Goal: Entertainment & Leisure: Browse casually

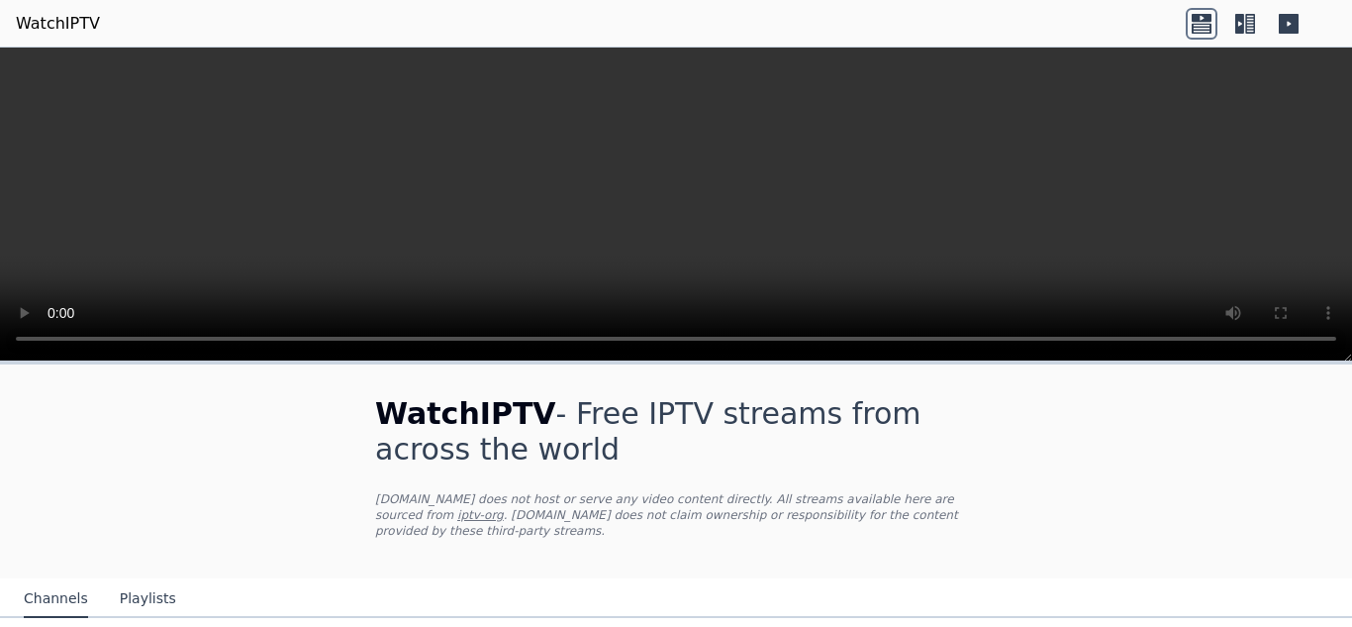
click at [1253, 17] on icon at bounding box center [1250, 24] width 10 height 20
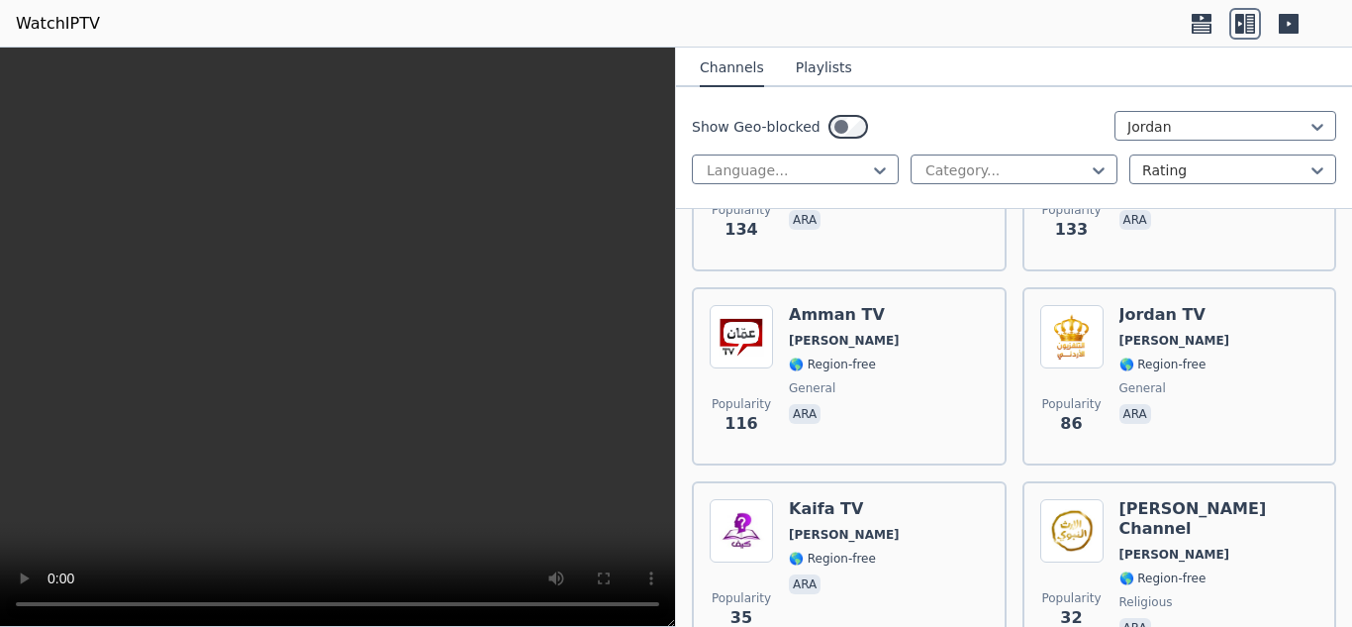
scroll to position [548, 0]
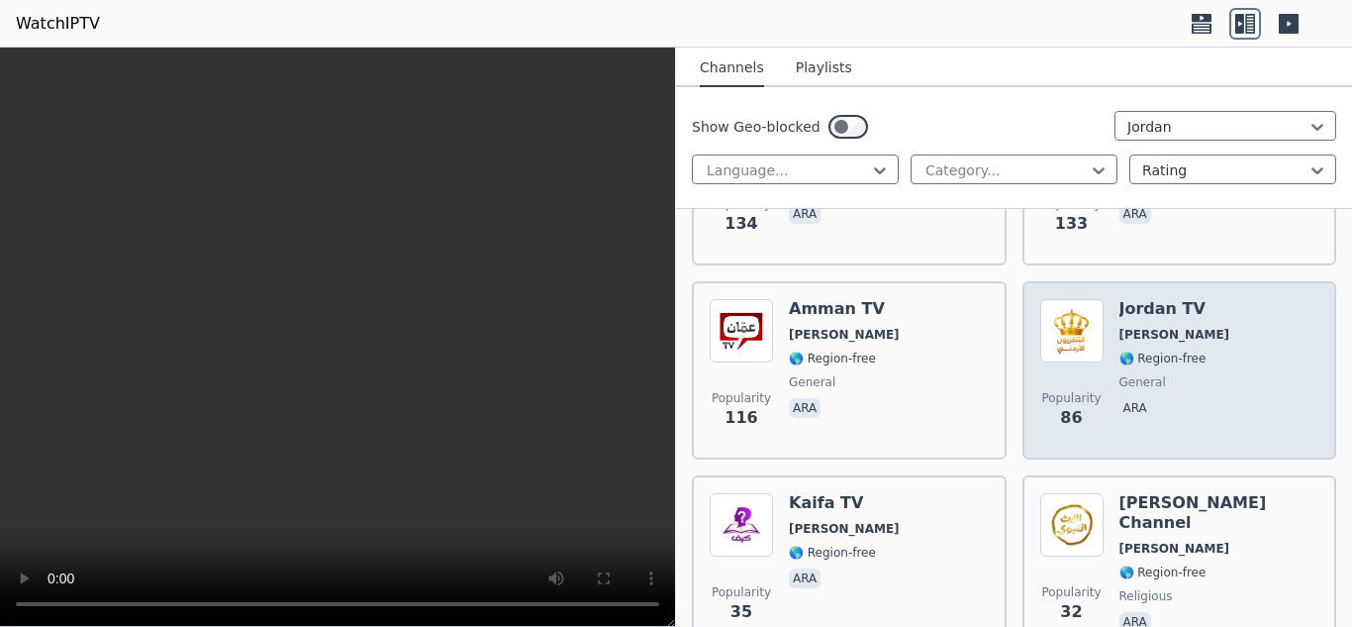
click at [1162, 375] on span "general" at bounding box center [1143, 382] width 47 height 16
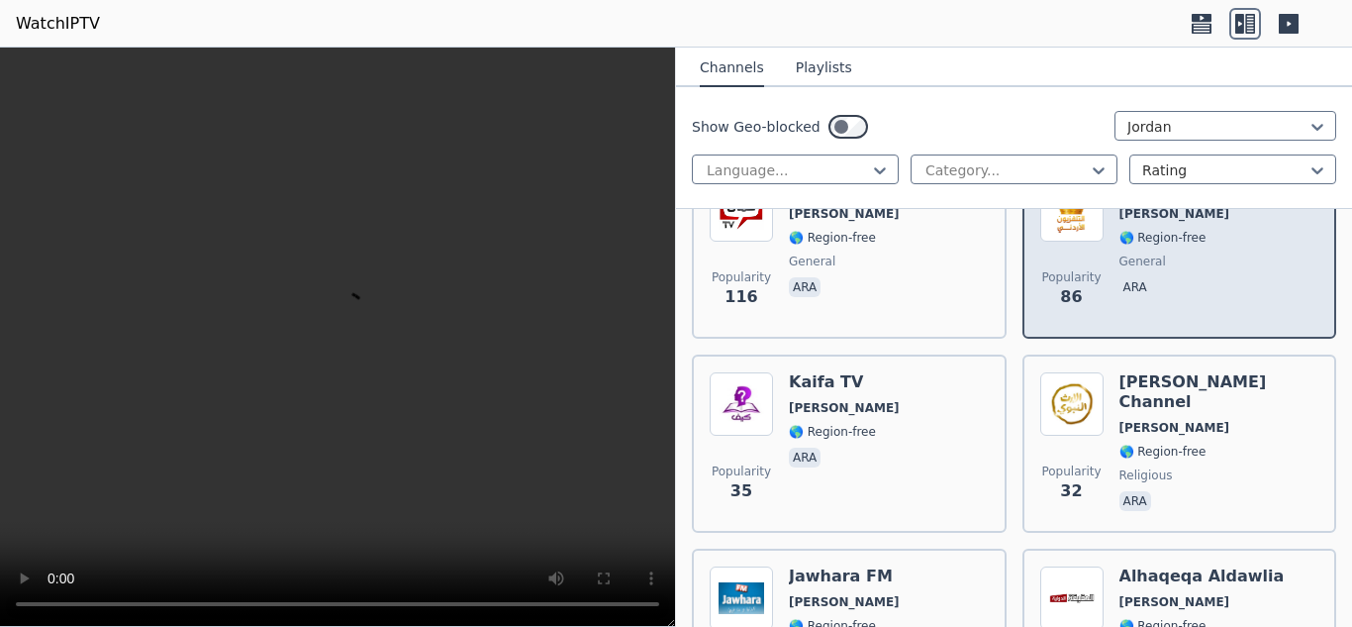
scroll to position [657, 0]
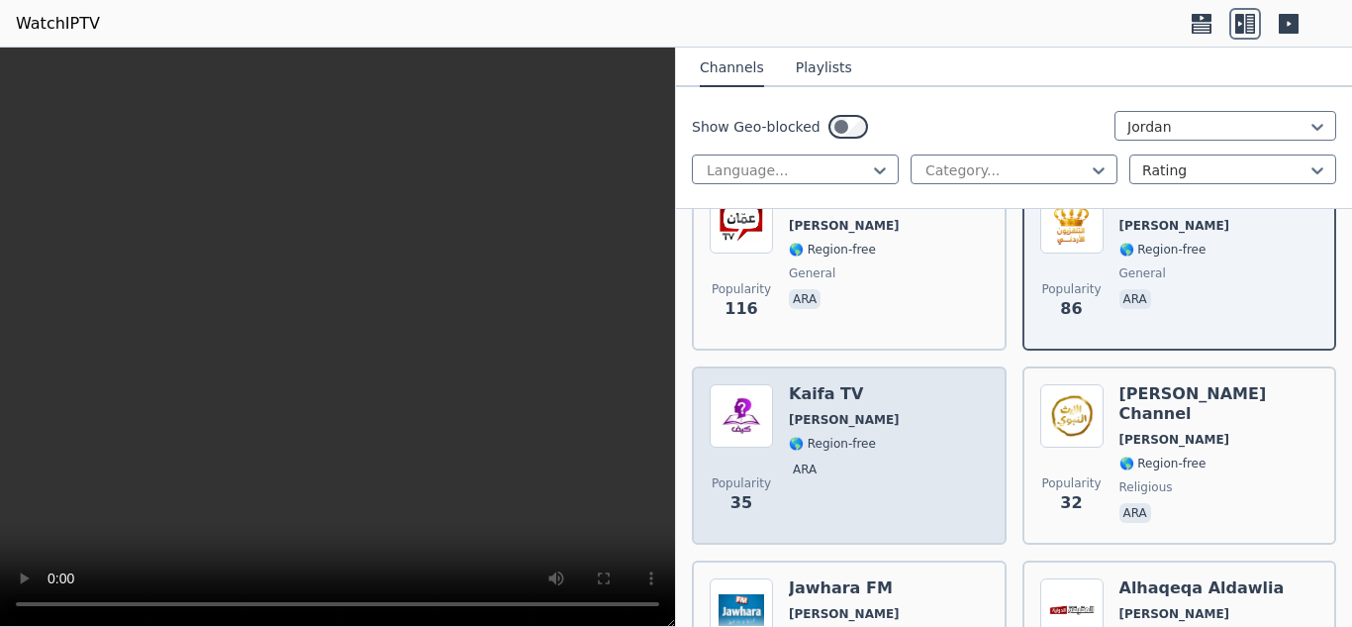
click at [886, 444] on div "Popularity 35 Kaifa TV JO 🌎 Region-free ara" at bounding box center [849, 455] width 279 height 143
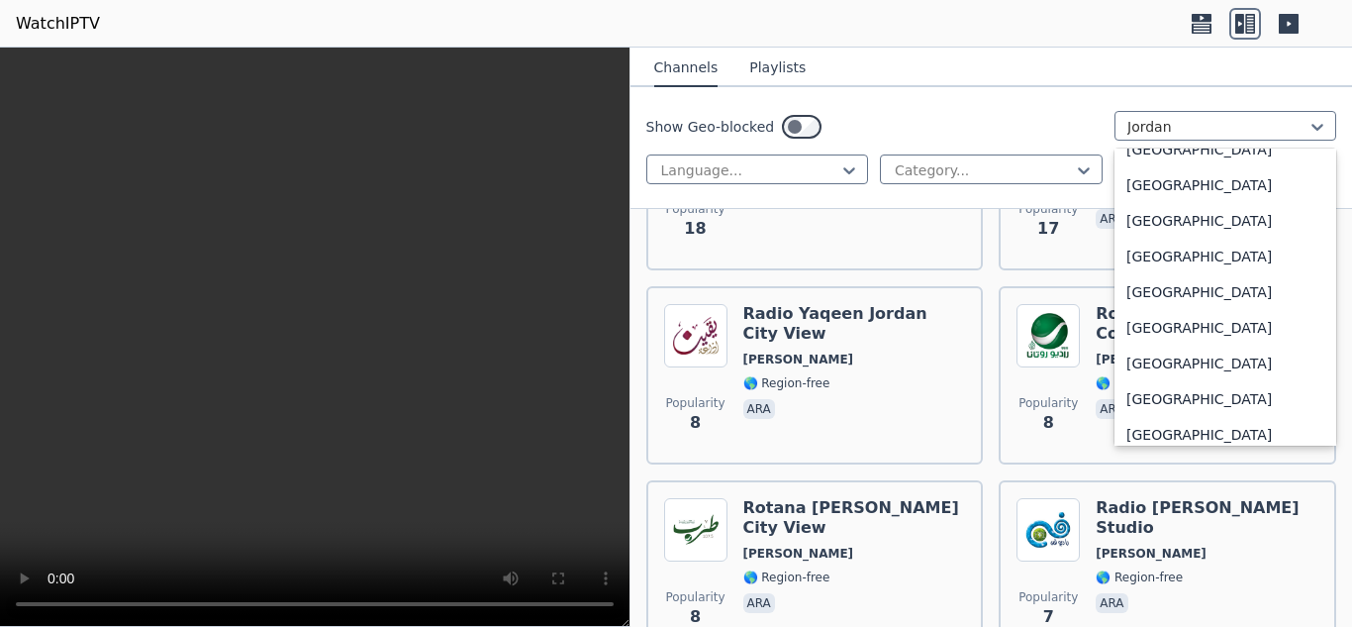
scroll to position [3495, 0]
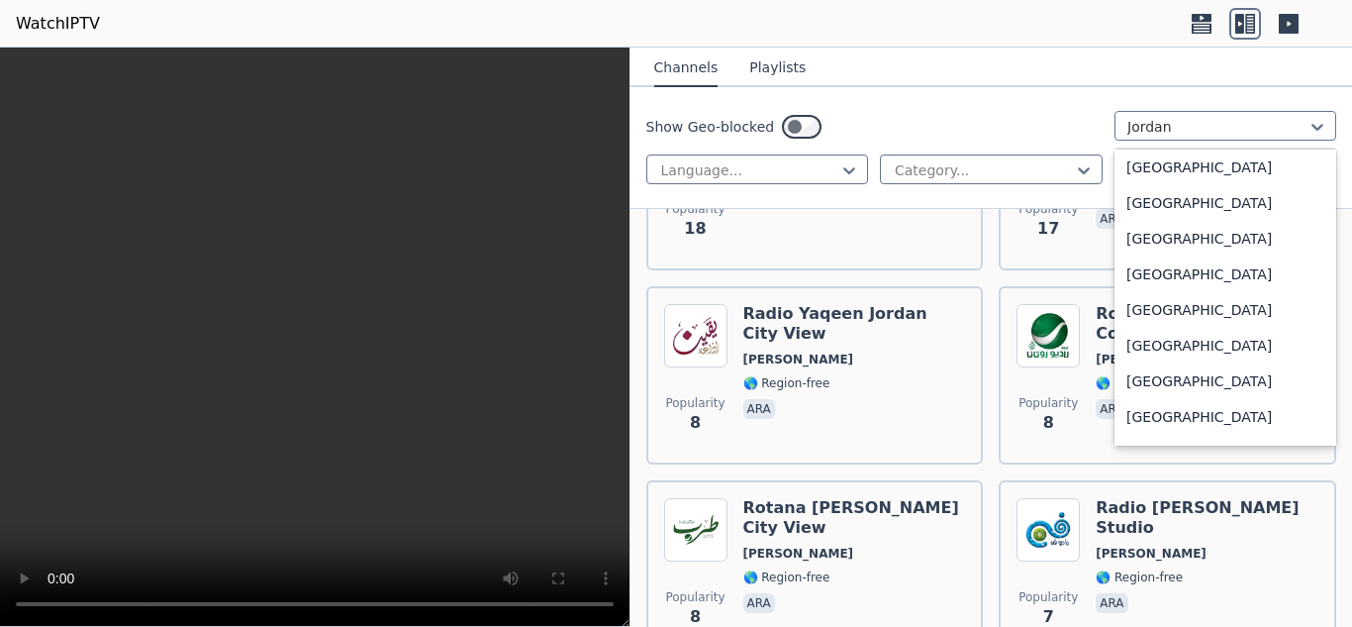
click at [1275, 256] on div "[GEOGRAPHIC_DATA]" at bounding box center [1226, 239] width 222 height 36
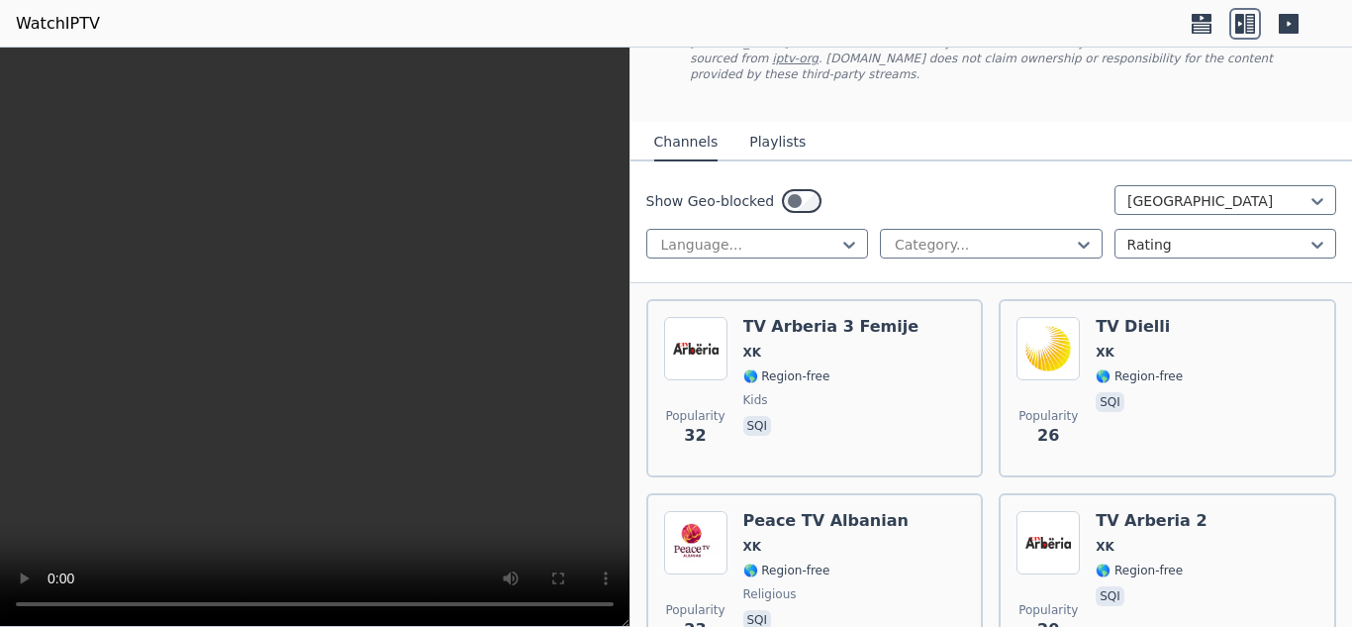
scroll to position [152, 0]
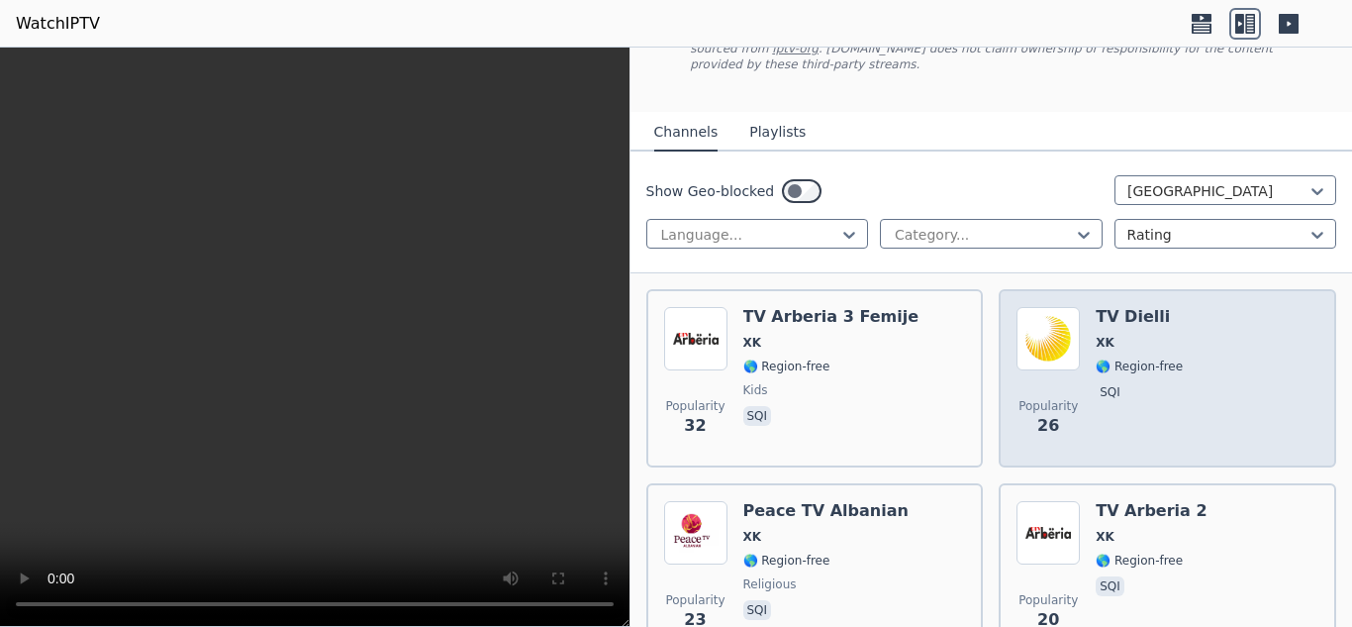
click at [1256, 362] on div "Popularity 26 TV Dielli XK 🌎 Region-free sqi" at bounding box center [1168, 378] width 302 height 143
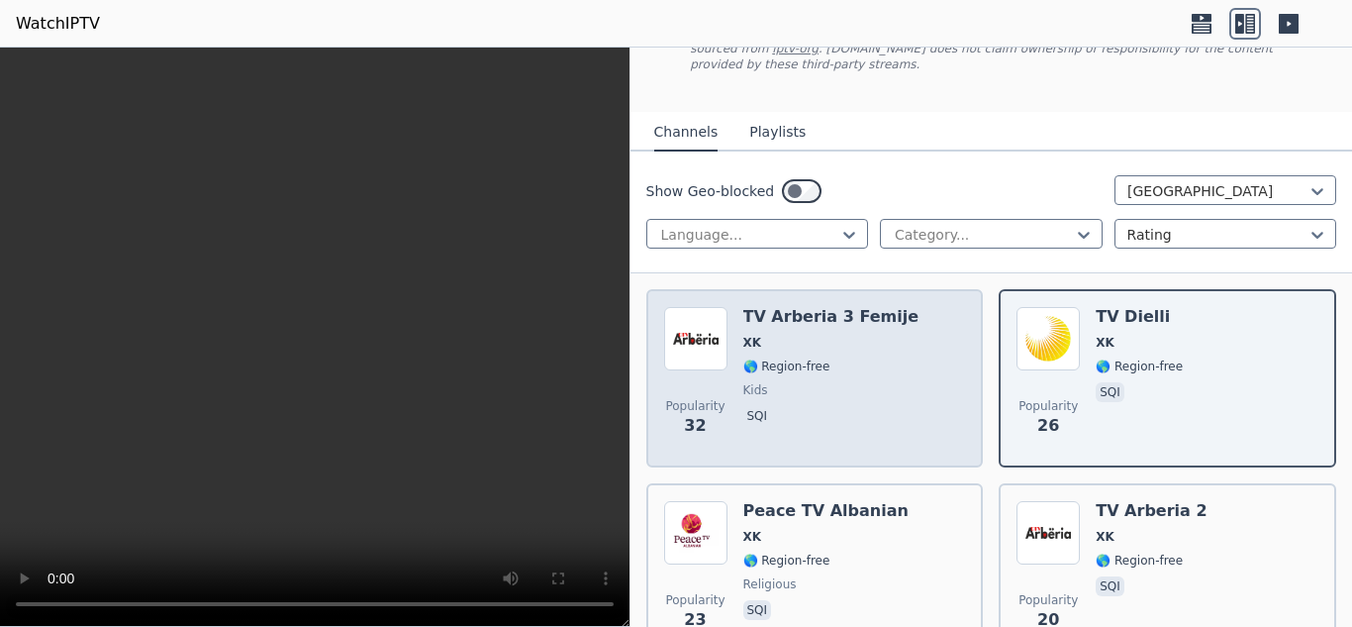
click at [900, 401] on div "Popularity 32 TV Arberia 3 Femije XK 🌎 Region-free kids sqi" at bounding box center [815, 378] width 302 height 143
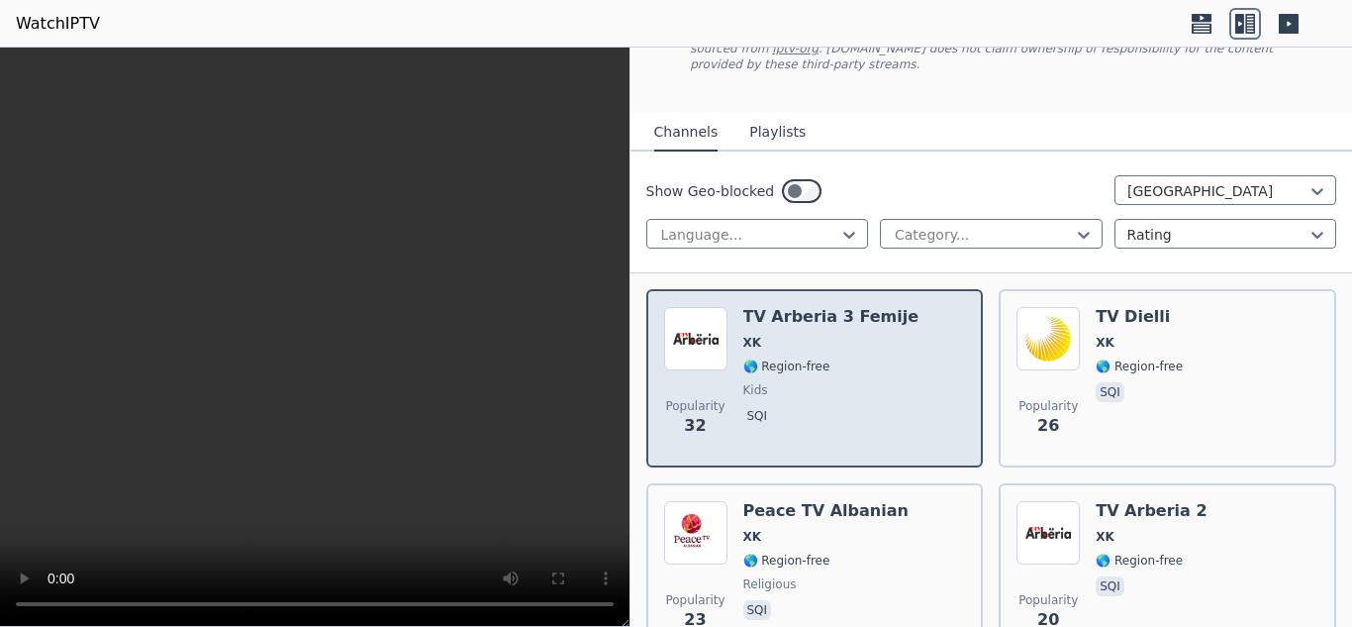
click at [862, 377] on div "TV Arberia 3 Femije XK 🌎 Region-free kids sqi" at bounding box center [831, 378] width 176 height 143
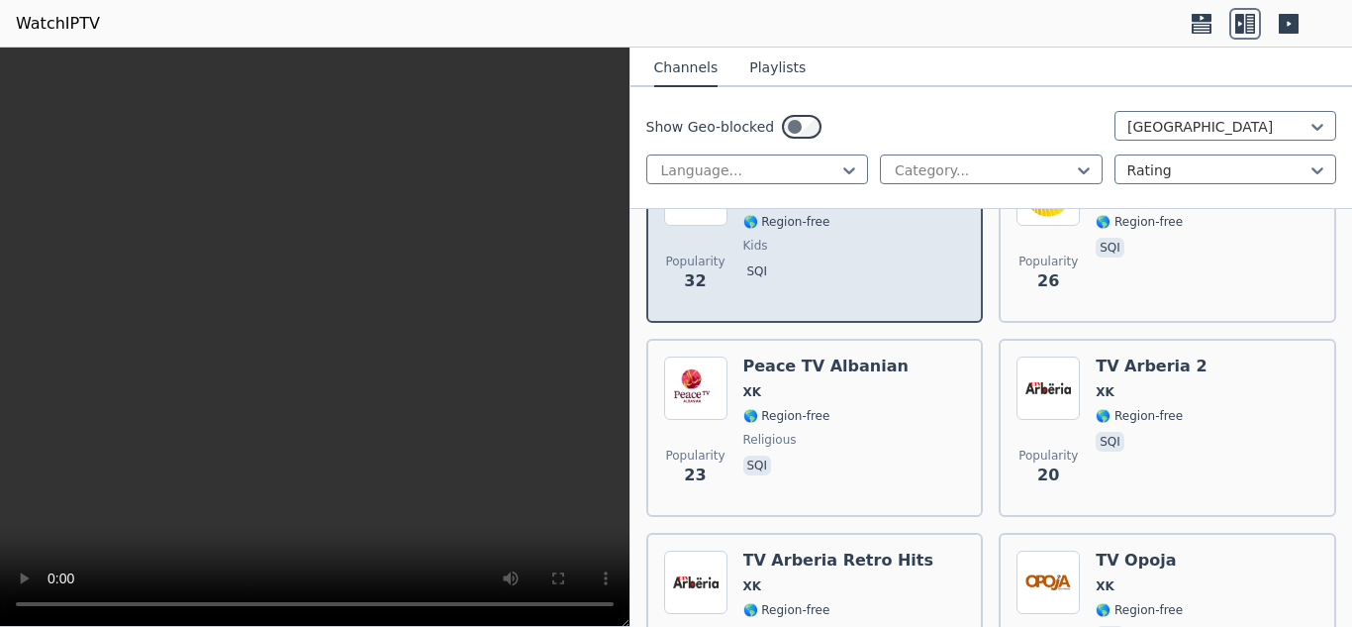
scroll to position [291, 0]
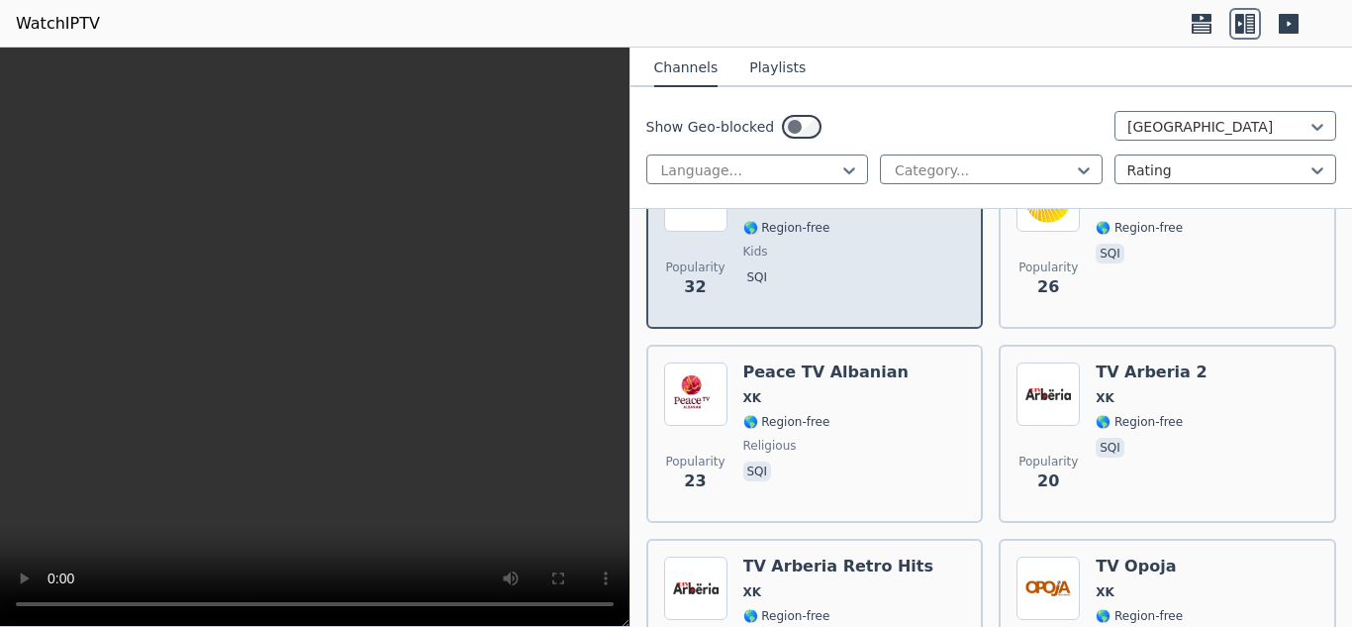
click at [862, 287] on span "sqi" at bounding box center [831, 279] width 176 height 24
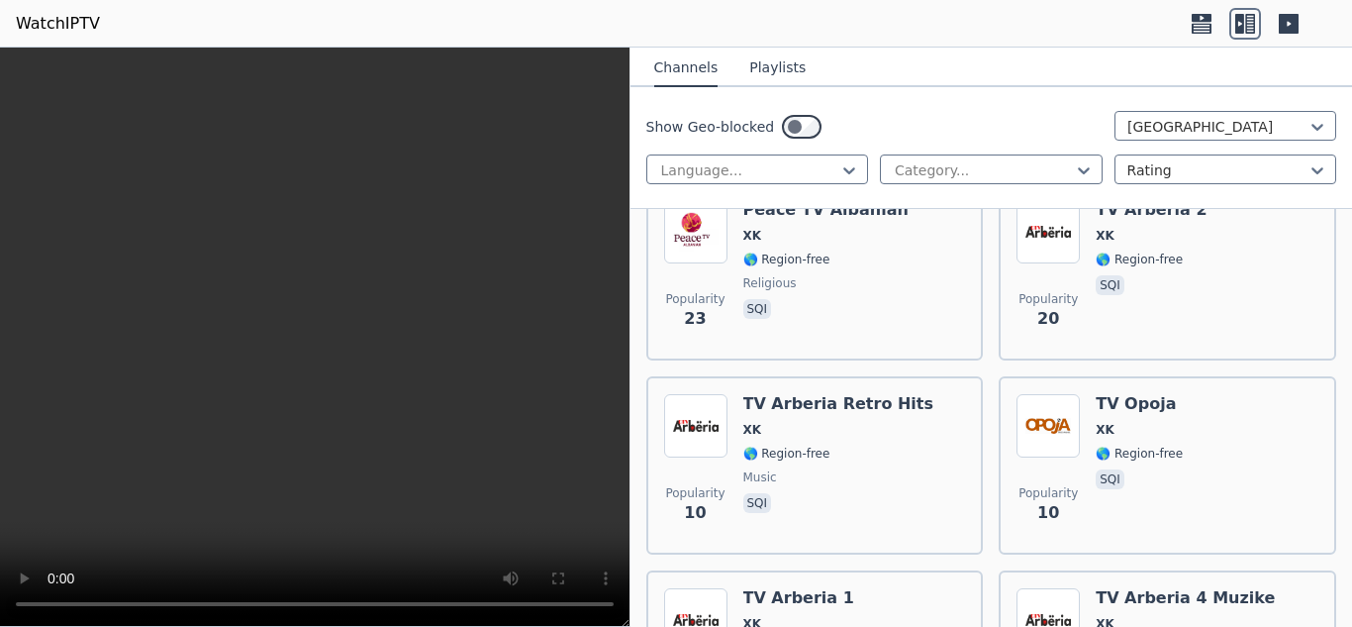
scroll to position [478, 0]
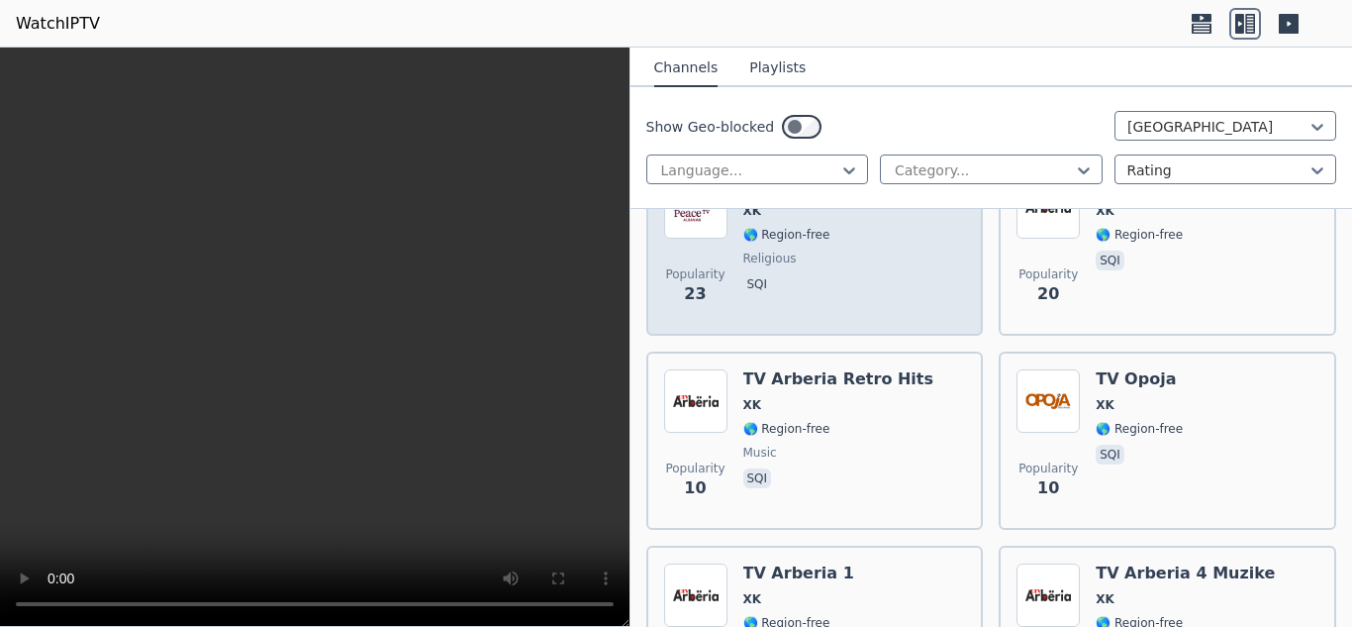
click at [919, 301] on div "Popularity 23 Peace TV Albanian XK 🌎 Region-free religious sqi" at bounding box center [815, 246] width 302 height 143
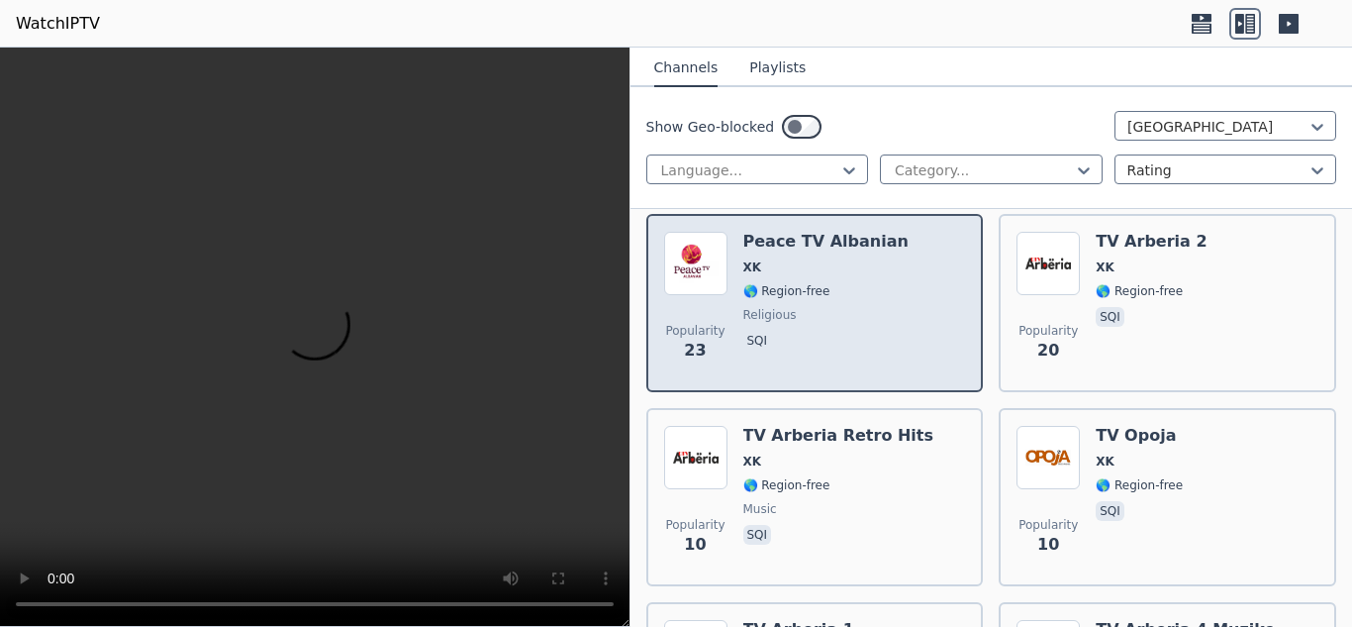
scroll to position [405, 0]
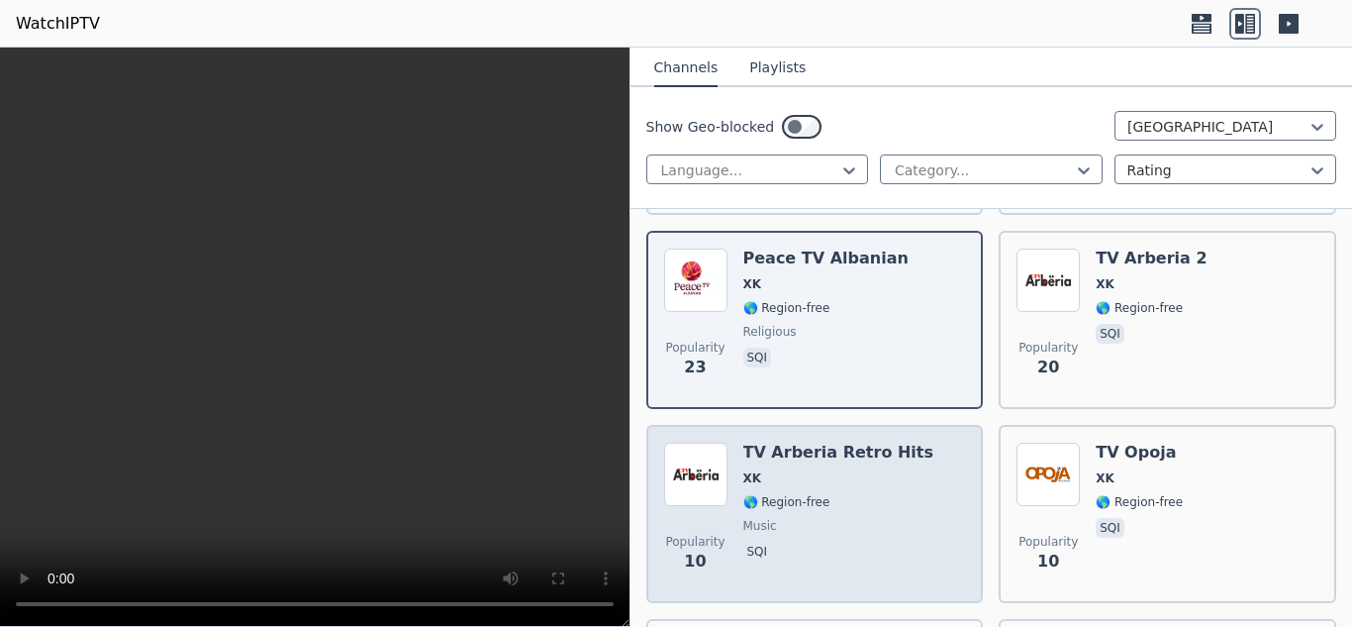
click at [841, 526] on span "music" at bounding box center [838, 526] width 191 height 16
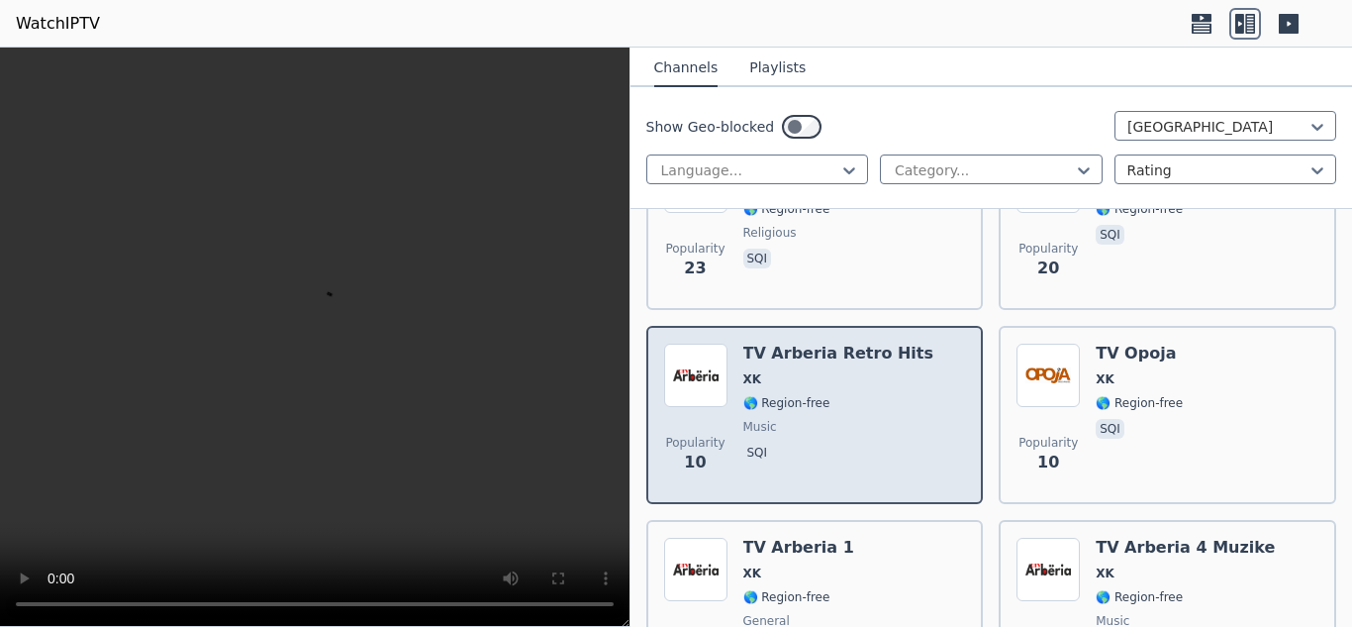
scroll to position [509, 0]
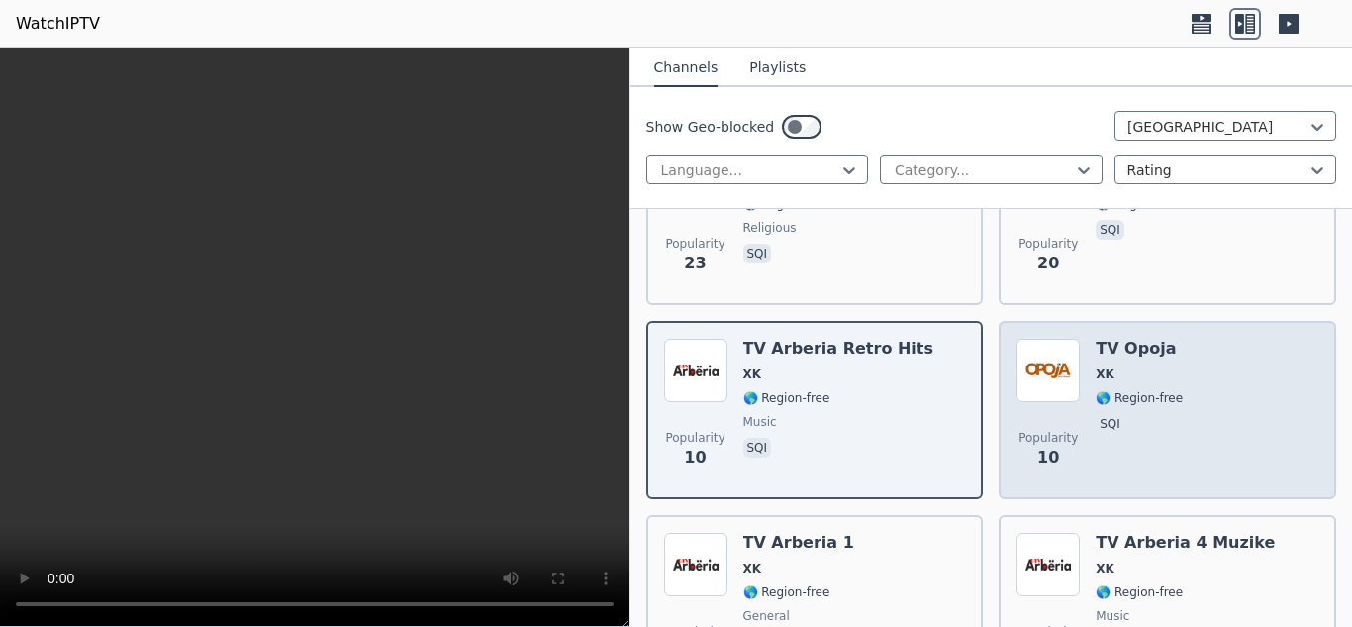
click at [1143, 439] on div "TV Opoja XK 🌎 Region-free sqi" at bounding box center [1139, 410] width 87 height 143
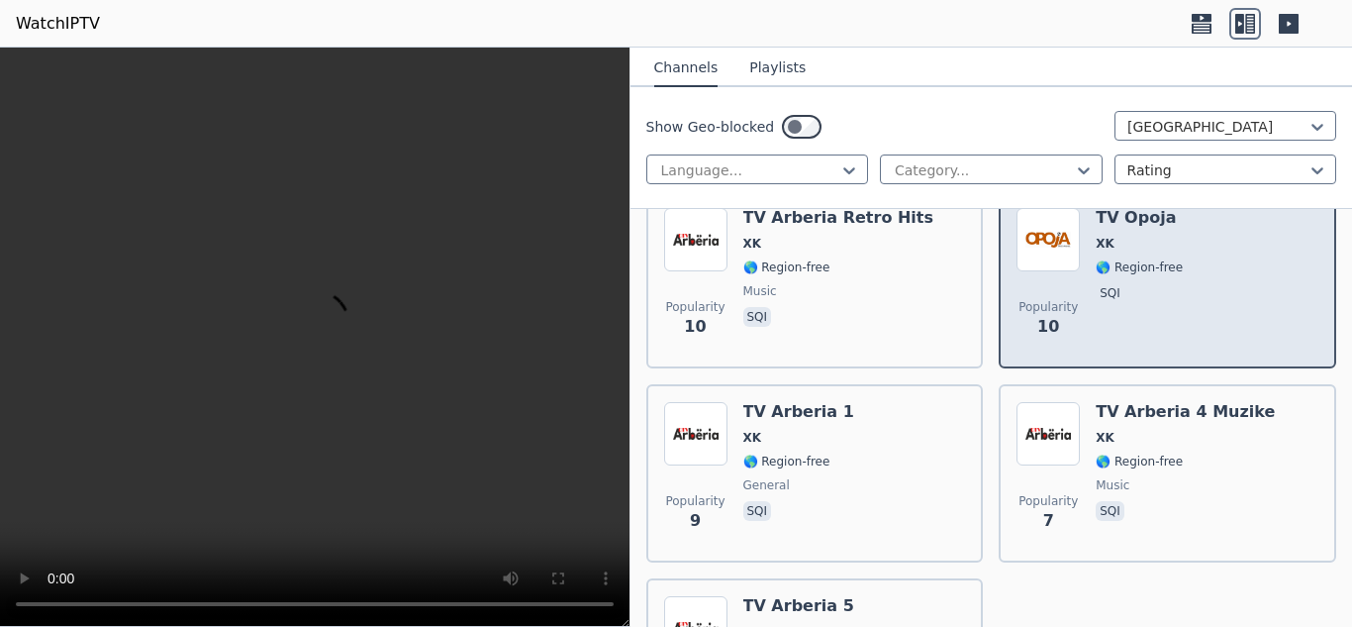
scroll to position [639, 0]
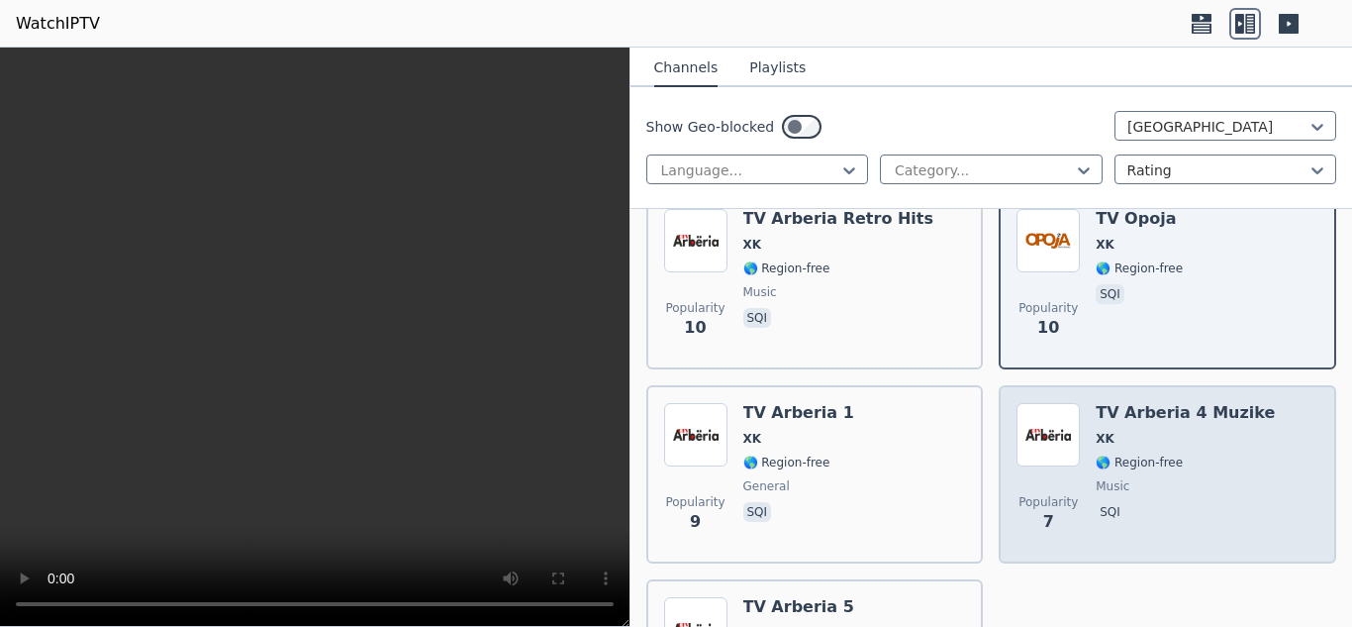
click at [1175, 475] on div "TV Arberia 4 Muzike XK 🌎 Region-free music sqi" at bounding box center [1185, 474] width 179 height 143
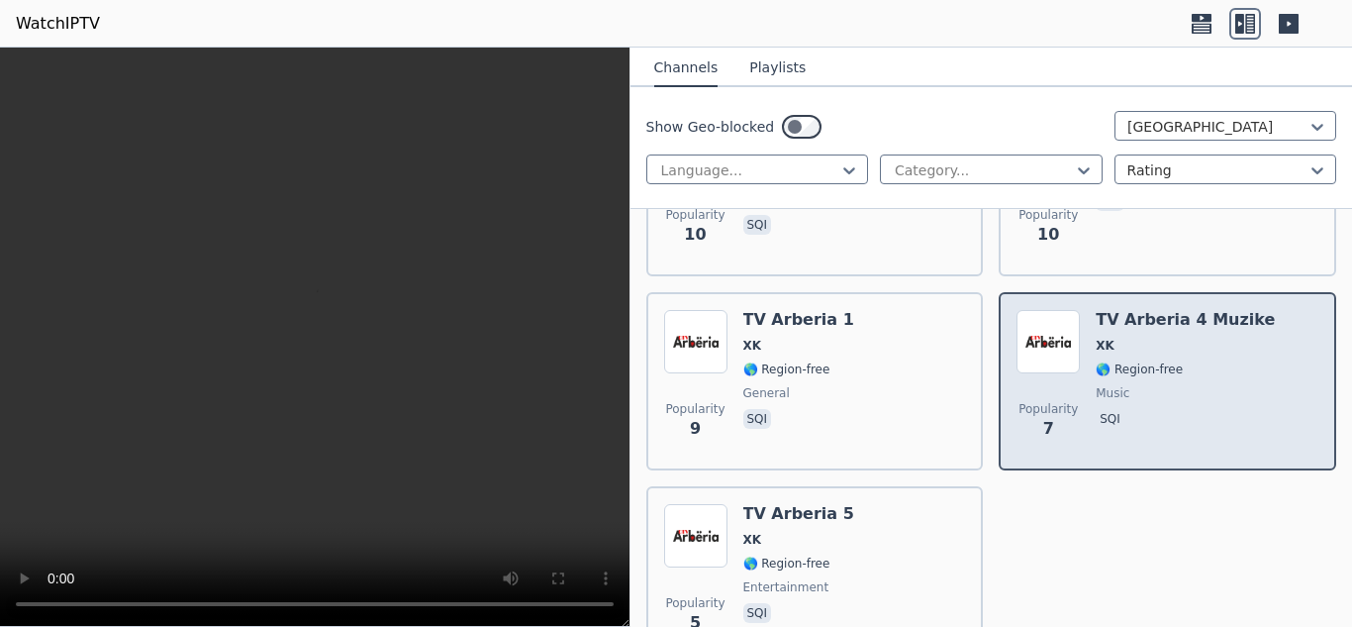
scroll to position [755, 0]
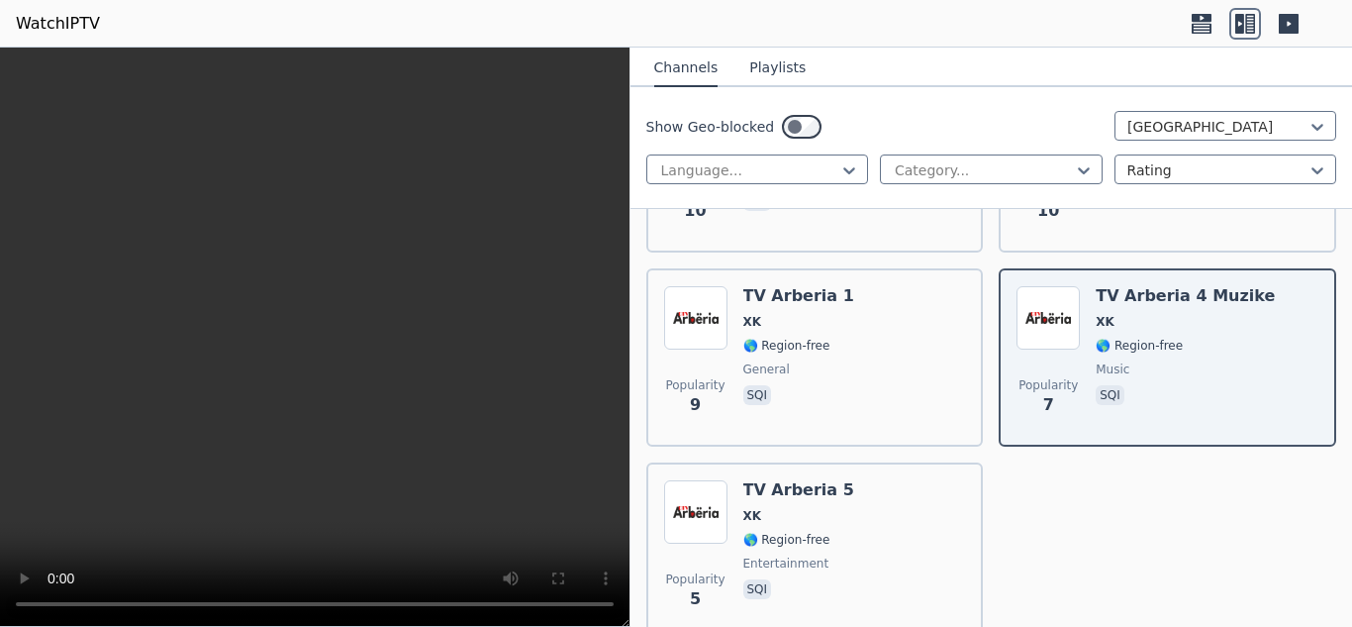
click at [767, 49] on nav "Channels Playlists" at bounding box center [992, 68] width 723 height 40
click at [772, 59] on button "Playlists" at bounding box center [777, 68] width 56 height 38
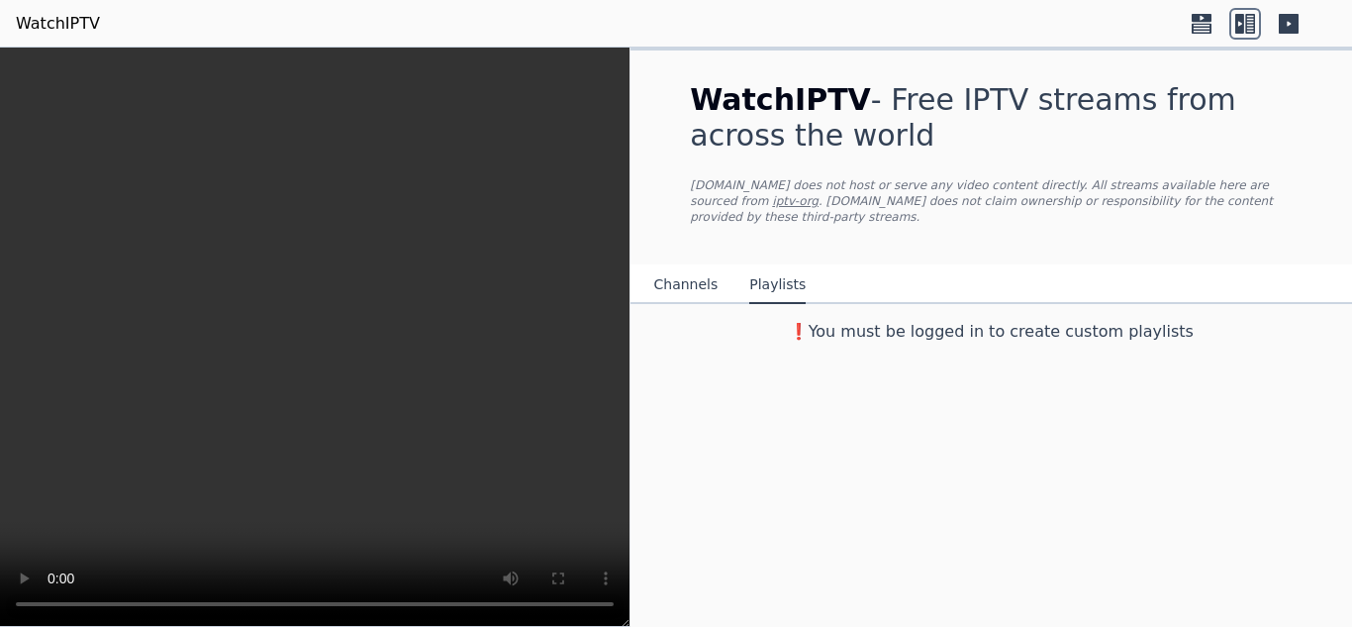
click at [689, 287] on button "Channels" at bounding box center [686, 285] width 64 height 38
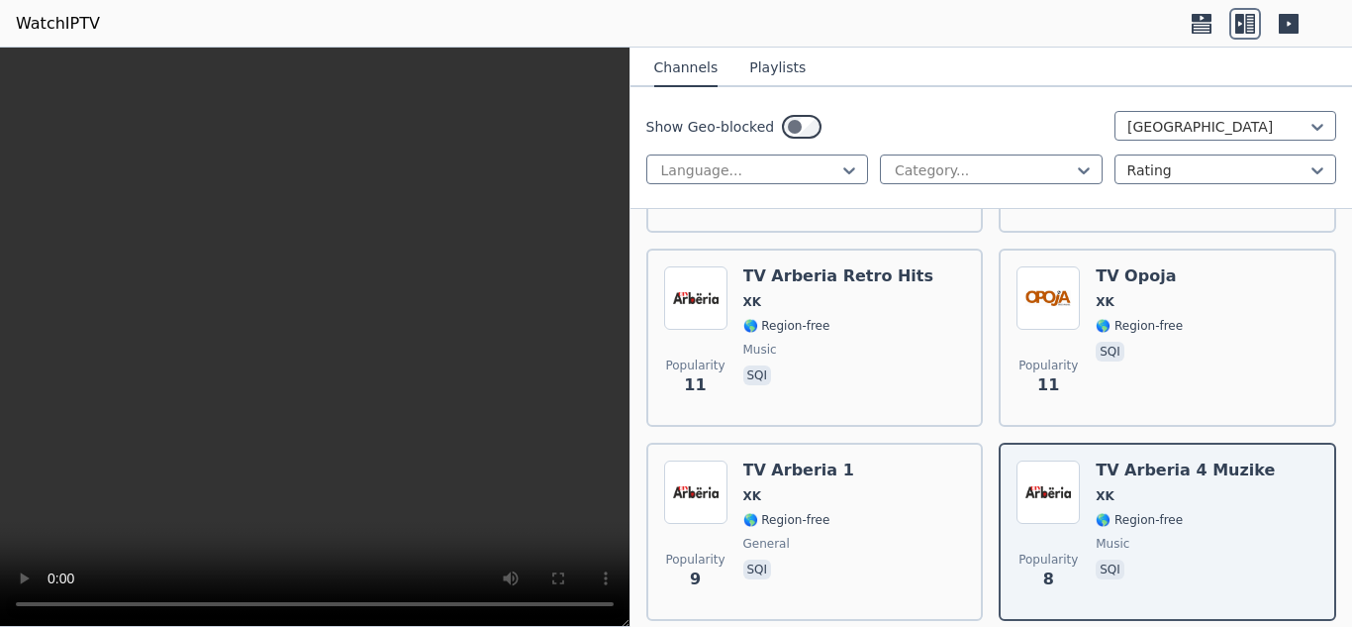
scroll to position [620, 0]
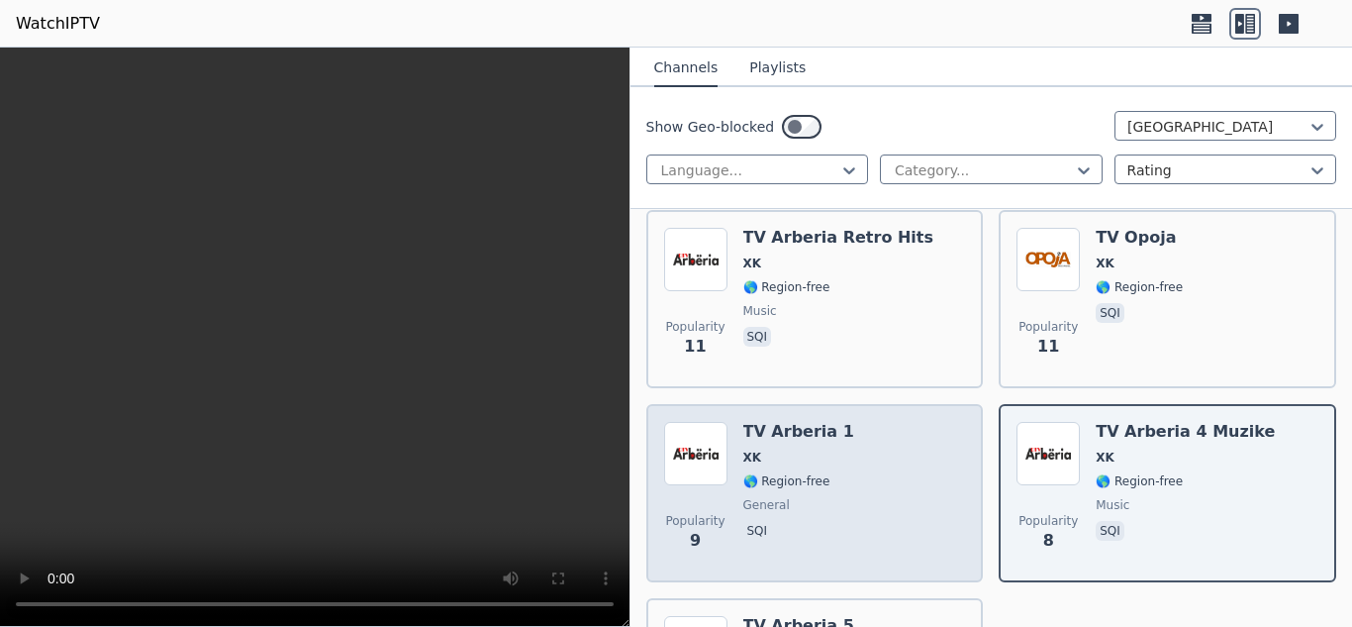
click at [847, 464] on div "Popularity 9 TV Arberia 1 XK 🌎 Region-free general sqi" at bounding box center [815, 493] width 302 height 143
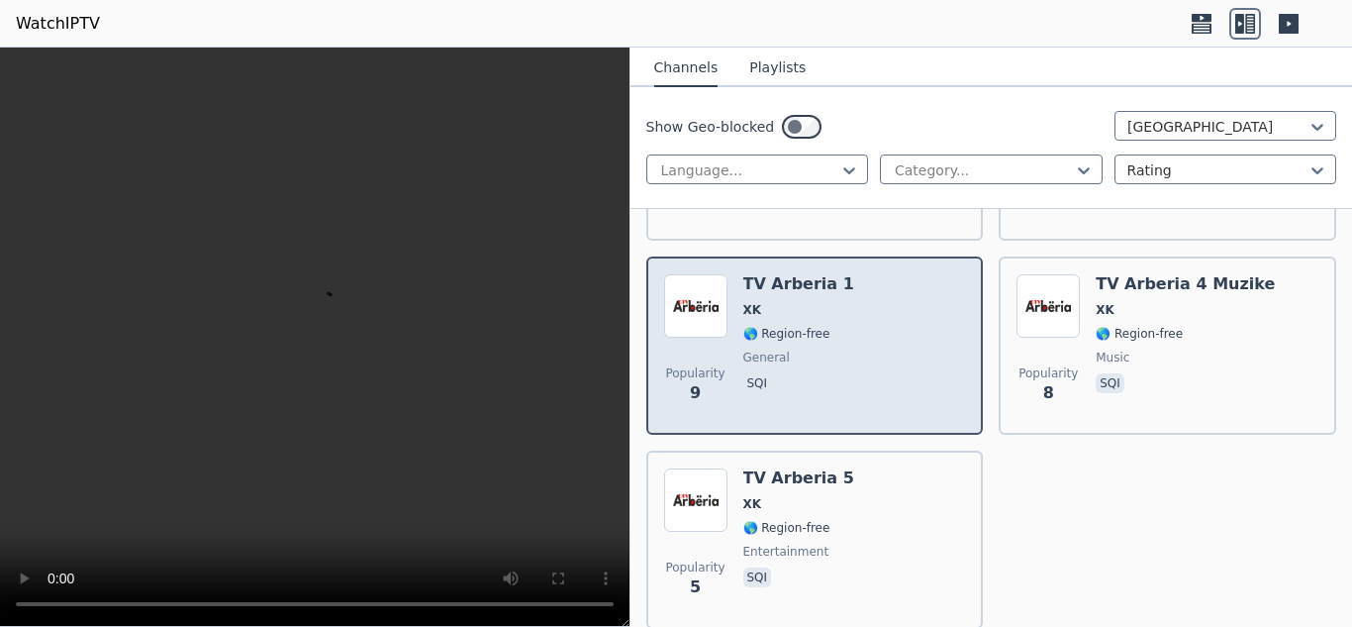
scroll to position [852, 0]
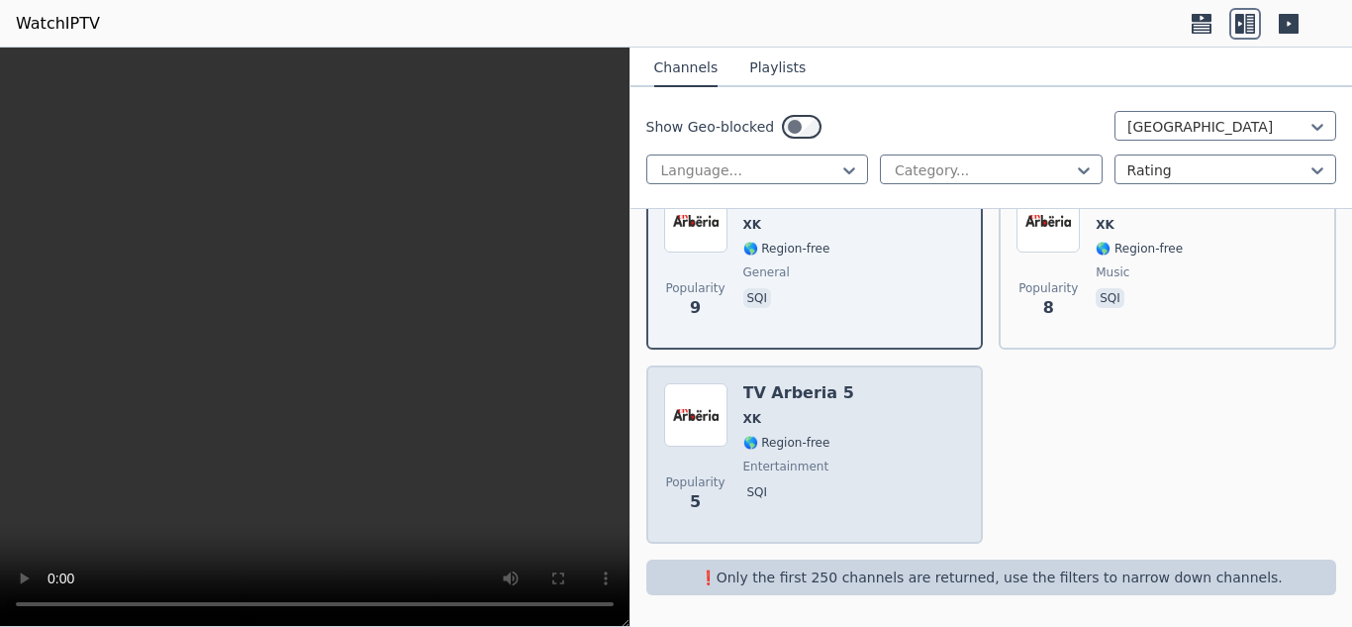
click at [877, 467] on div "Popularity 5 TV Arberia 5 XK 🌎 Region-free entertainment sqi" at bounding box center [815, 454] width 302 height 143
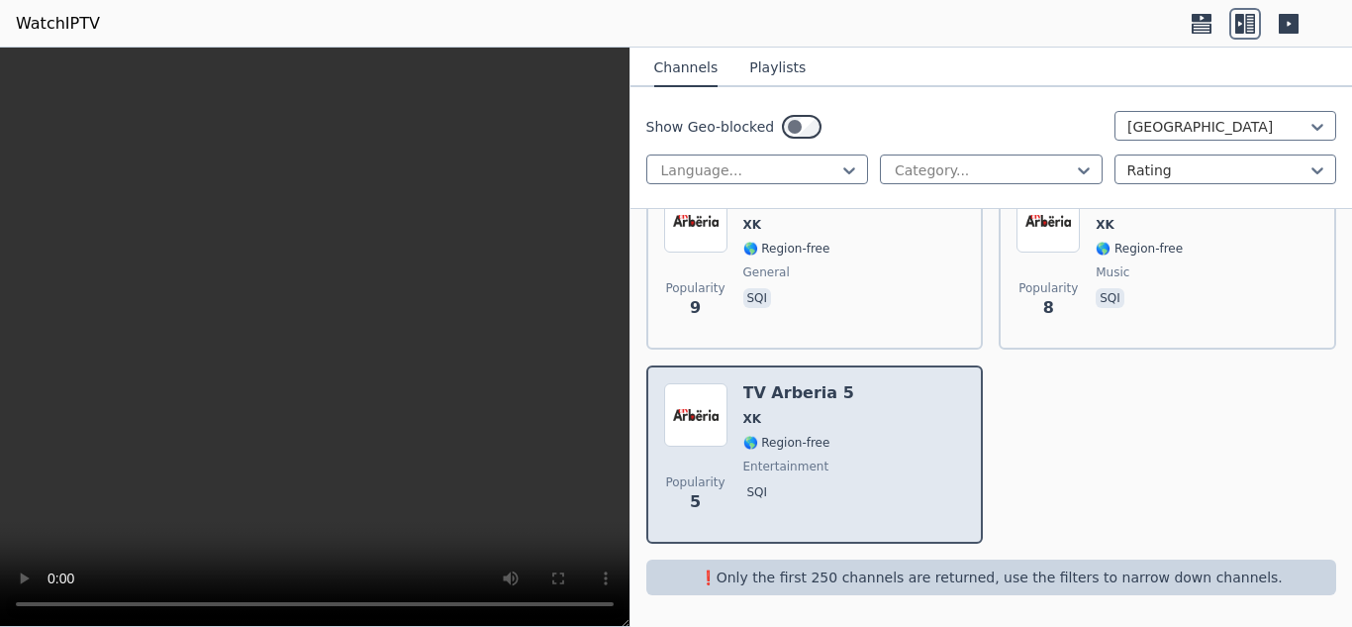
click at [869, 461] on div "Popularity 5 TV Arberia 5 XK 🌎 Region-free entertainment sqi" at bounding box center [815, 454] width 302 height 143
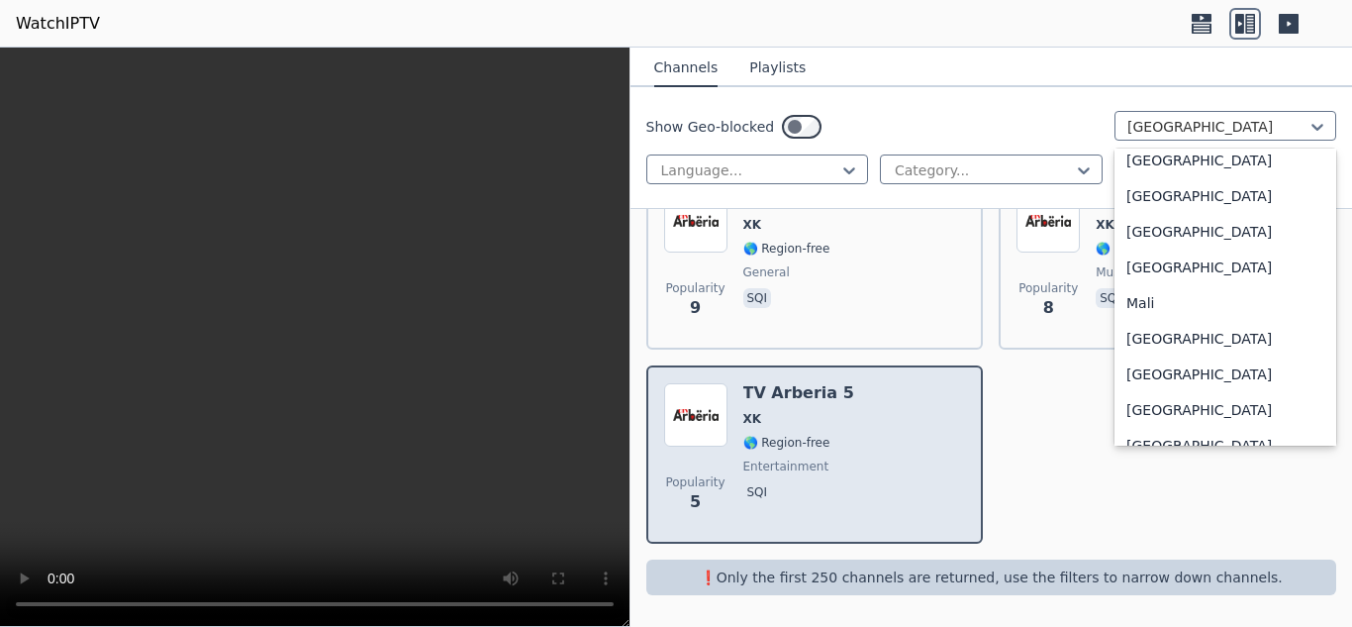
scroll to position [4005, 0]
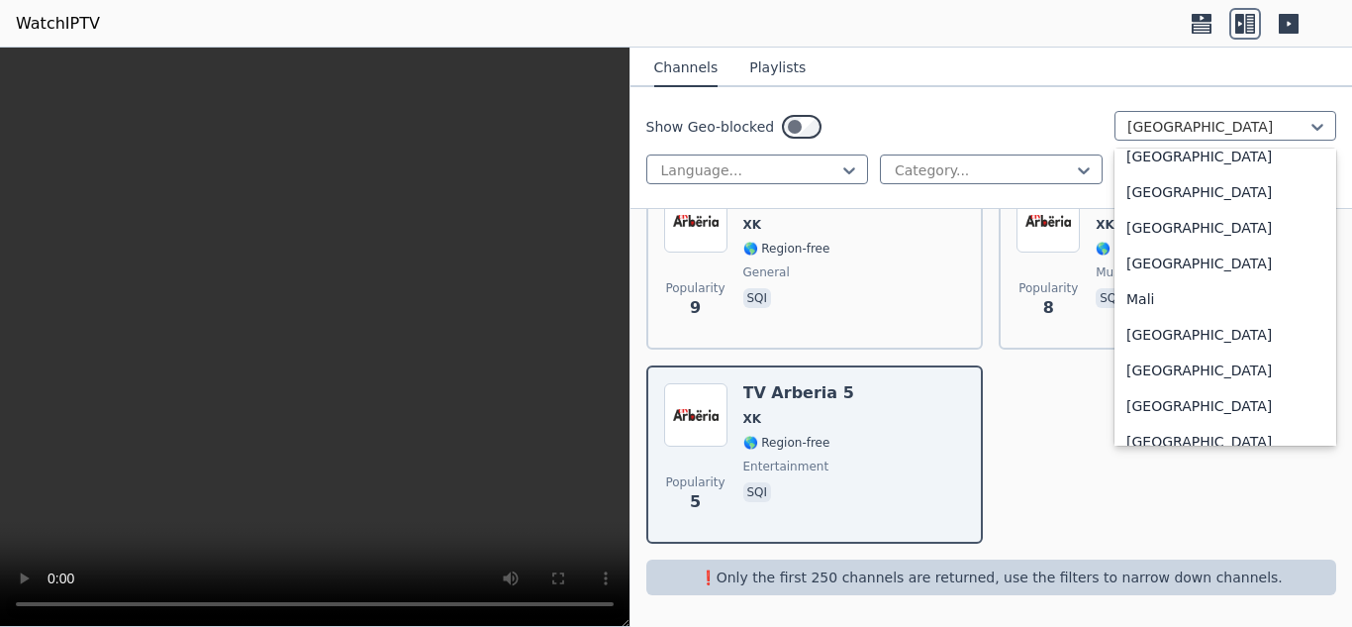
click at [1285, 272] on div "[GEOGRAPHIC_DATA]" at bounding box center [1226, 264] width 222 height 36
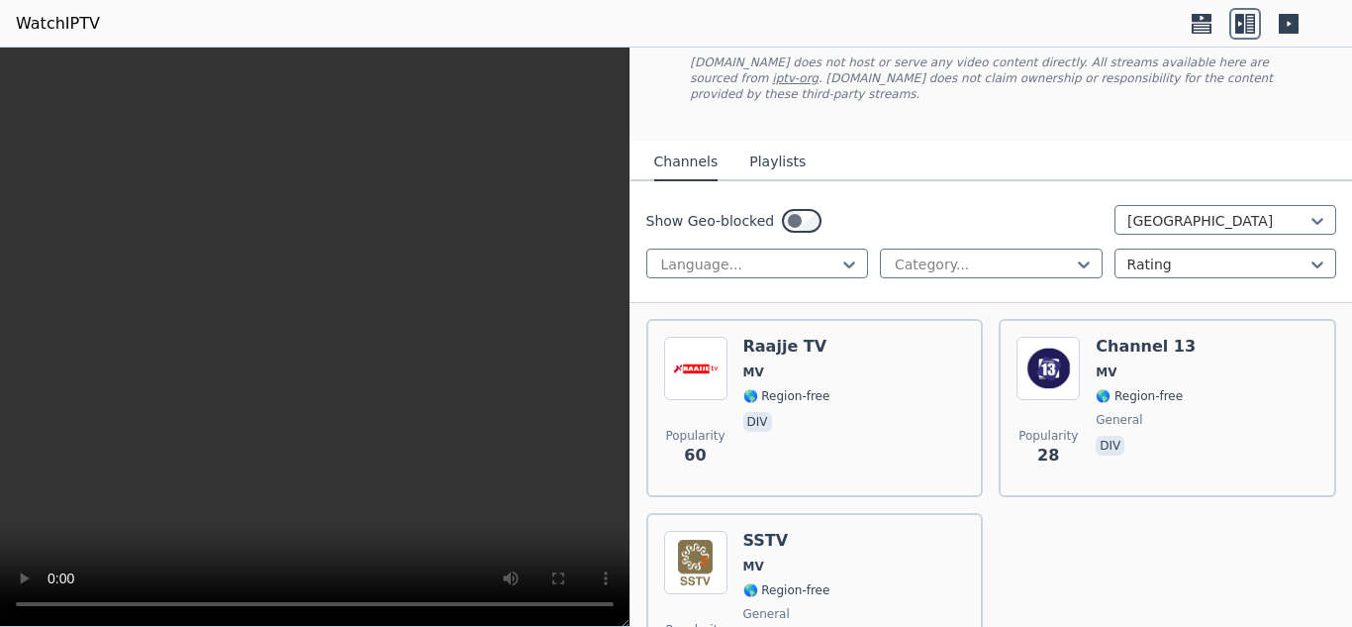
scroll to position [270, 0]
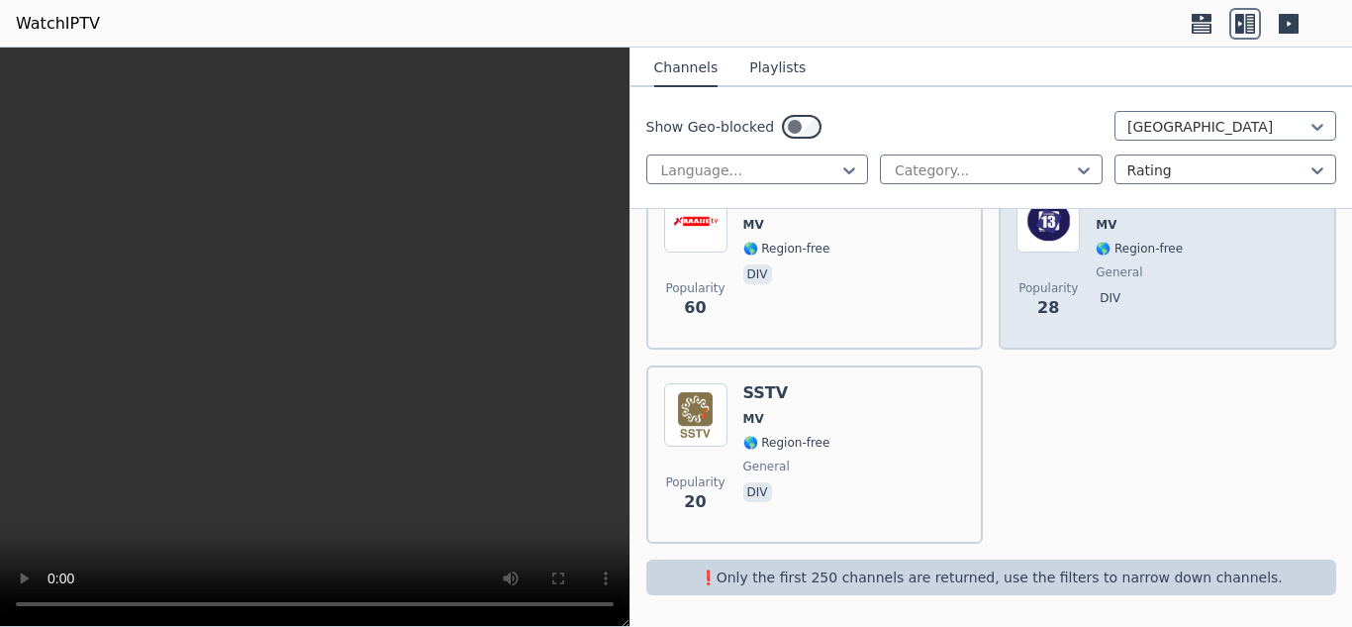
click at [1281, 268] on div "Popularity 28 Channel 13 MV 🌎 Region-free general div" at bounding box center [1168, 260] width 302 height 143
click at [1240, 299] on div "Popularity 28 Channel 13 MV 🌎 Region-free general div" at bounding box center [1168, 260] width 302 height 143
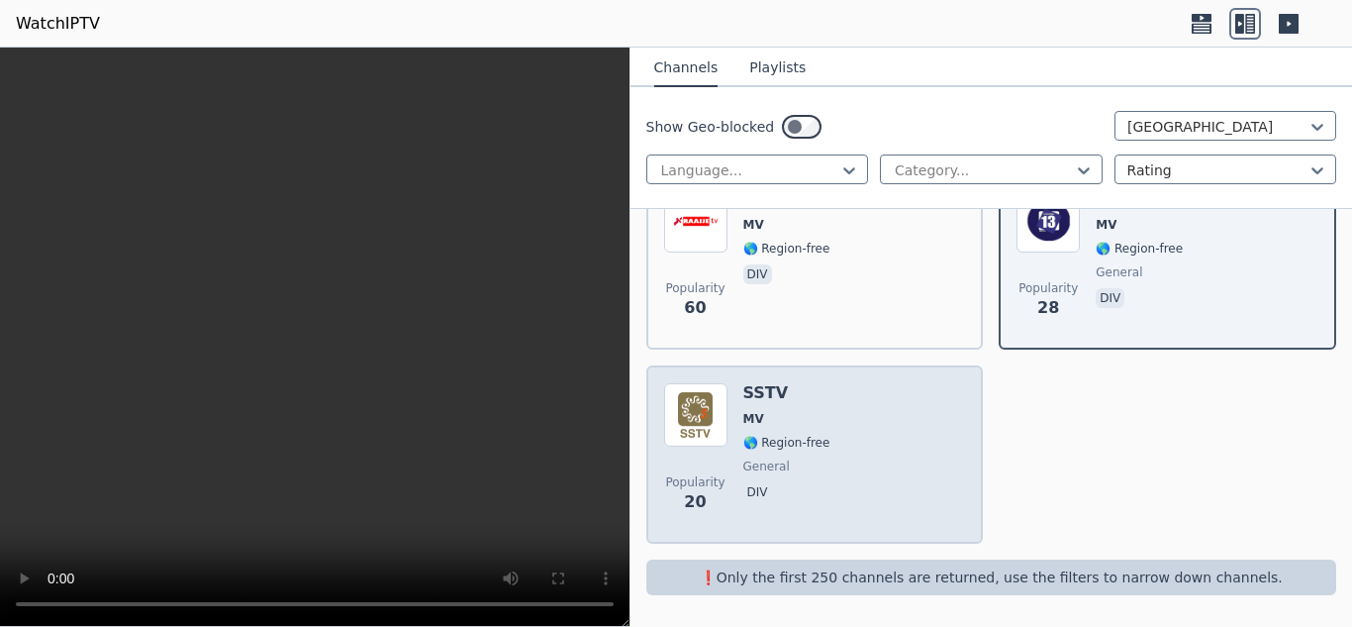
click at [927, 433] on div "Popularity 20 SSTV MV 🌎 Region-free general div" at bounding box center [815, 454] width 302 height 143
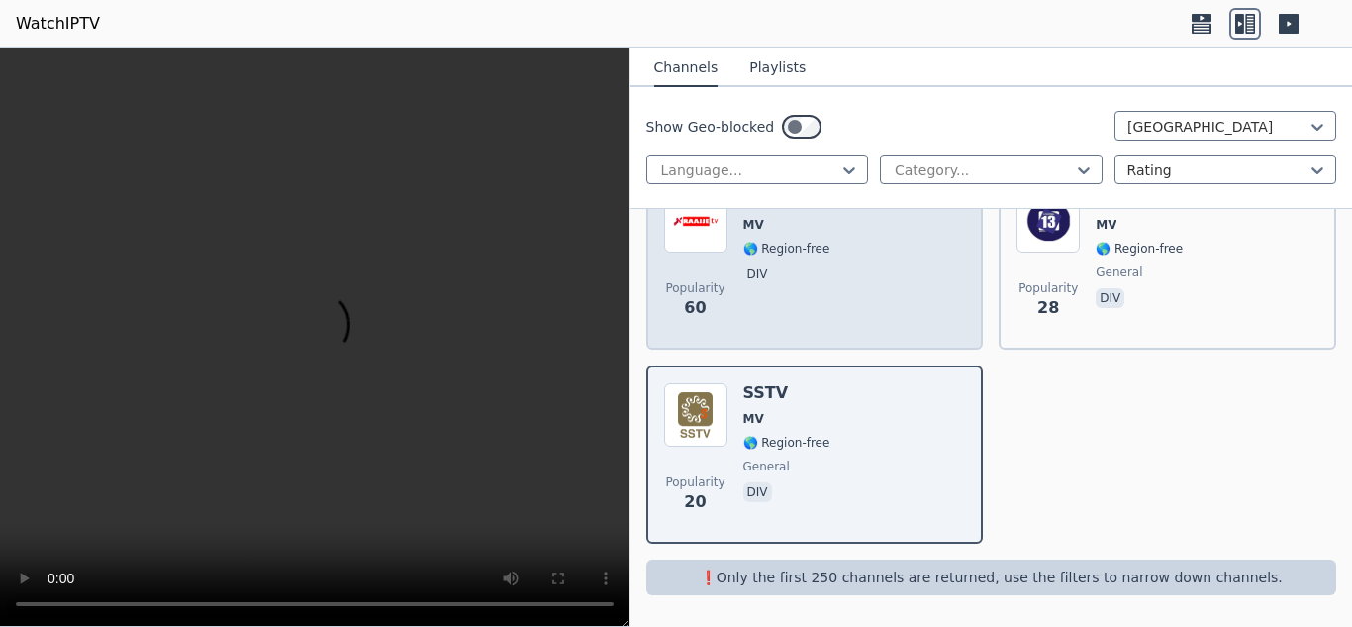
click at [847, 297] on div "Popularity 60 Raajje TV MV 🌎 Region-free div" at bounding box center [815, 260] width 302 height 143
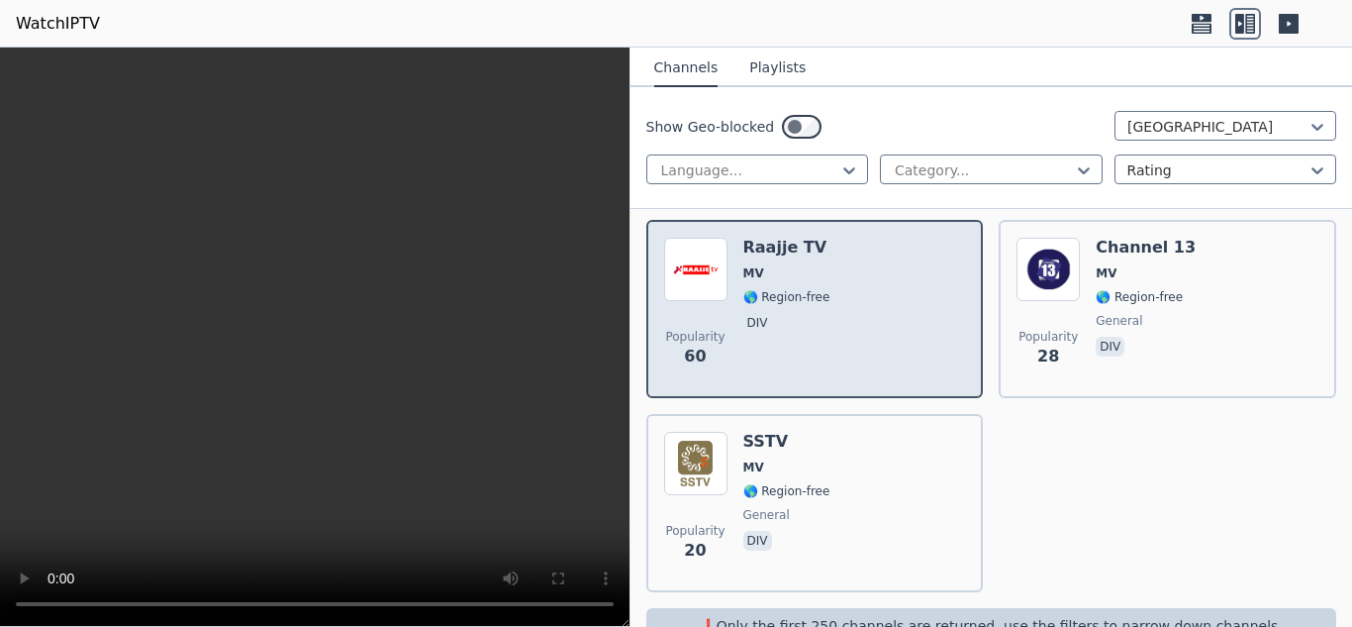
scroll to position [200, 0]
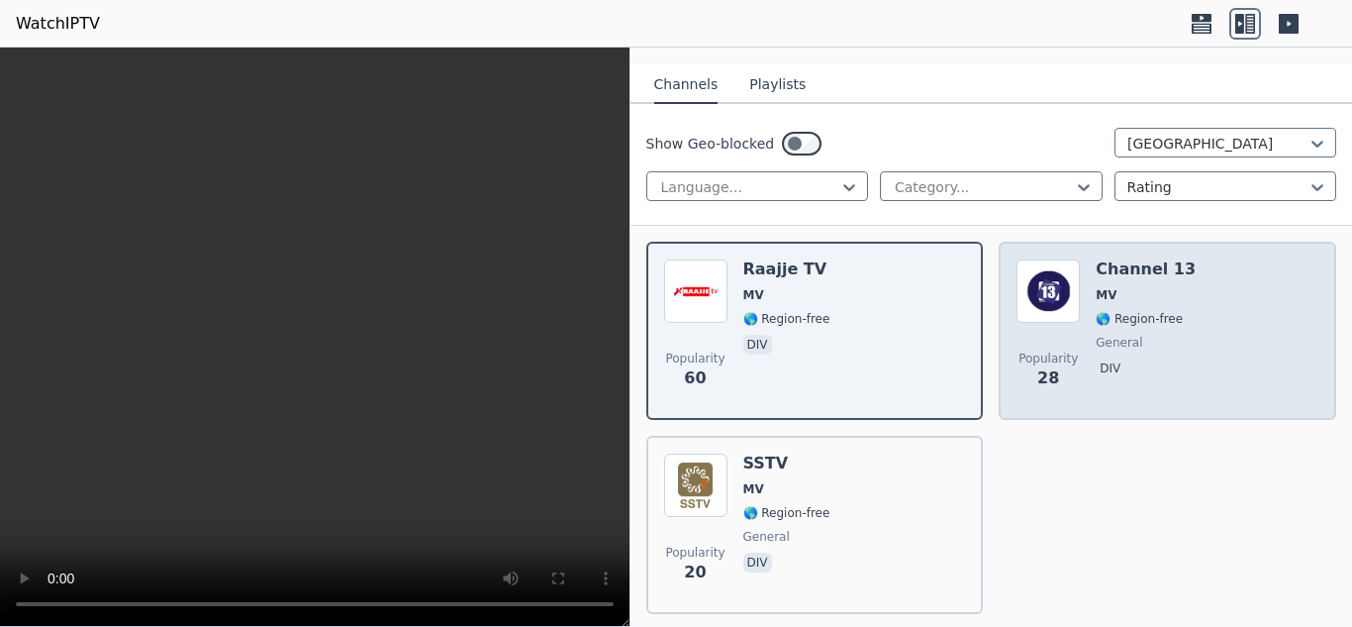
click at [1183, 334] on div "Popularity 28 Channel 13 MV 🌎 Region-free general div" at bounding box center [1168, 330] width 302 height 143
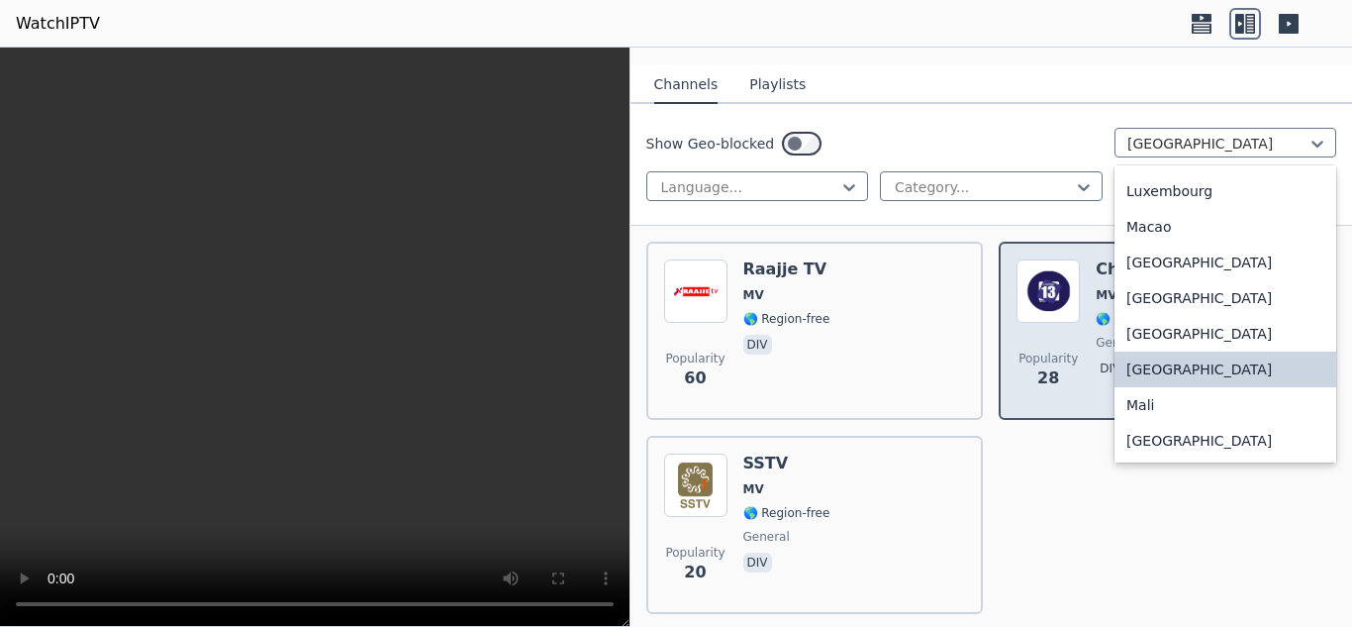
scroll to position [3917, 0]
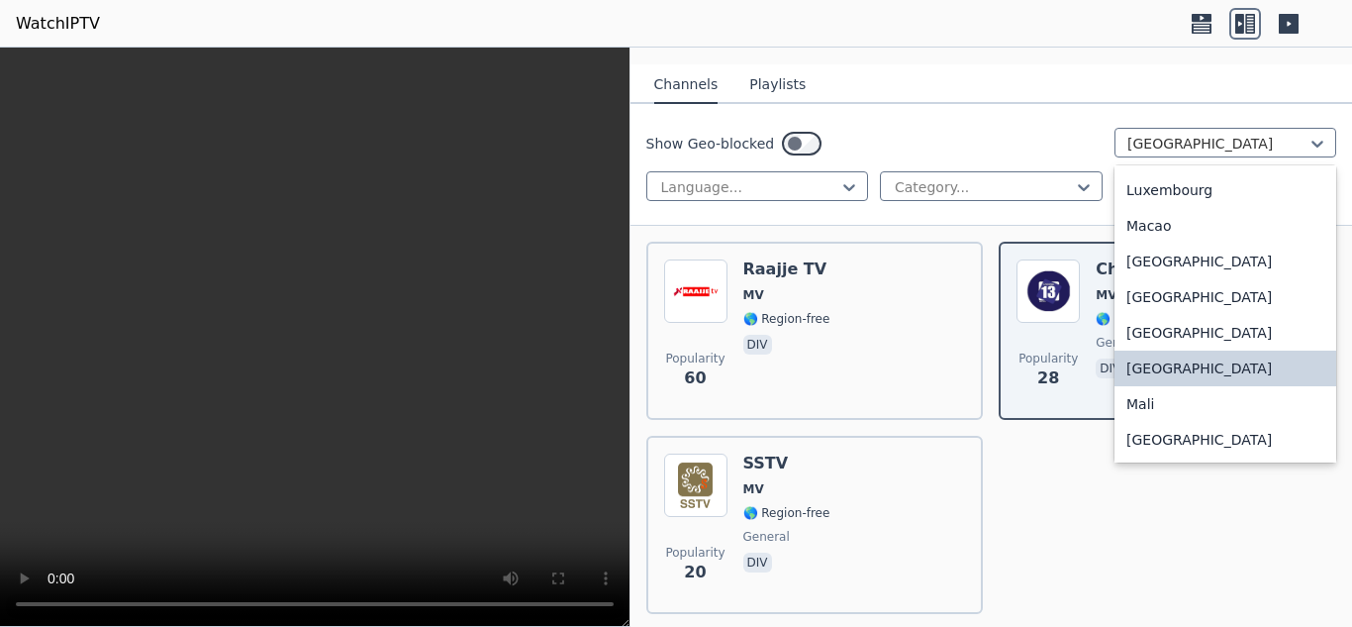
click at [1197, 244] on div "Macao" at bounding box center [1226, 226] width 222 height 36
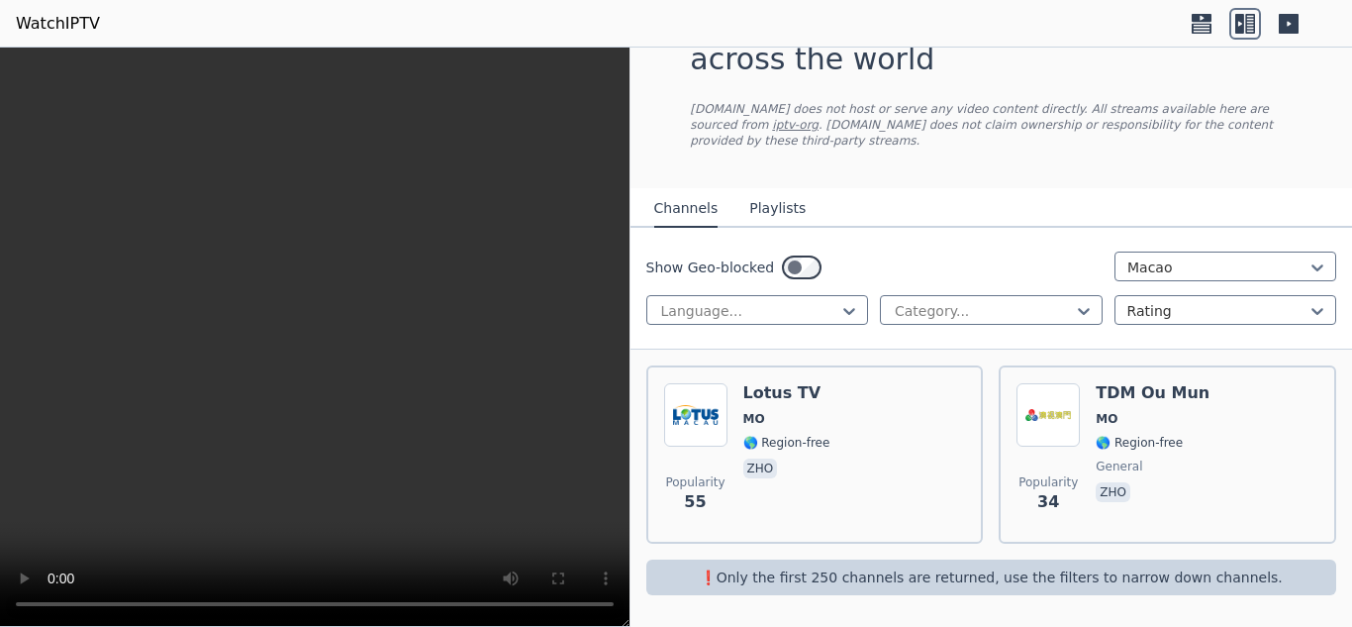
scroll to position [75, 0]
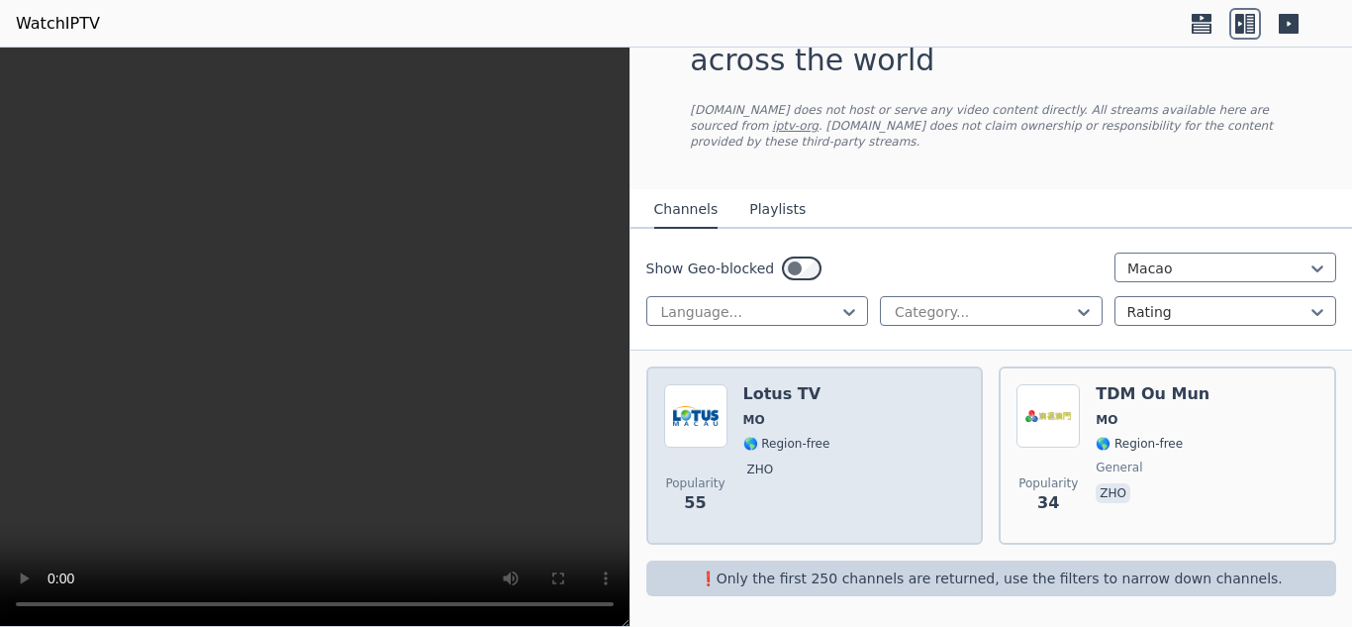
click at [883, 432] on div "Popularity 55 Lotus TV MO 🌎 Region-free zho" at bounding box center [815, 455] width 302 height 143
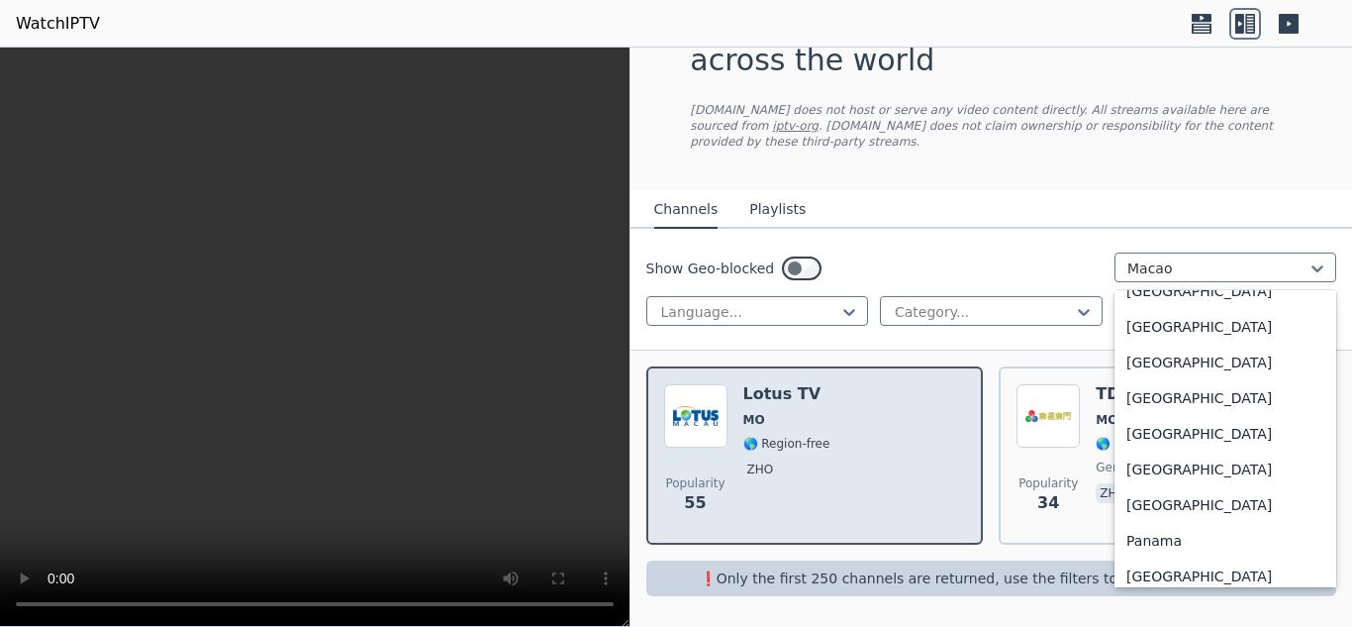
scroll to position [4867, 0]
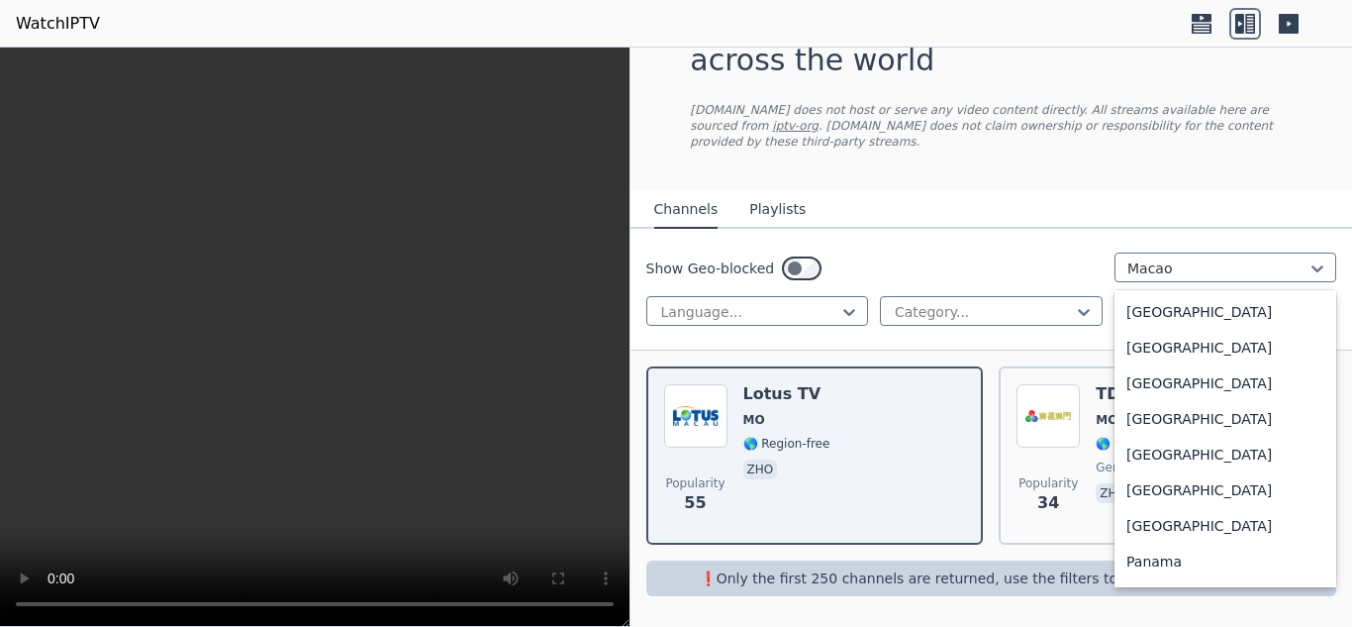
click at [1277, 458] on div "[GEOGRAPHIC_DATA]" at bounding box center [1226, 455] width 222 height 36
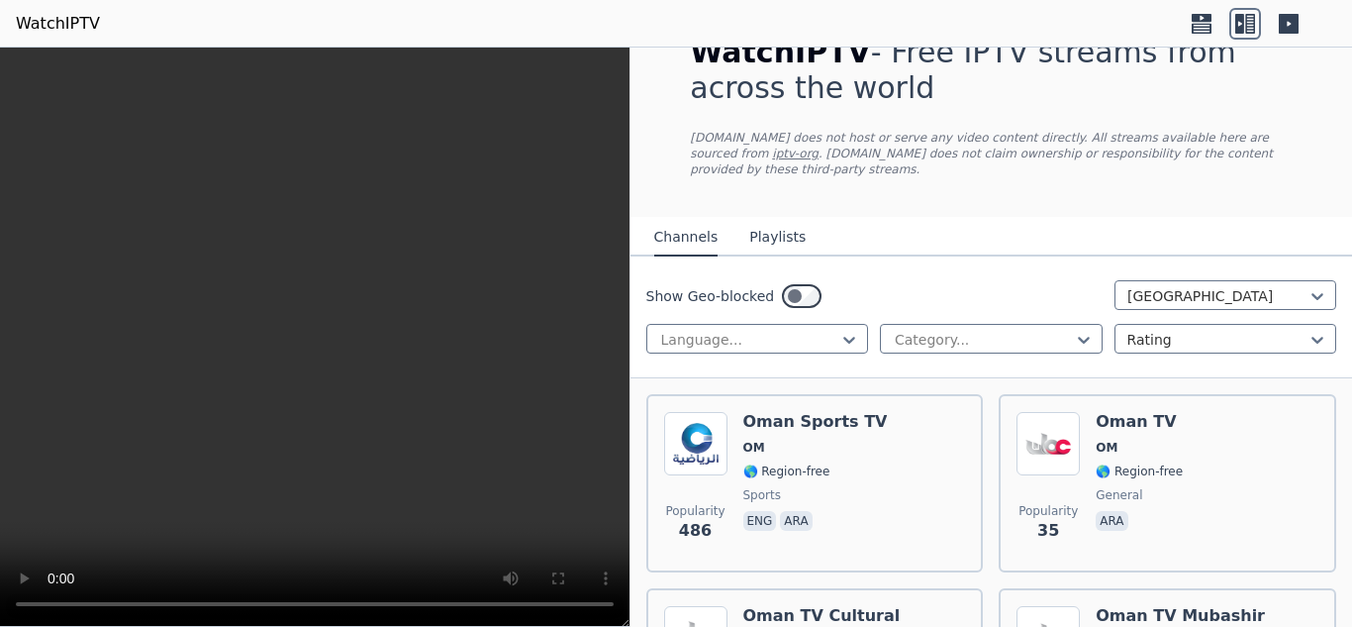
scroll to position [56, 0]
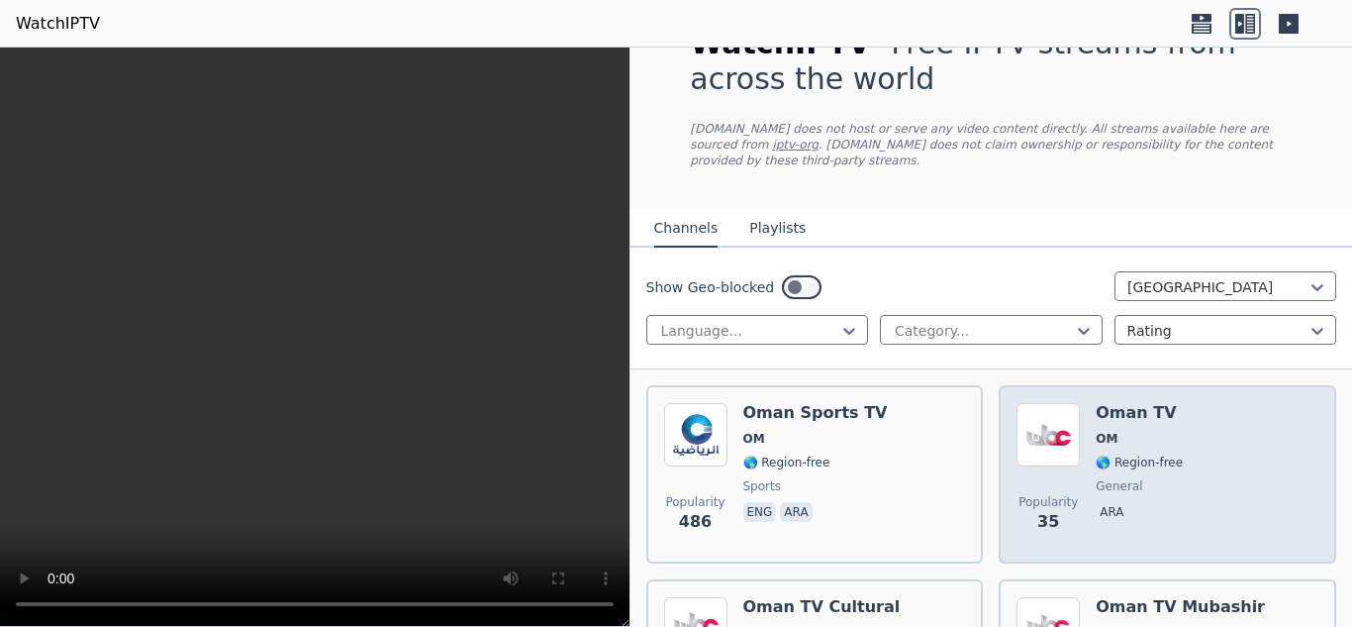
click at [1285, 478] on div "Popularity 35 Oman TV OM 🌎 Region-free general ara" at bounding box center [1168, 474] width 302 height 143
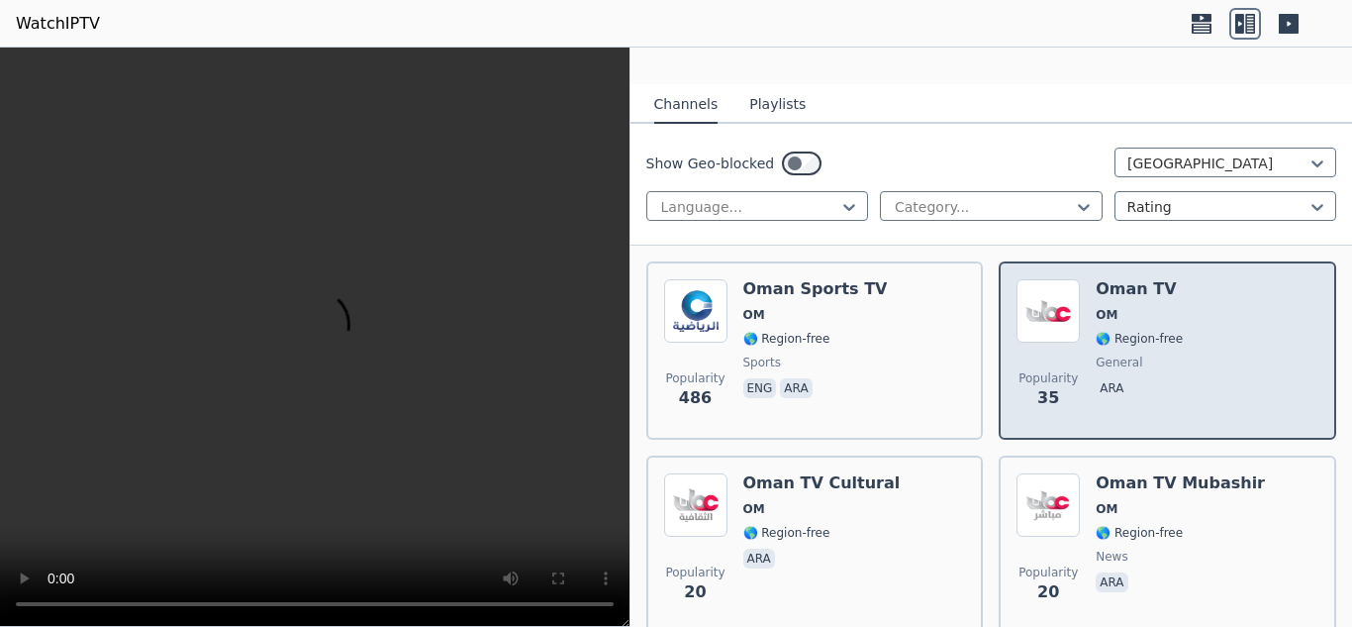
scroll to position [195, 0]
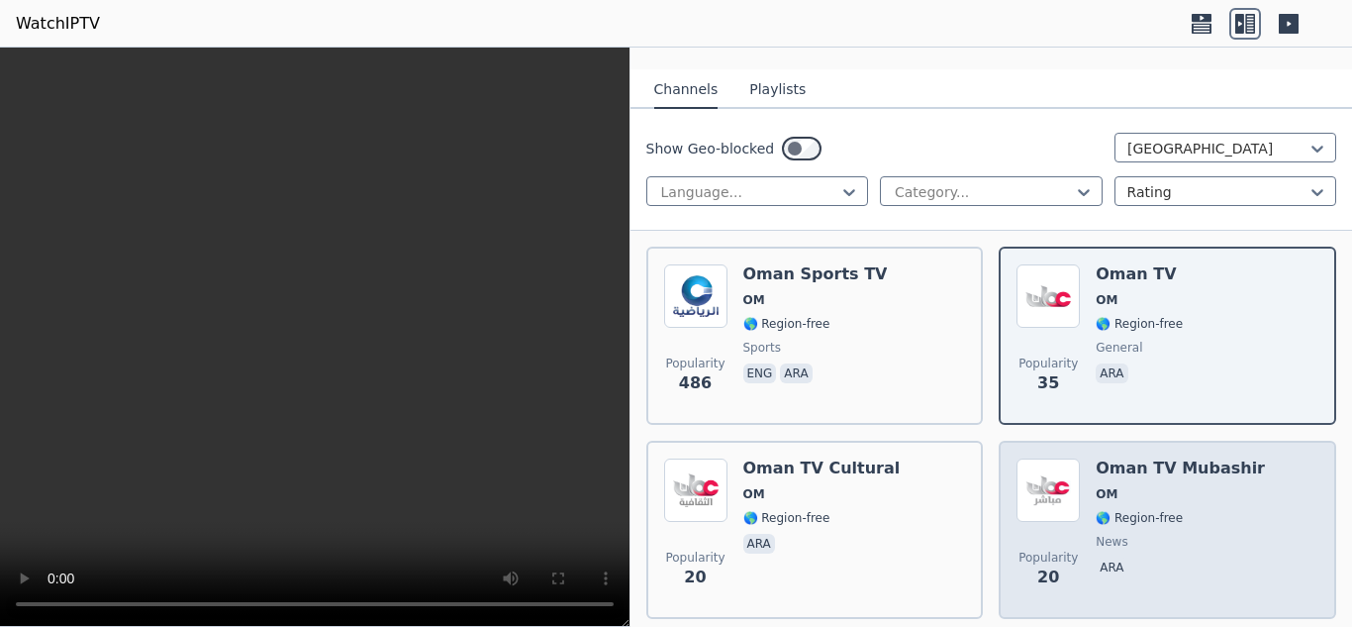
click at [1268, 493] on div "Popularity 20 Oman TV Mubashir OM 🌎 Region-free news ara" at bounding box center [1168, 529] width 302 height 143
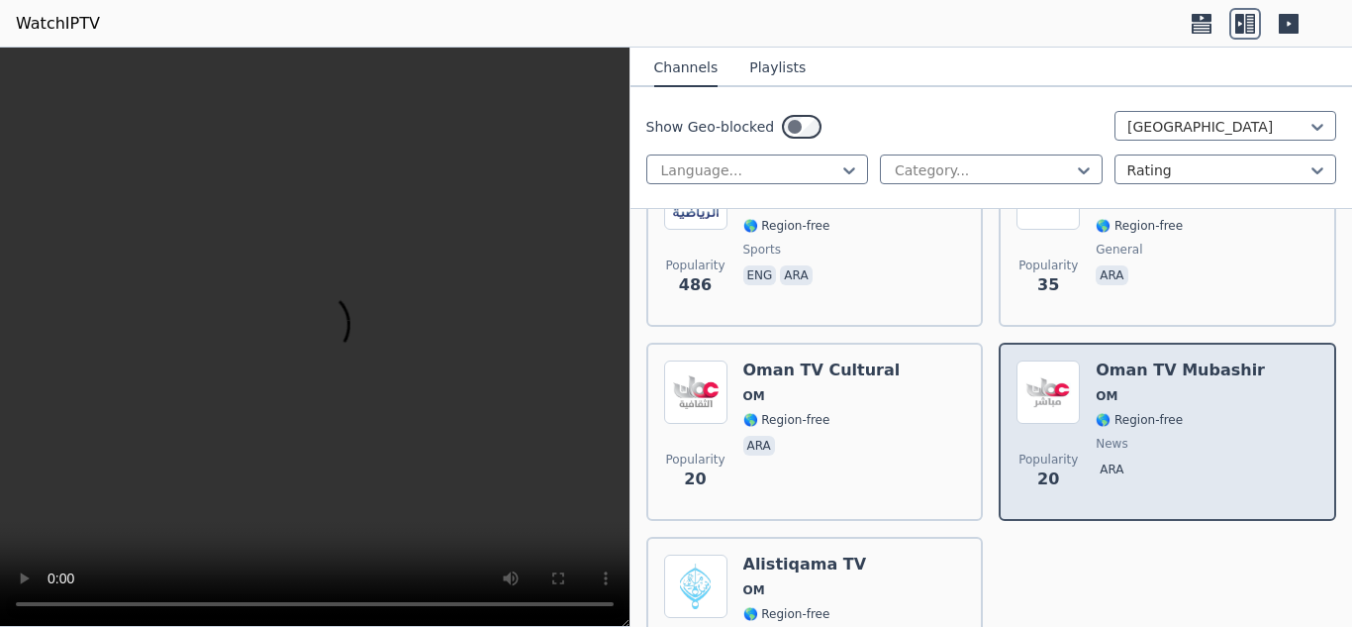
scroll to position [300, 0]
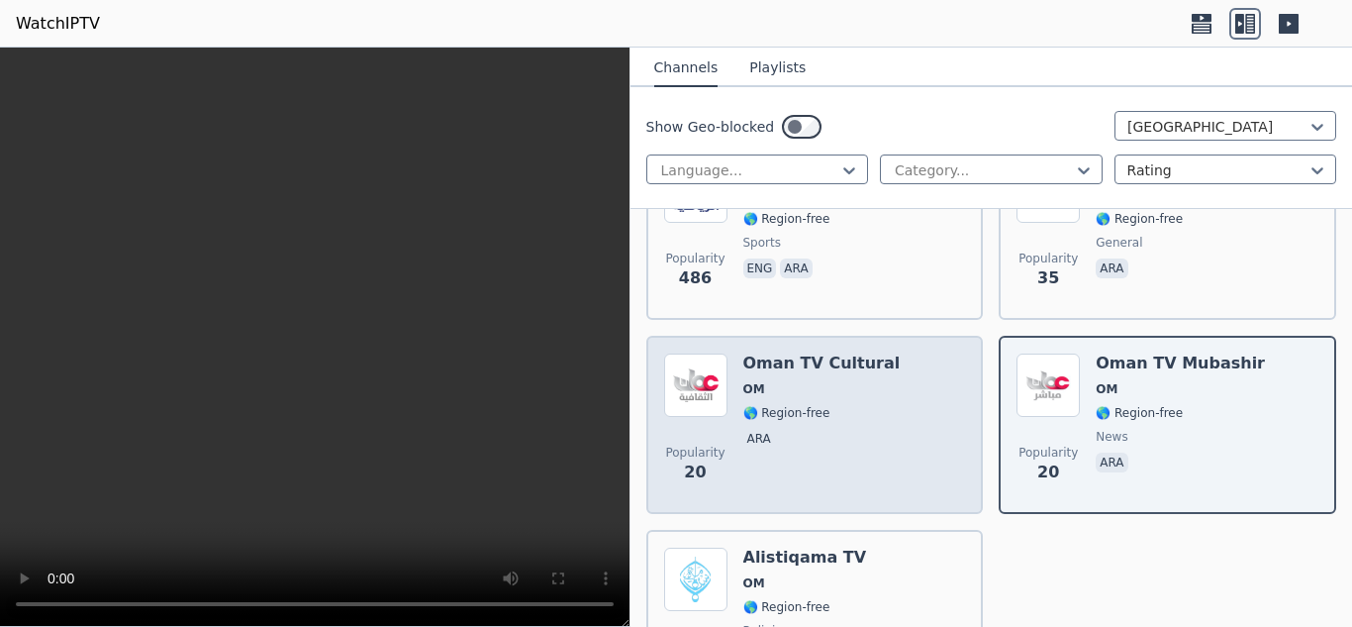
click at [938, 436] on div "Popularity 20 Oman TV Cultural OM 🌎 Region-free ara" at bounding box center [815, 424] width 302 height 143
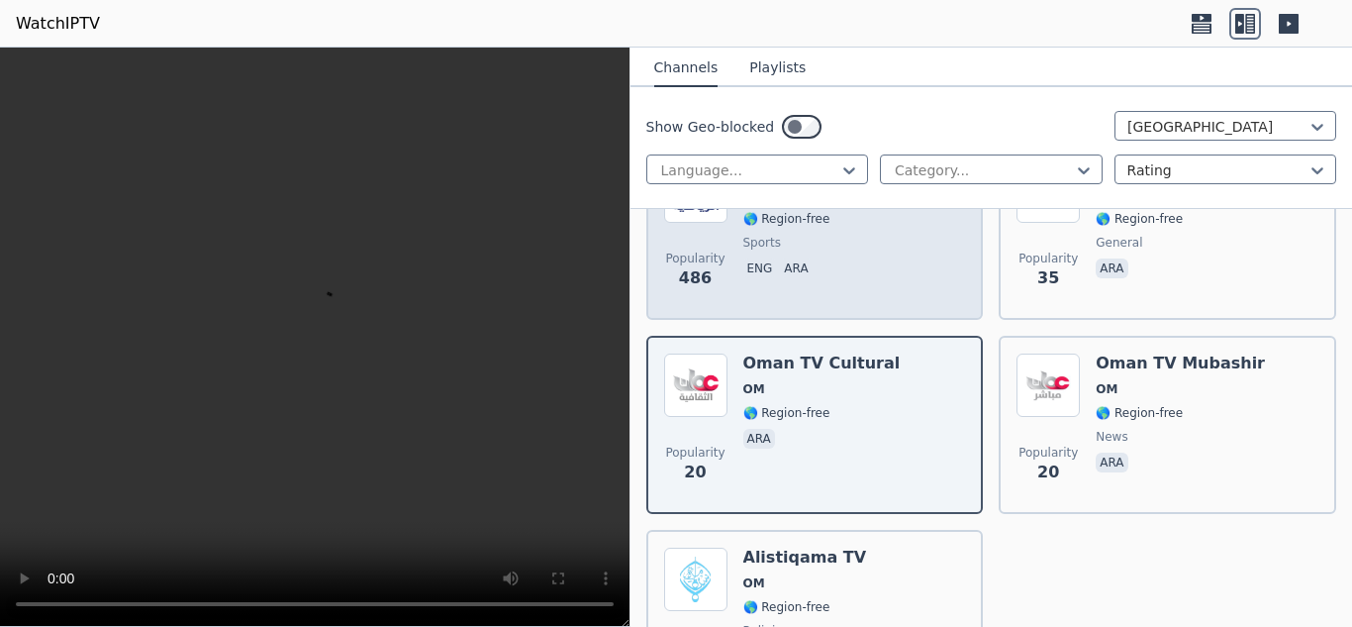
click at [896, 298] on div "Popularity 486 Oman Sports TV OM 🌎 Region-free sports eng ara" at bounding box center [815, 230] width 302 height 143
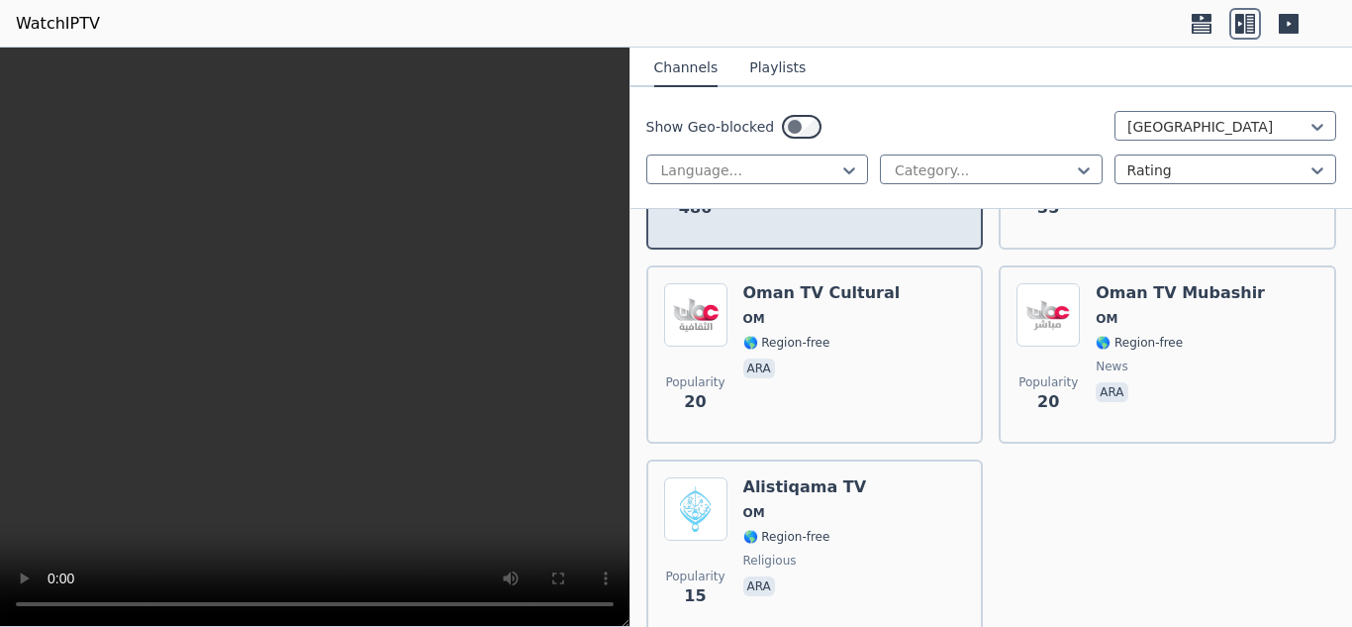
scroll to position [390, 0]
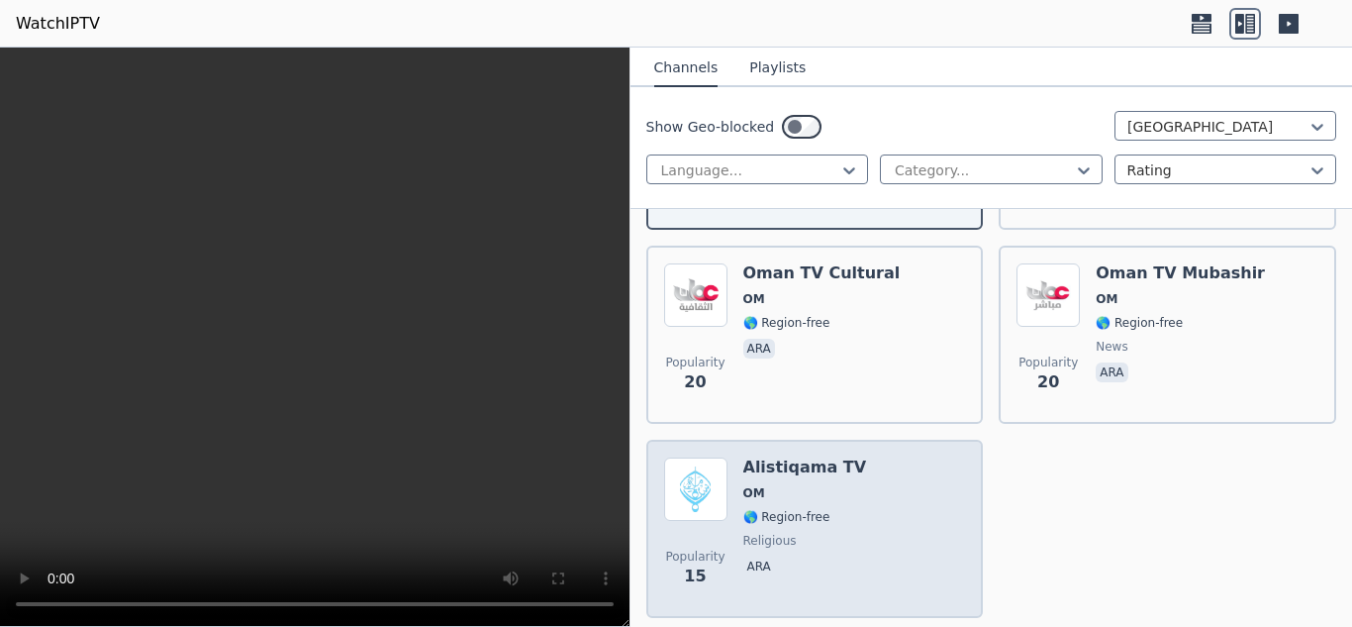
click at [828, 551] on div "Alistiqama TV OM 🌎 Region-free religious ara" at bounding box center [805, 528] width 124 height 143
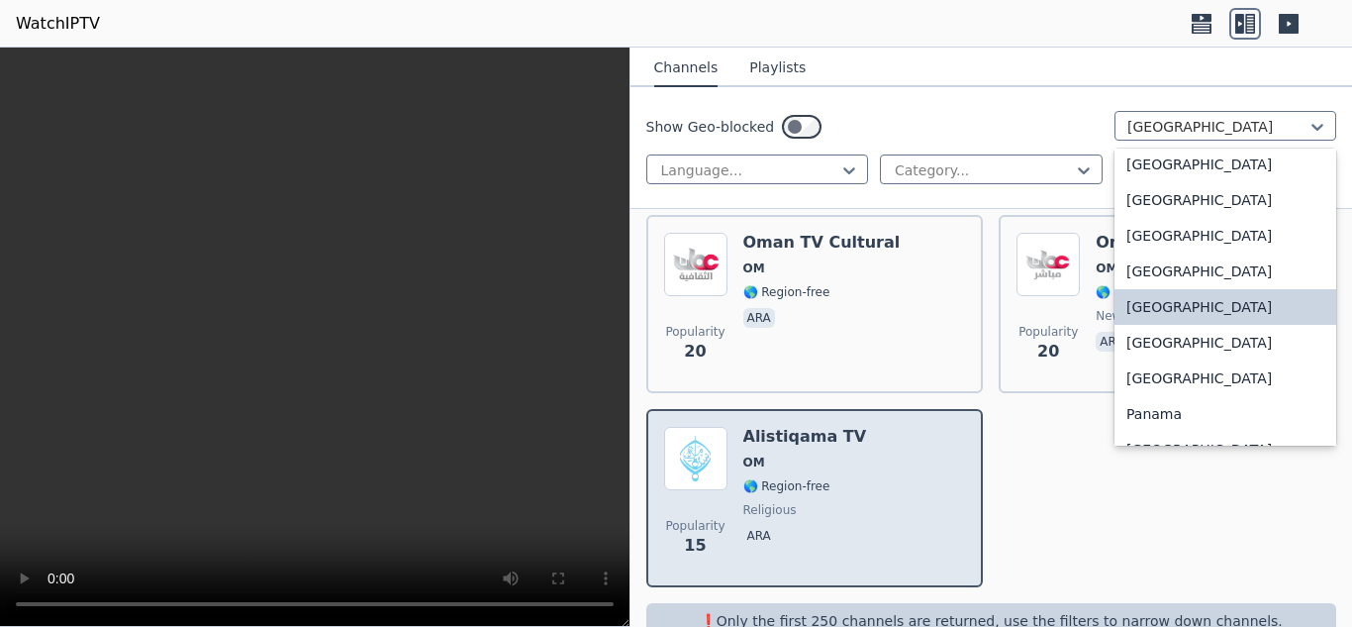
scroll to position [4875, 0]
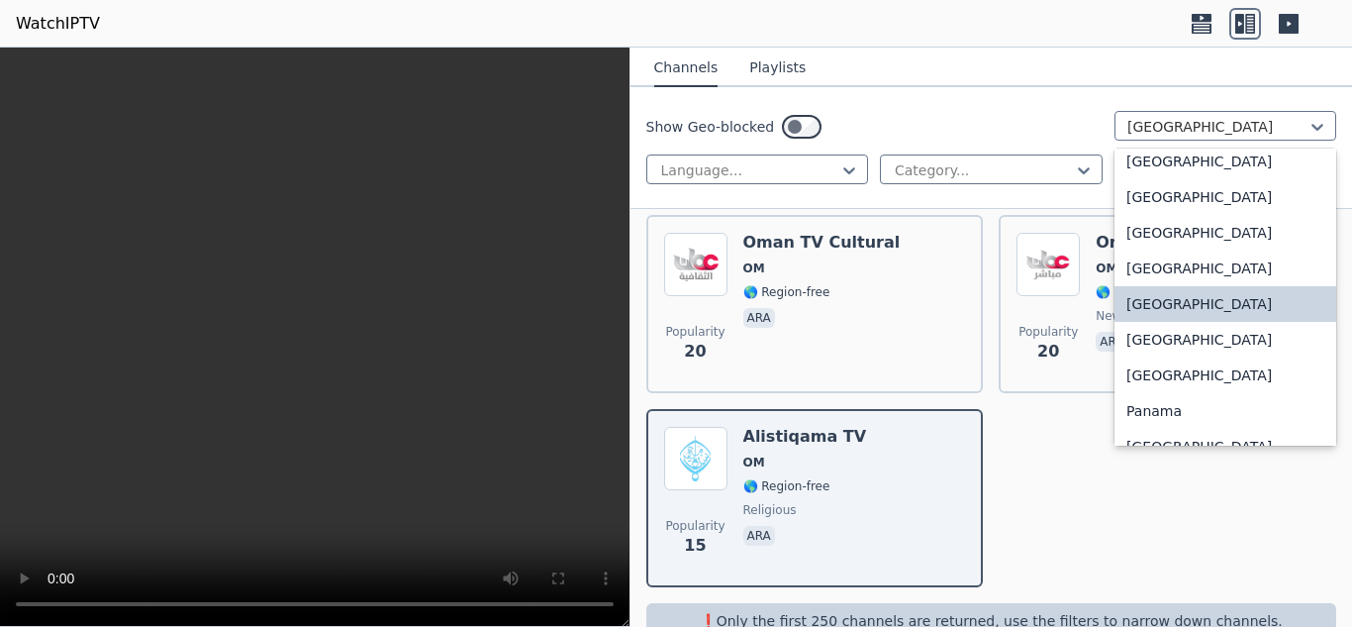
click at [1290, 271] on div "[GEOGRAPHIC_DATA]" at bounding box center [1226, 268] width 222 height 36
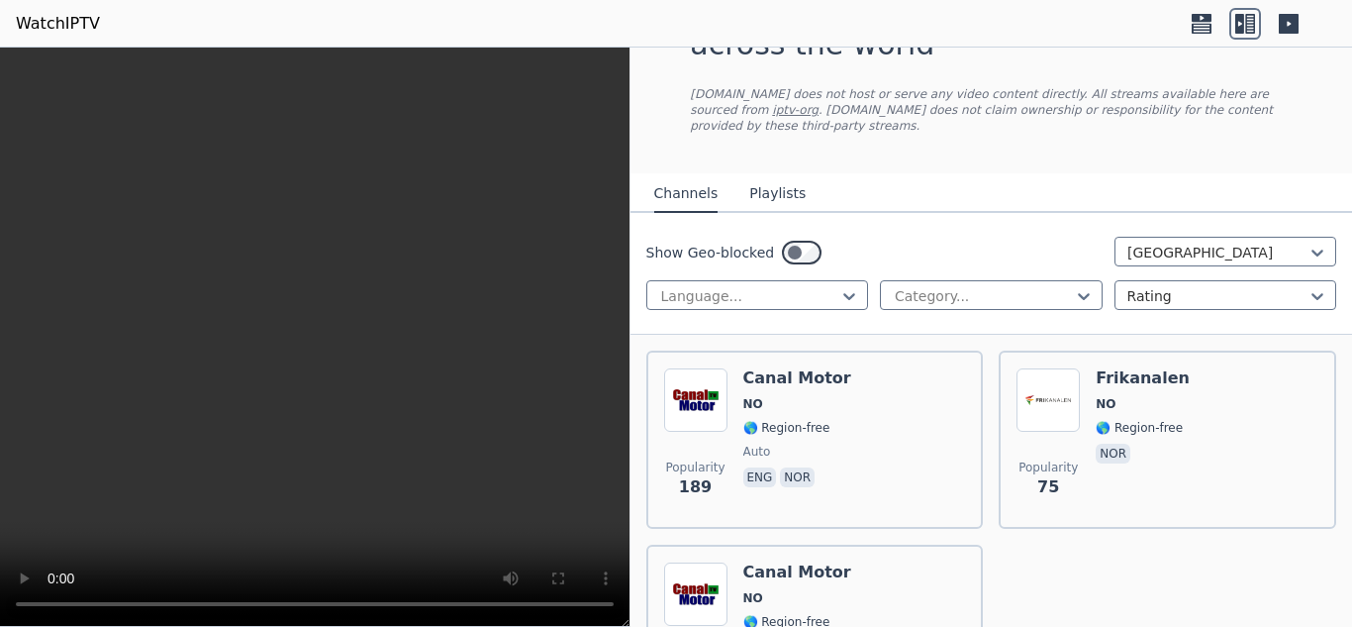
scroll to position [140, 0]
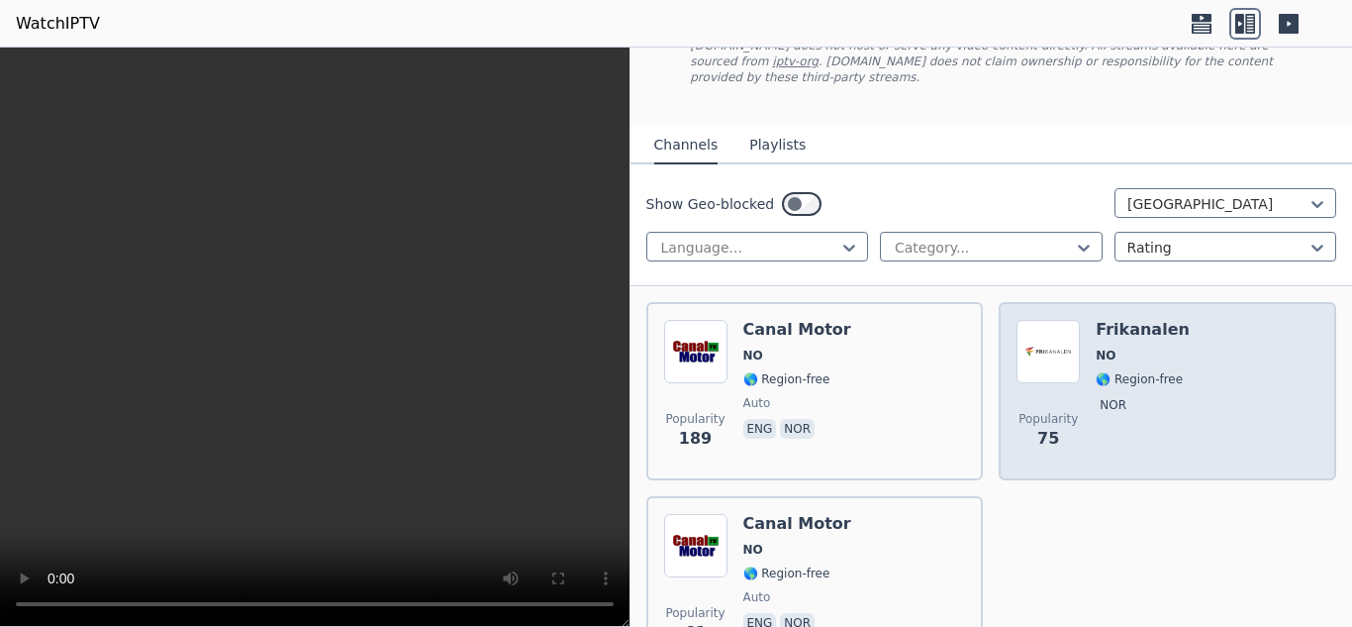
click at [1280, 367] on div "Popularity 75 Frikanalen NO 🌎 Region-free nor" at bounding box center [1168, 391] width 302 height 143
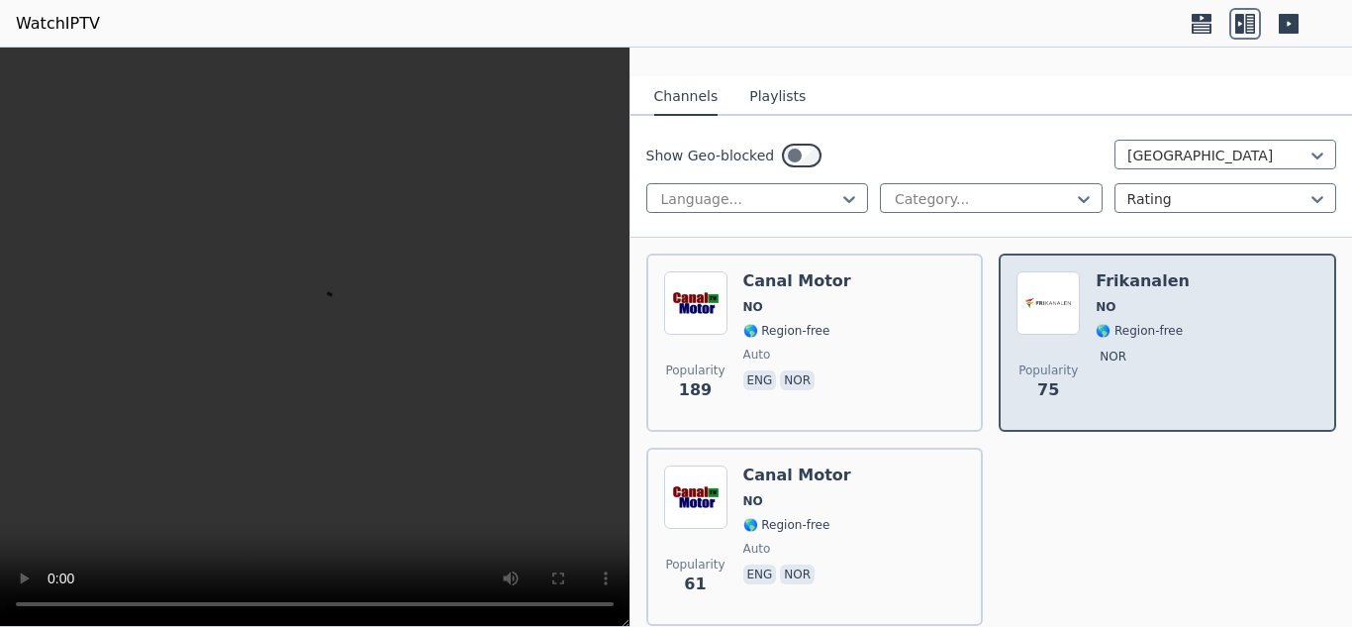
scroll to position [202, 0]
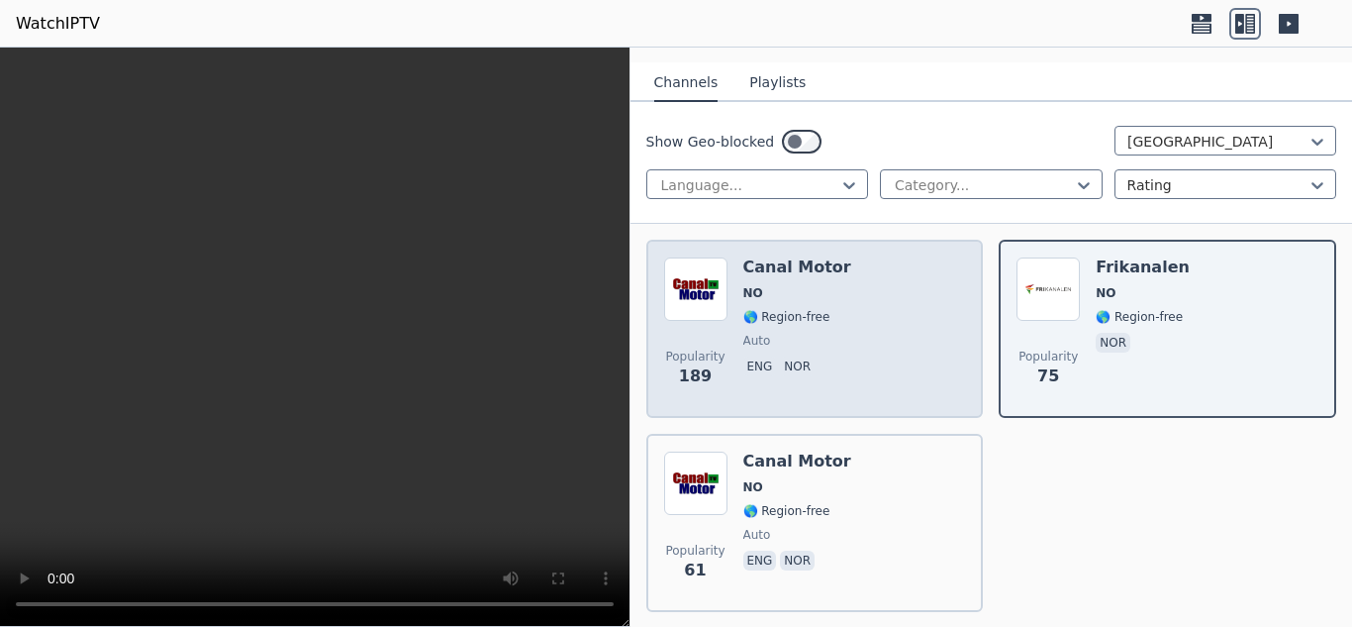
click at [893, 358] on div "Popularity 189 Canal Motor NO 🌎 Region-free auto eng nor" at bounding box center [815, 328] width 302 height 143
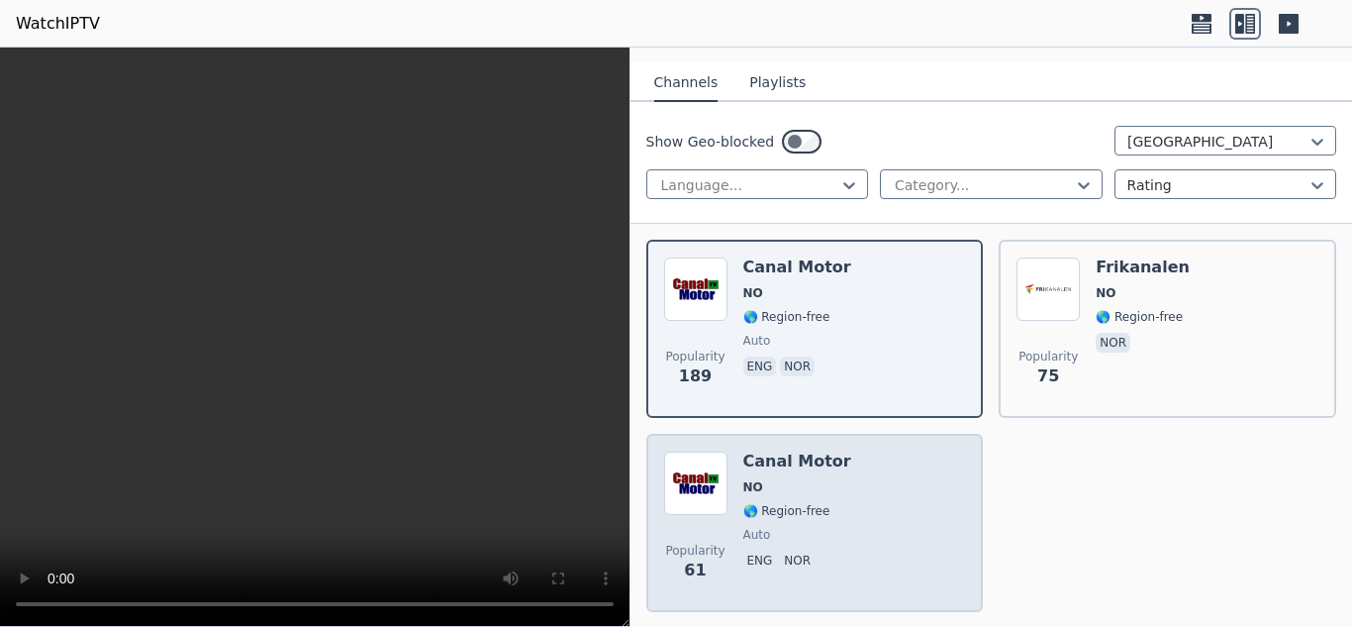
click at [902, 532] on div "Popularity 61 Canal Motor NO 🌎 Region-free auto eng nor" at bounding box center [815, 522] width 302 height 143
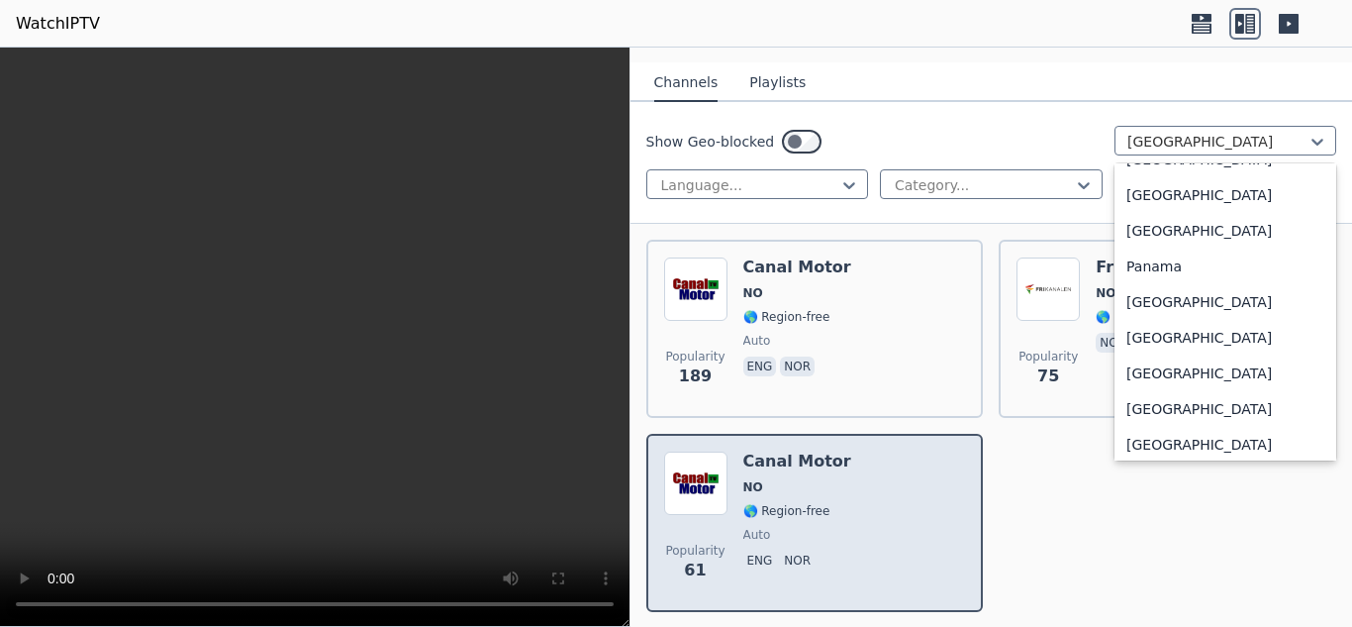
scroll to position [5039, 0]
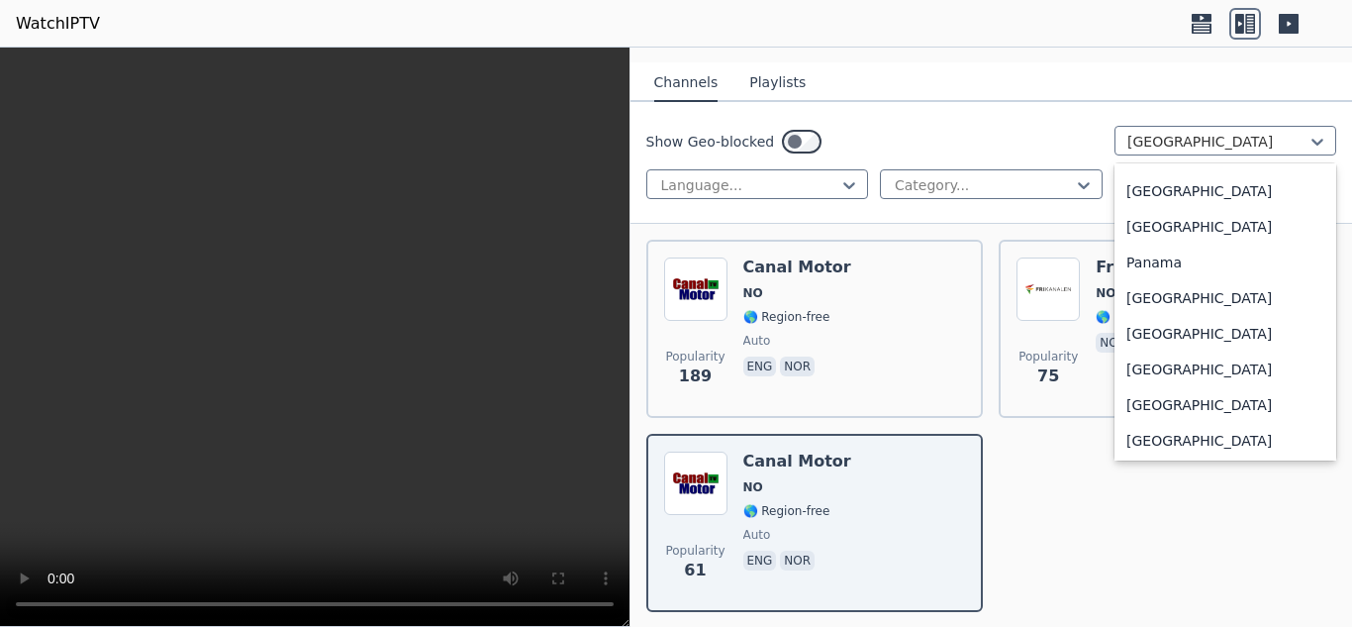
click at [1263, 227] on div "[GEOGRAPHIC_DATA]" at bounding box center [1226, 227] width 222 height 36
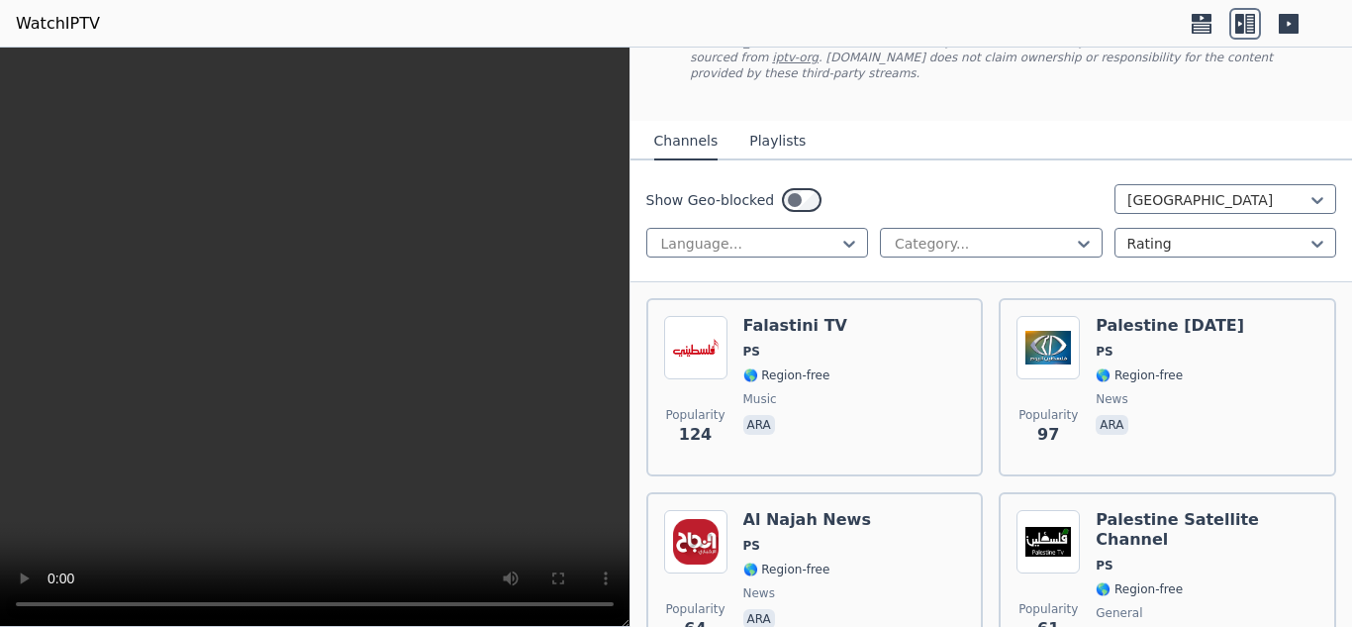
scroll to position [193, 0]
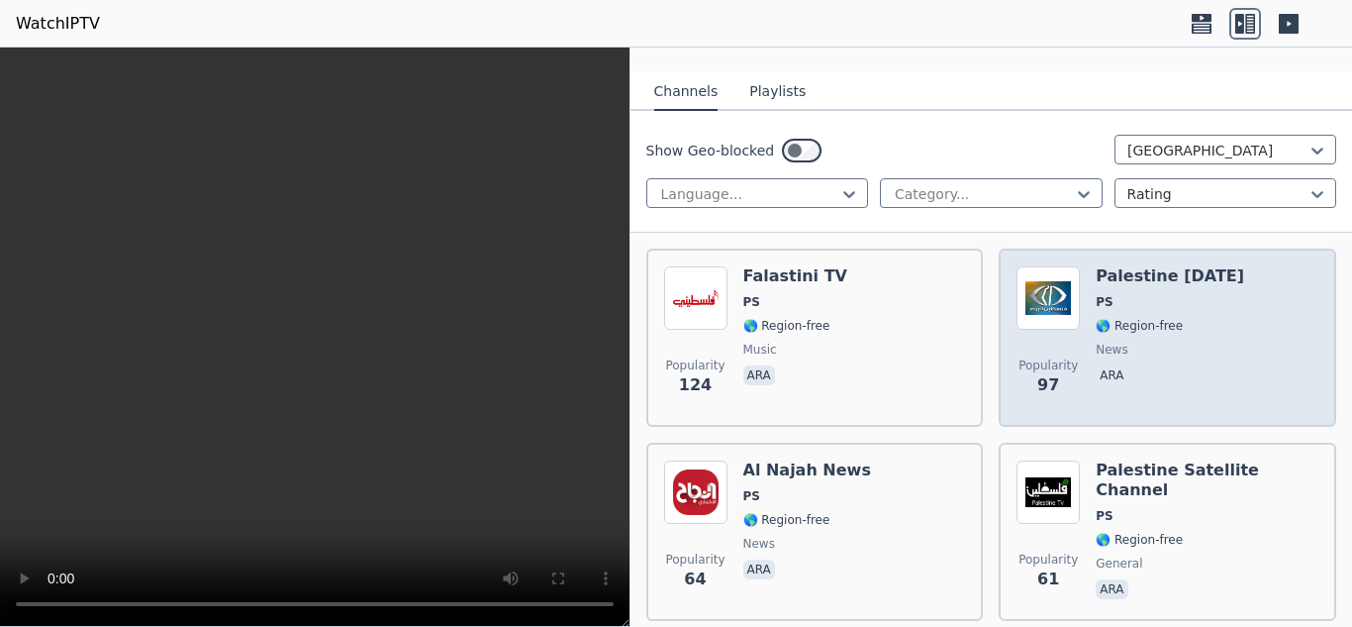
click at [1267, 357] on div "Popularity 97 Palestine [DATE] PS 🌎 Region-free news ara" at bounding box center [1168, 337] width 302 height 143
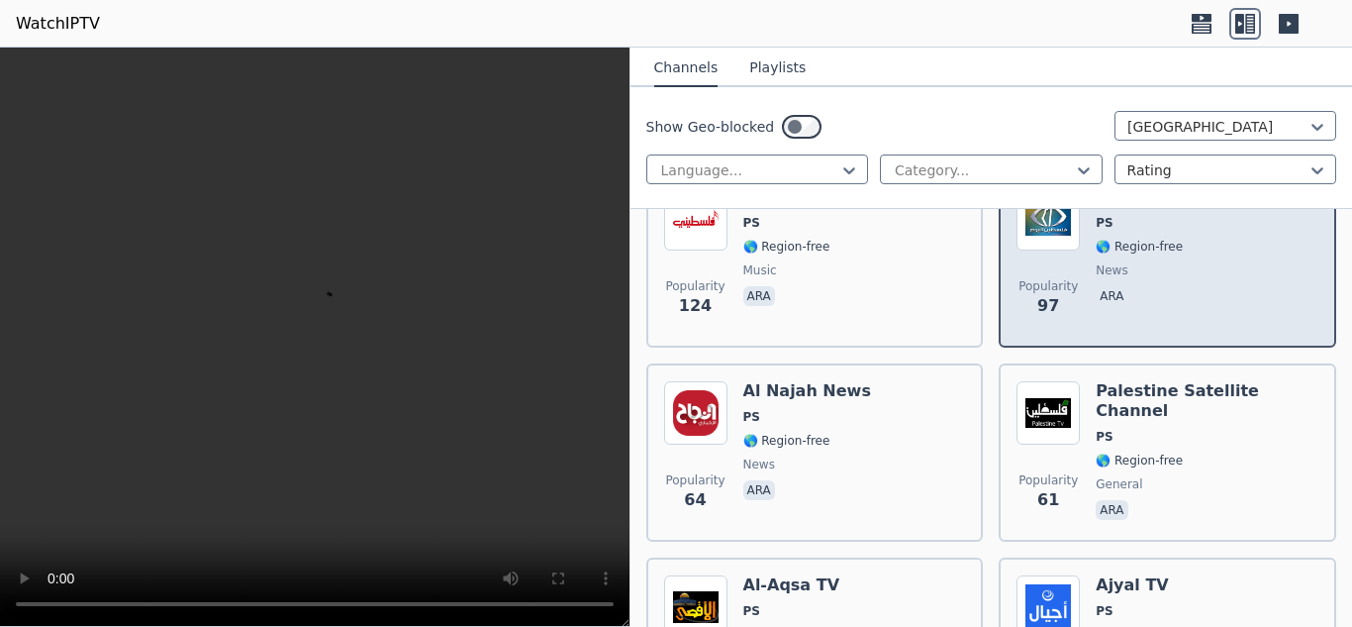
scroll to position [273, 0]
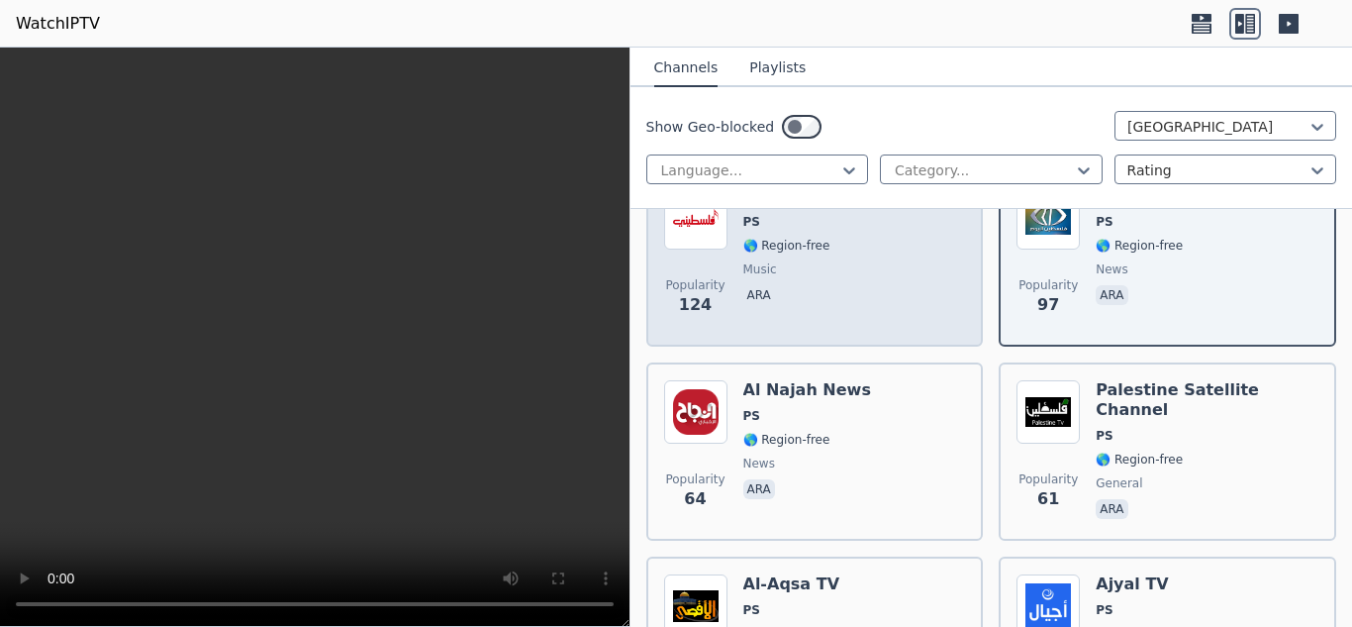
click at [874, 278] on div "Popularity 124 Falastini TV PS 🌎 Region-free music ara" at bounding box center [815, 257] width 302 height 143
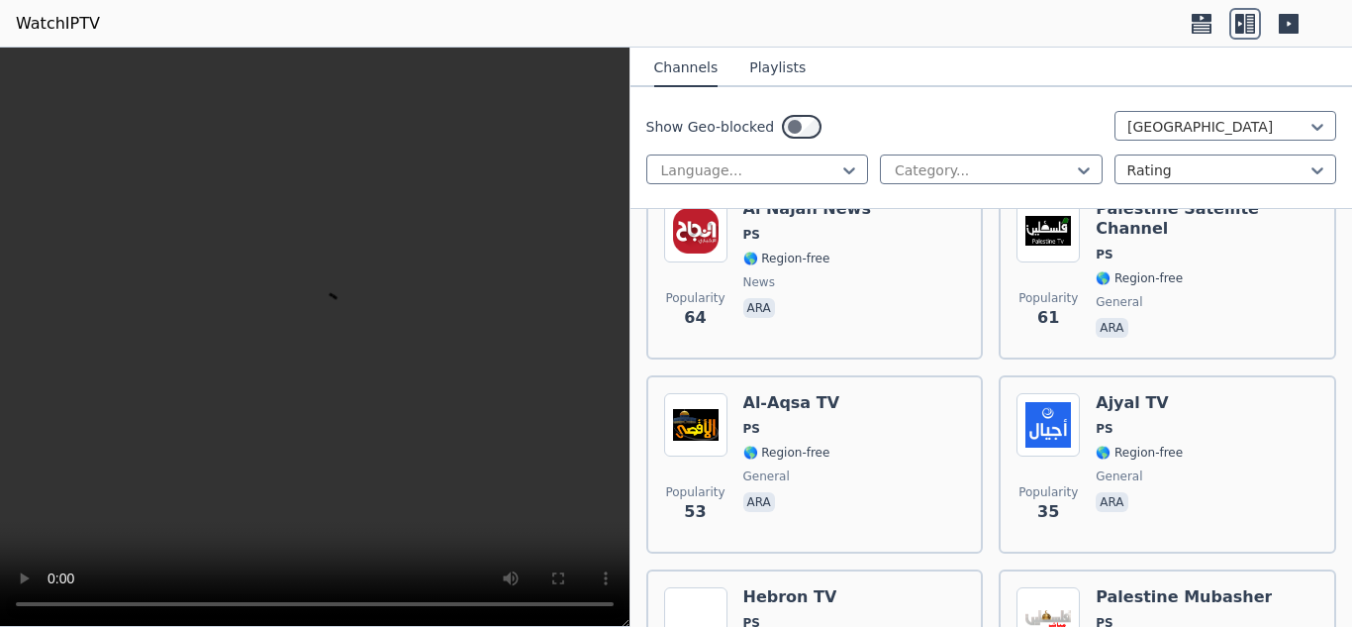
scroll to position [463, 0]
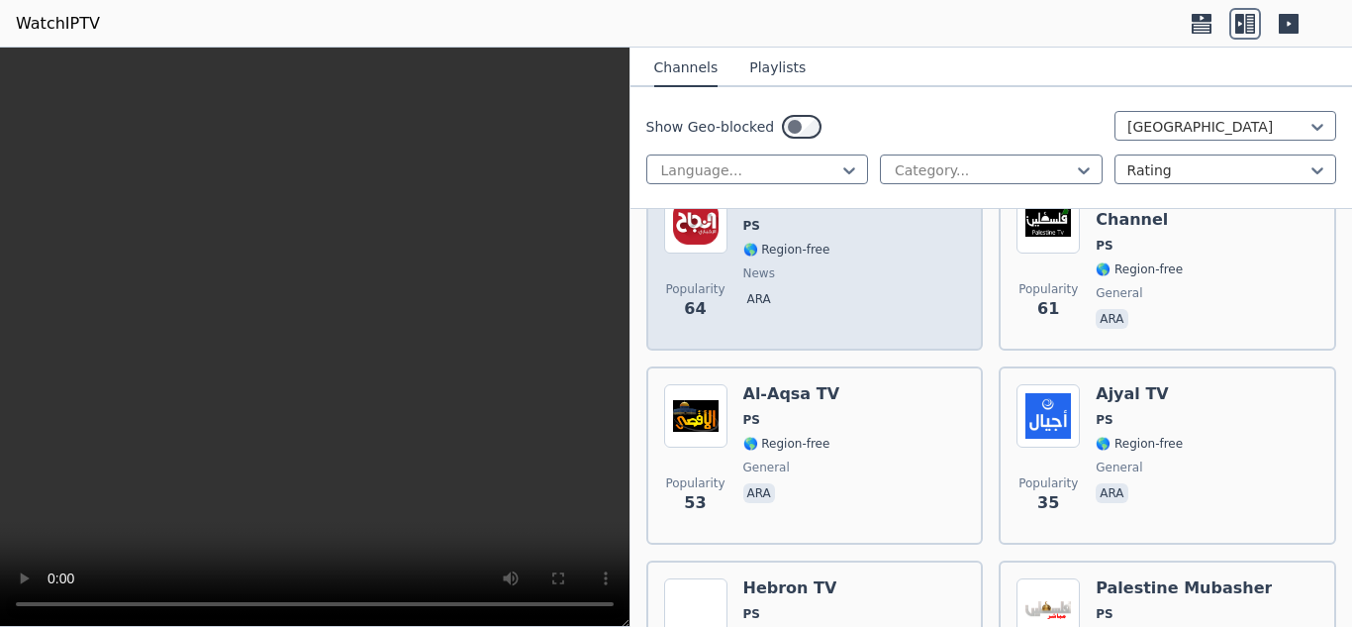
click at [815, 287] on div "Al Najah News PS 🌎 Region-free news ara" at bounding box center [807, 261] width 128 height 143
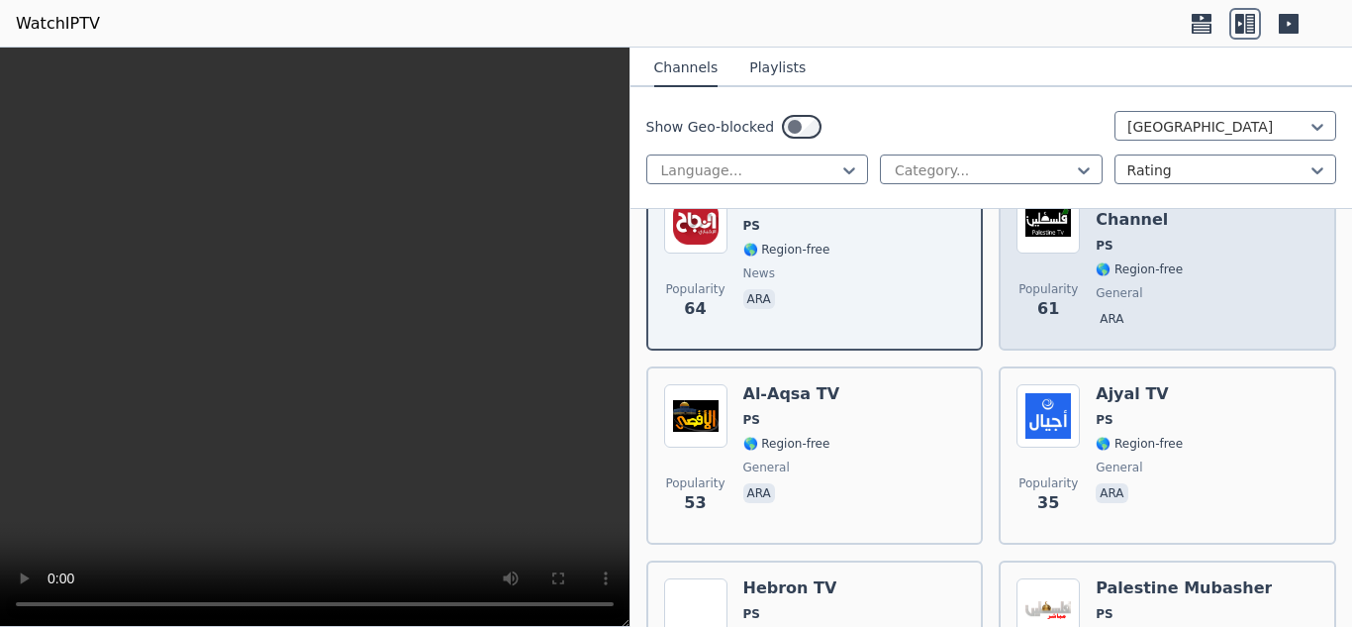
click at [1211, 285] on span "general" at bounding box center [1207, 293] width 223 height 16
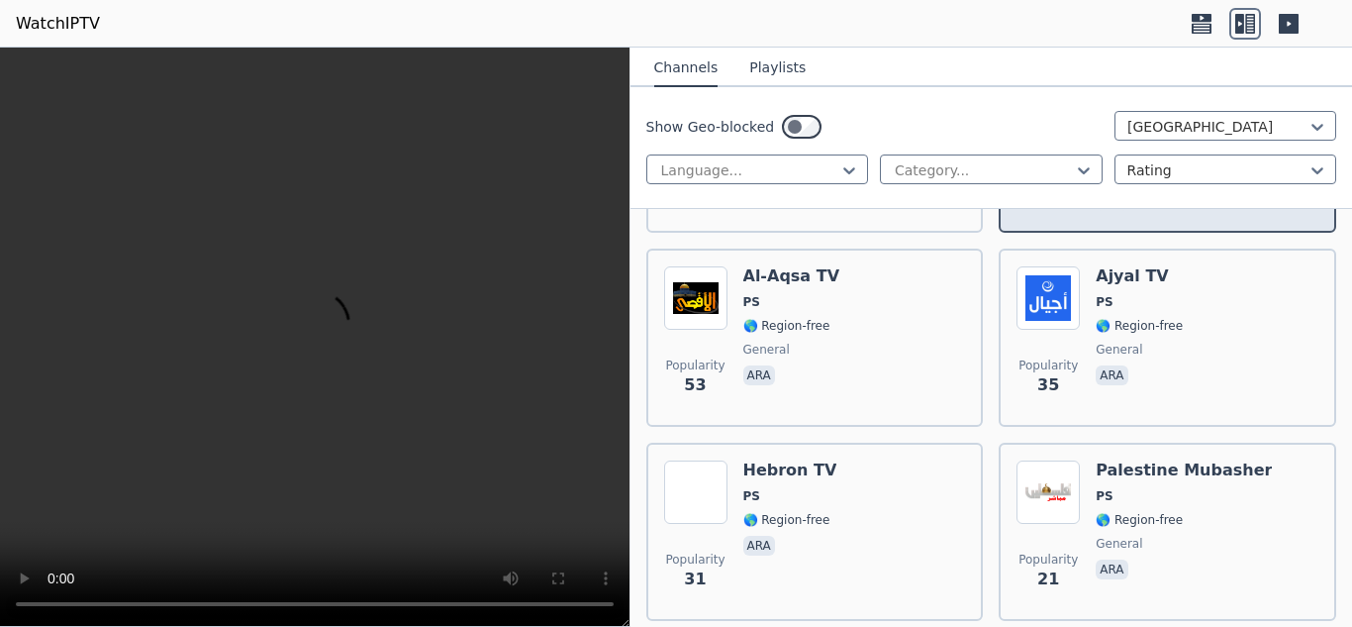
scroll to position [584, 0]
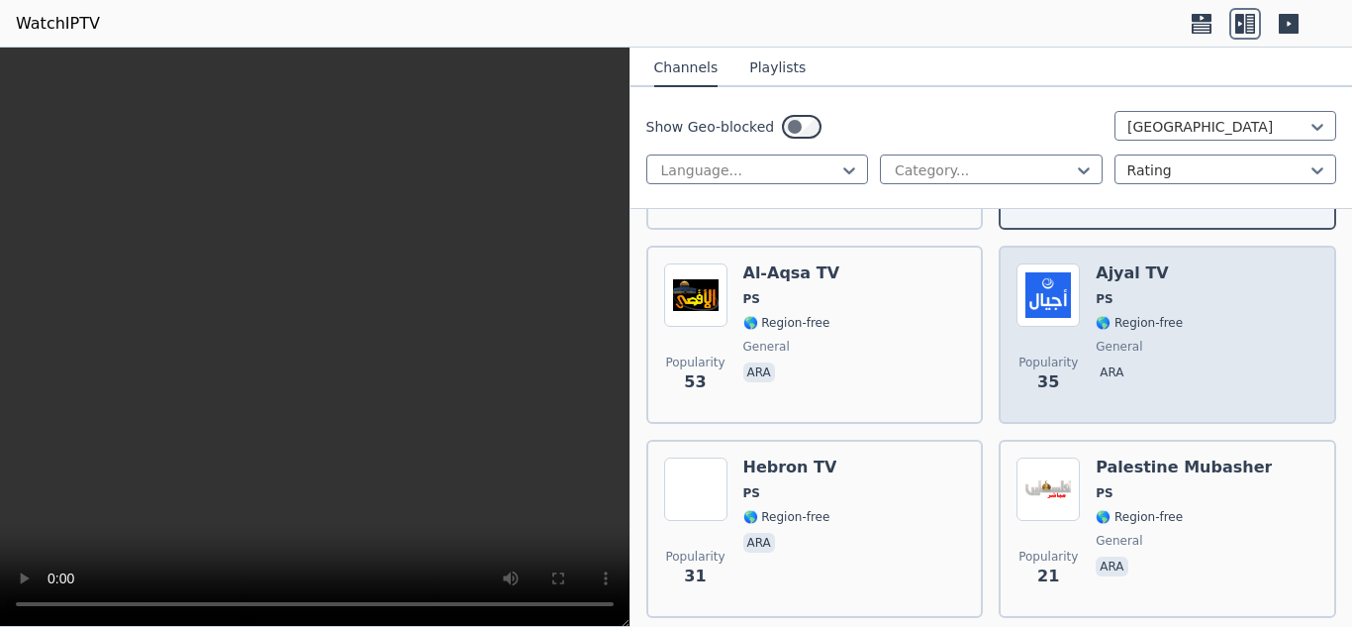
click at [1271, 364] on div "Popularity 35 Ajyal TV PS 🌎 Region-free general ara" at bounding box center [1168, 334] width 302 height 143
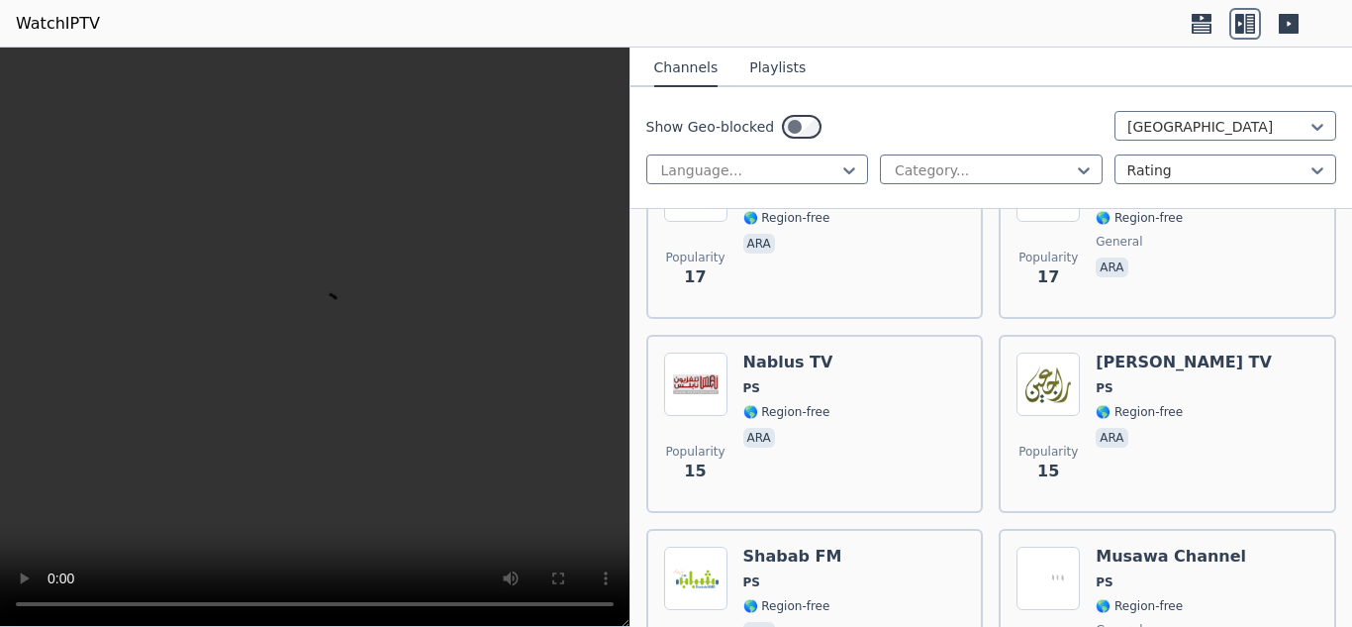
scroll to position [1103, 0]
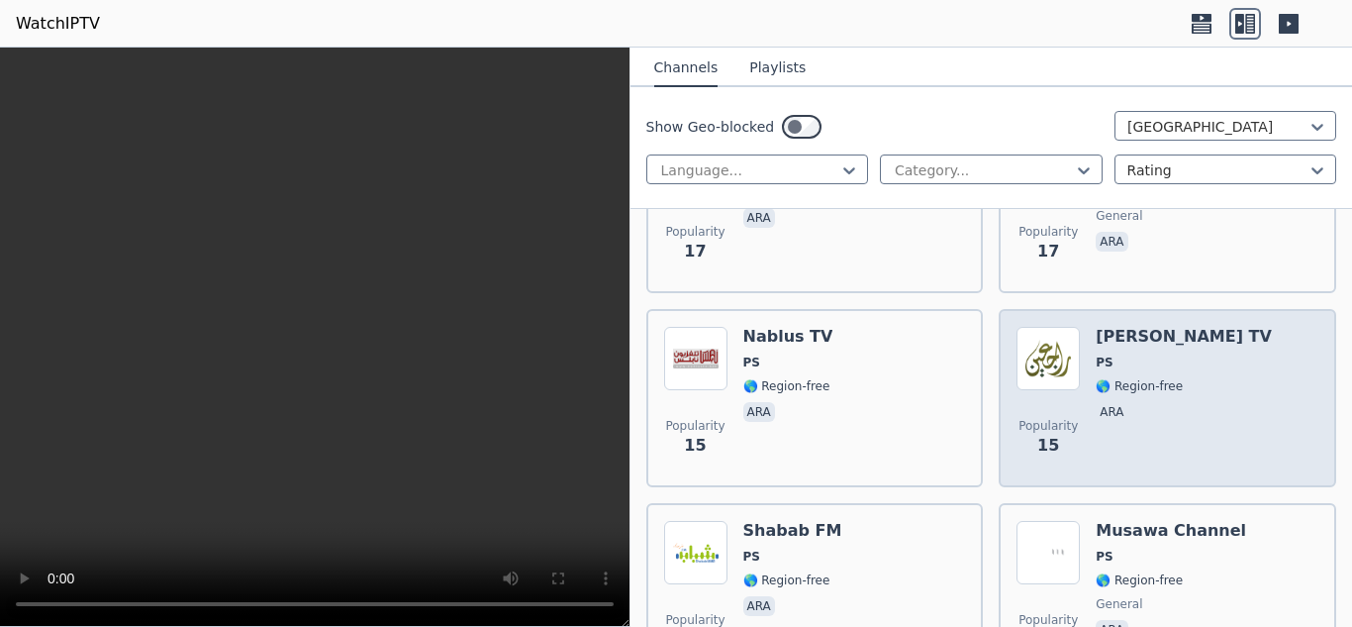
click at [1269, 417] on div "Popularity 15 [PERSON_NAME] TV PS 🌎 Region-free ara" at bounding box center [1168, 398] width 302 height 143
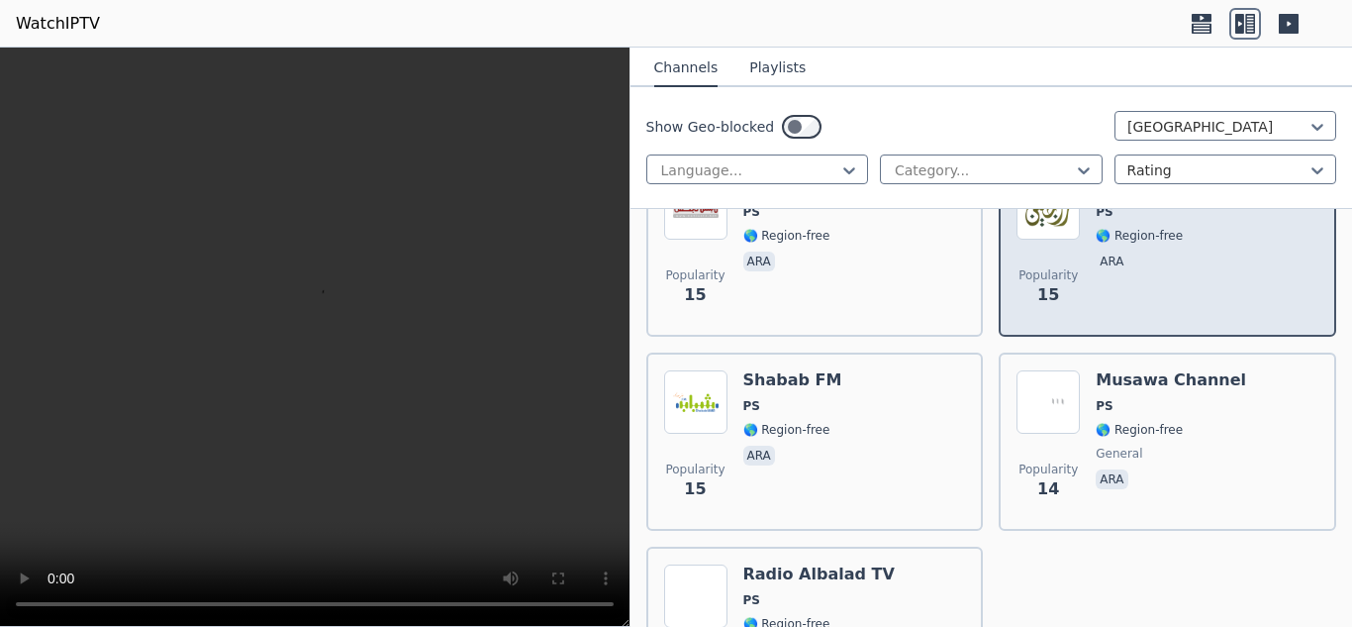
scroll to position [1252, 0]
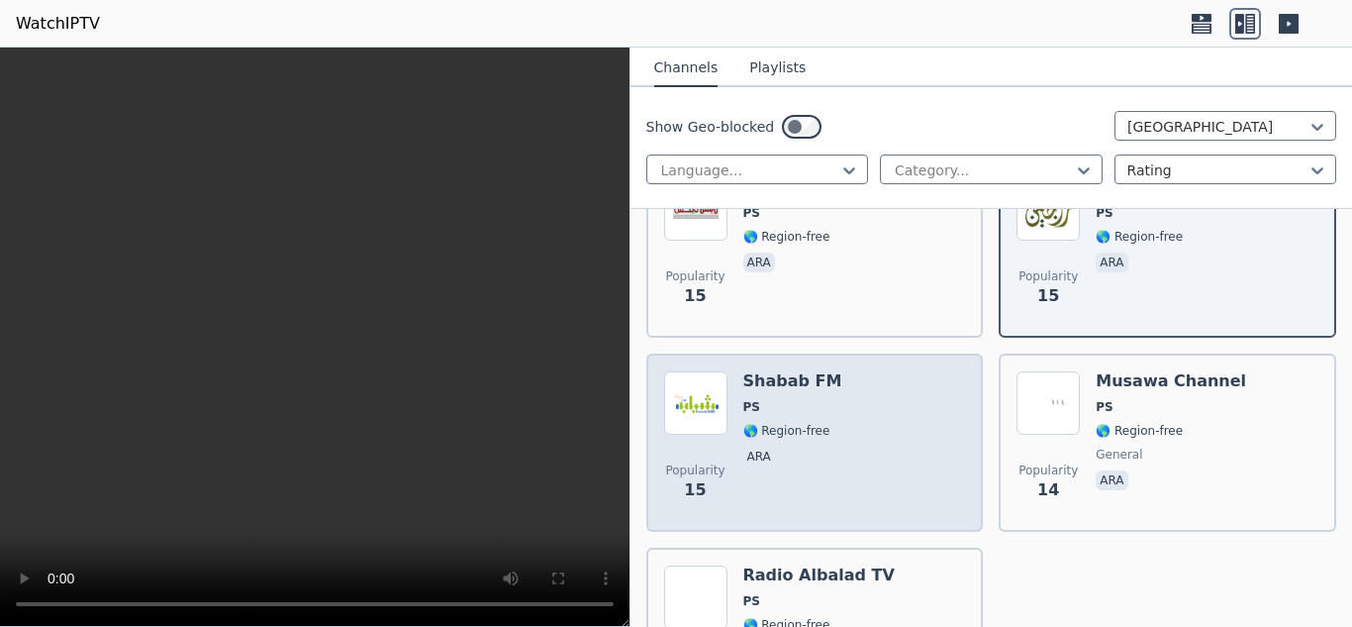
click at [870, 430] on div "Popularity 15 Shabab FM PS 🌎 Region-free ara" at bounding box center [815, 442] width 302 height 143
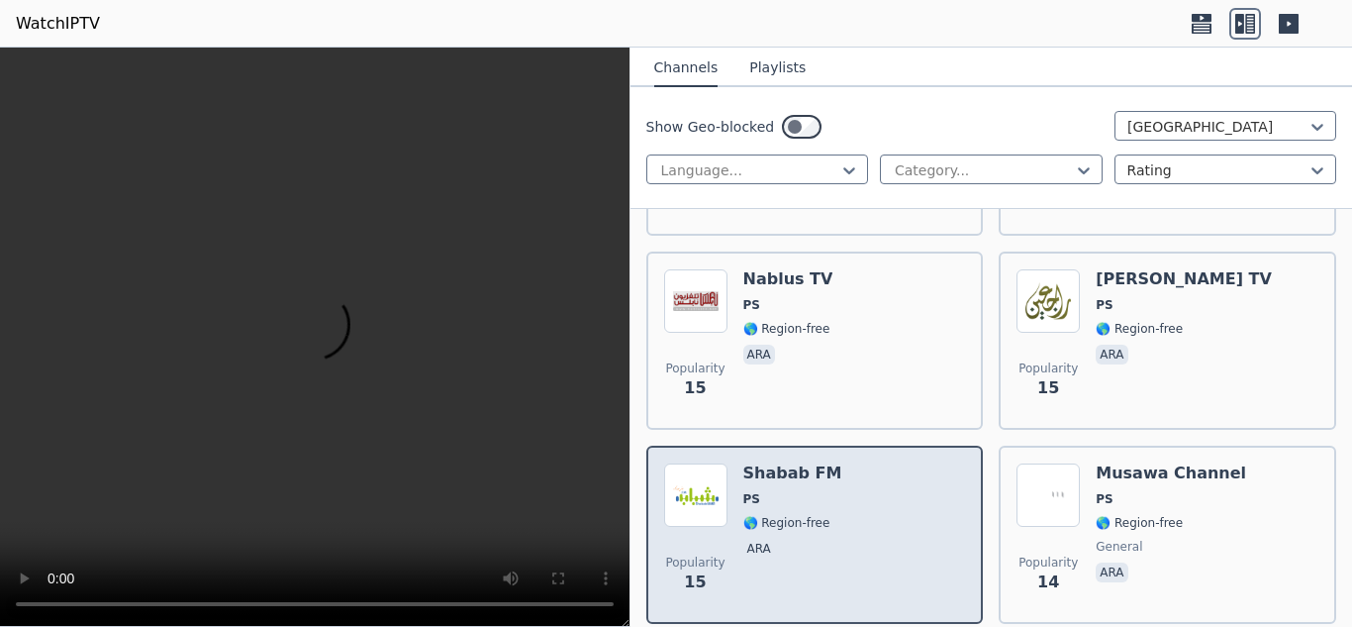
scroll to position [1089, 0]
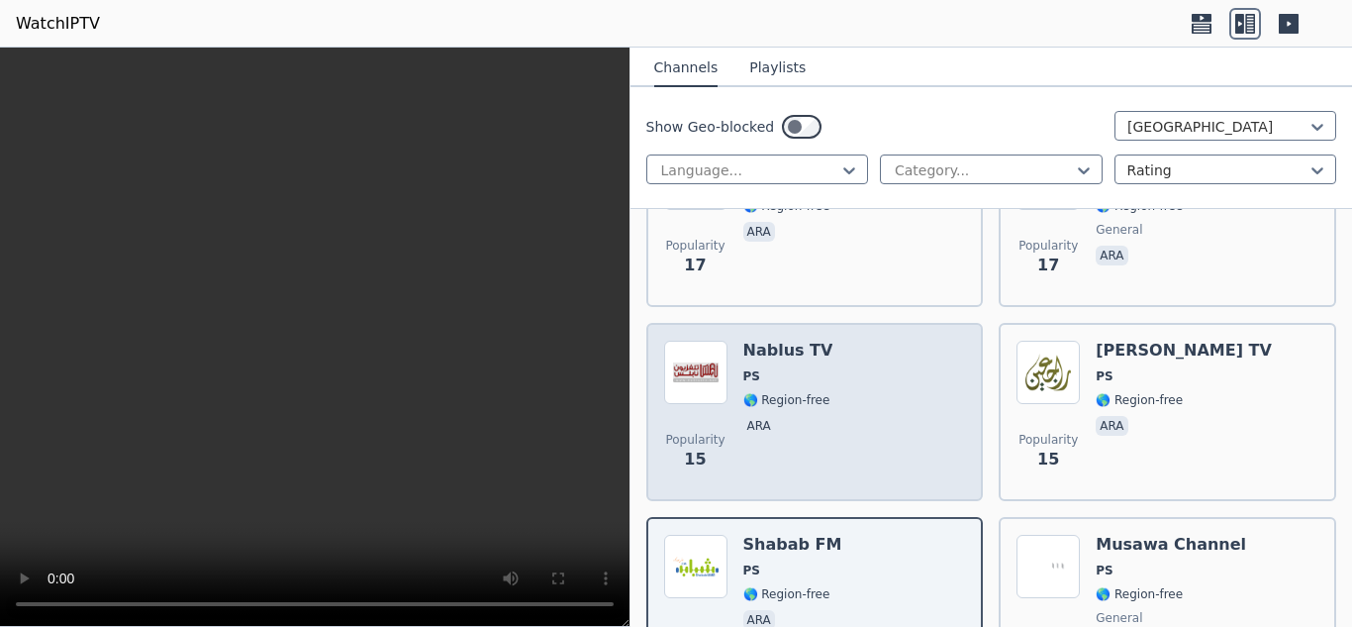
click at [887, 402] on div "Popularity 15 Nablus TV PS 🌎 Region-free ara" at bounding box center [815, 412] width 302 height 143
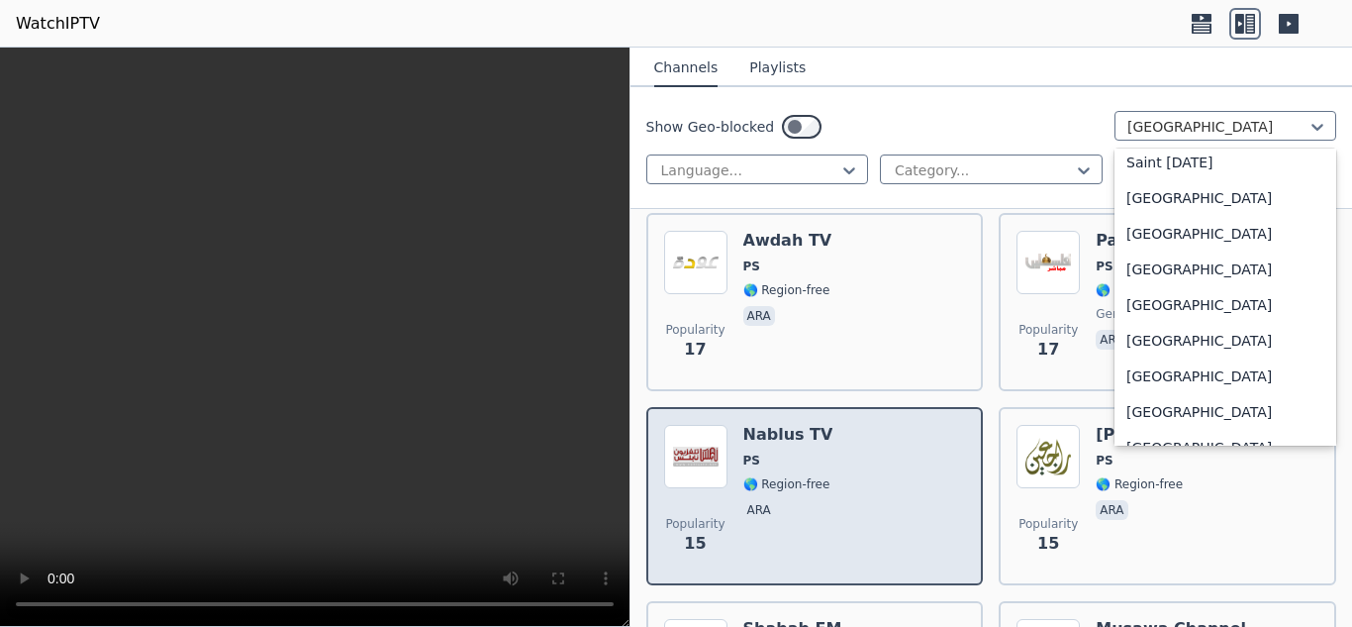
scroll to position [5704, 0]
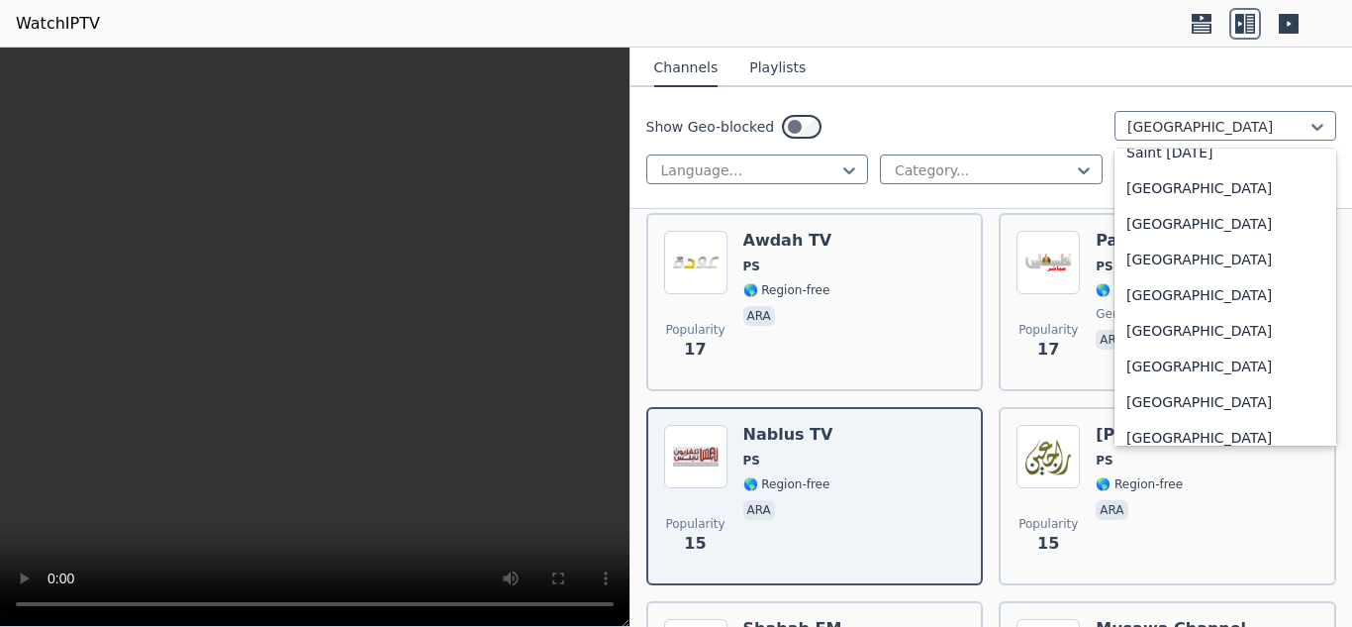
click at [1257, 258] on div "[GEOGRAPHIC_DATA]" at bounding box center [1226, 260] width 222 height 36
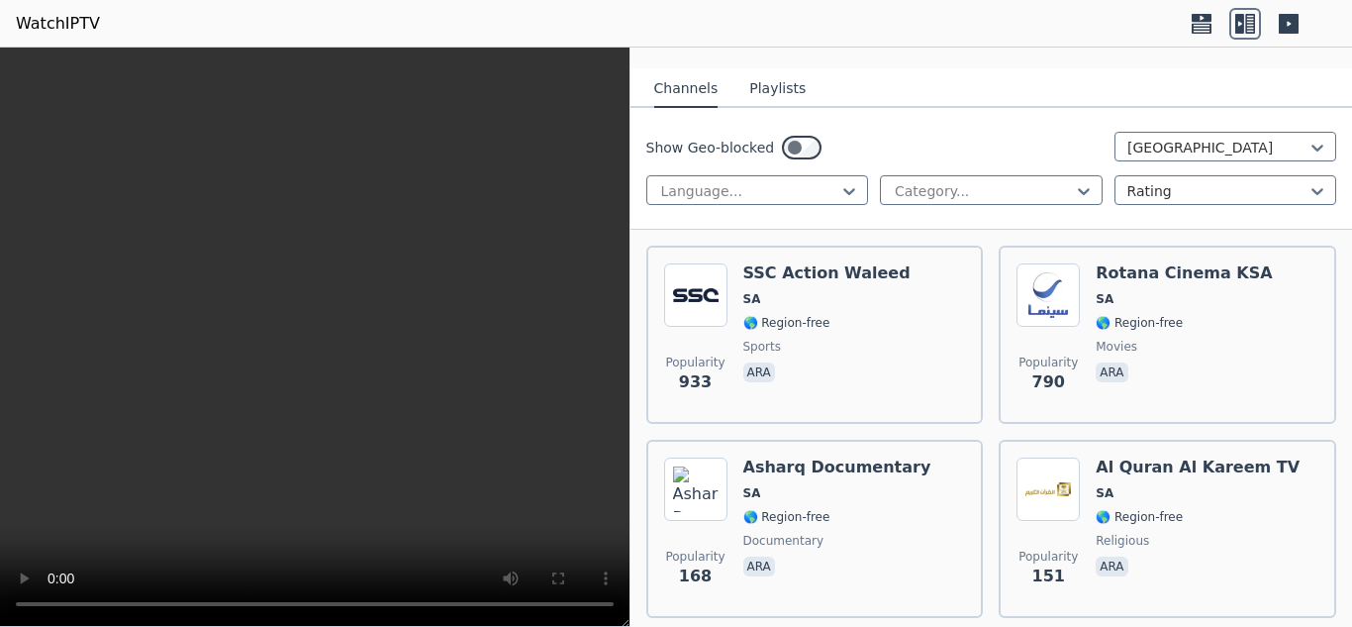
scroll to position [206, 0]
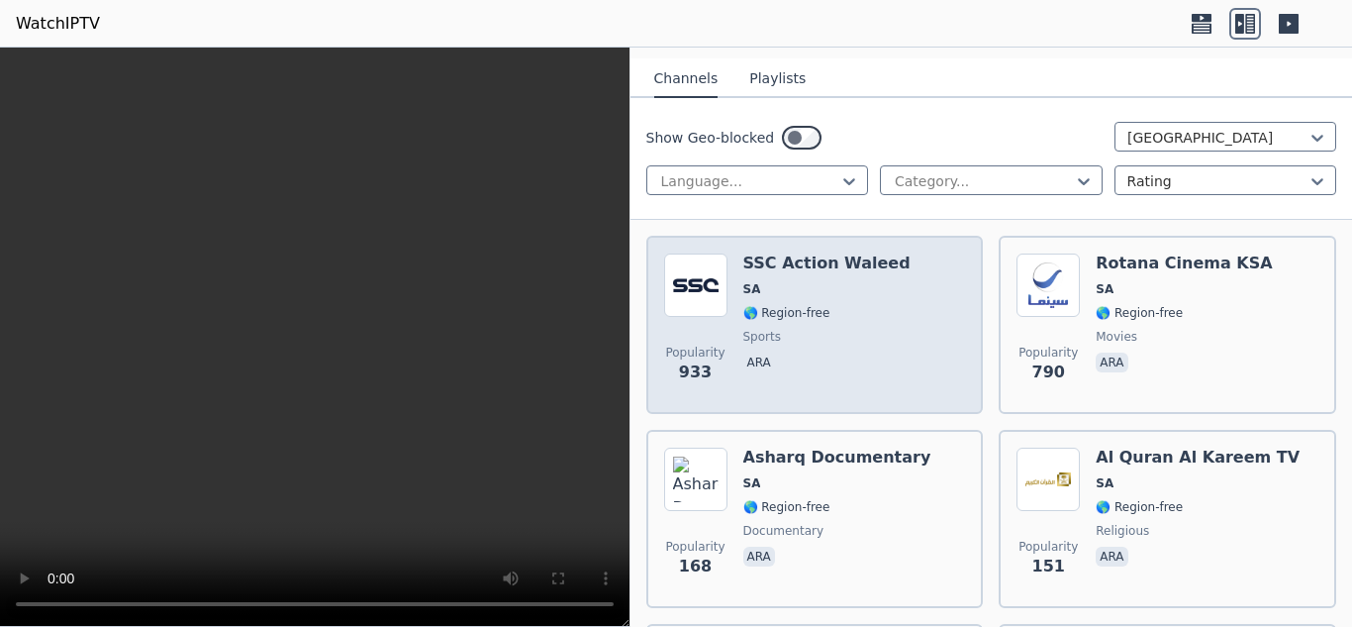
click at [904, 330] on div "Popularity 933 SSC Action Waleed SA 🌎 Region-free sports ara" at bounding box center [815, 324] width 302 height 143
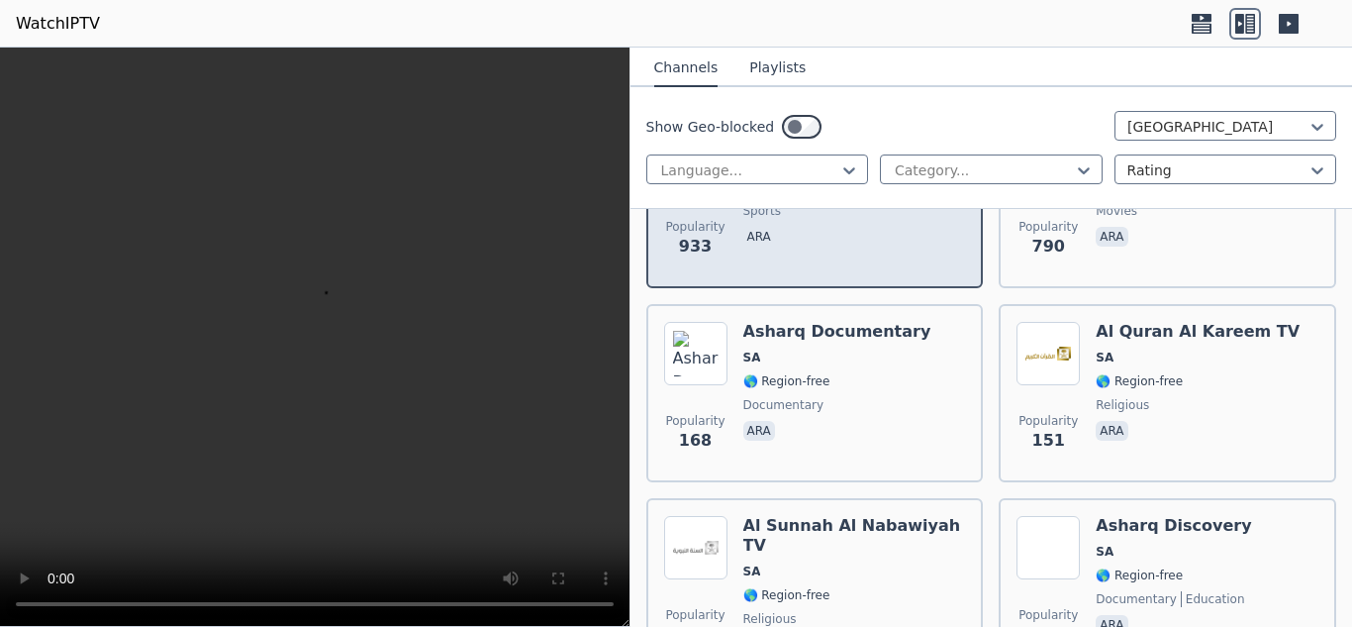
scroll to position [402, 0]
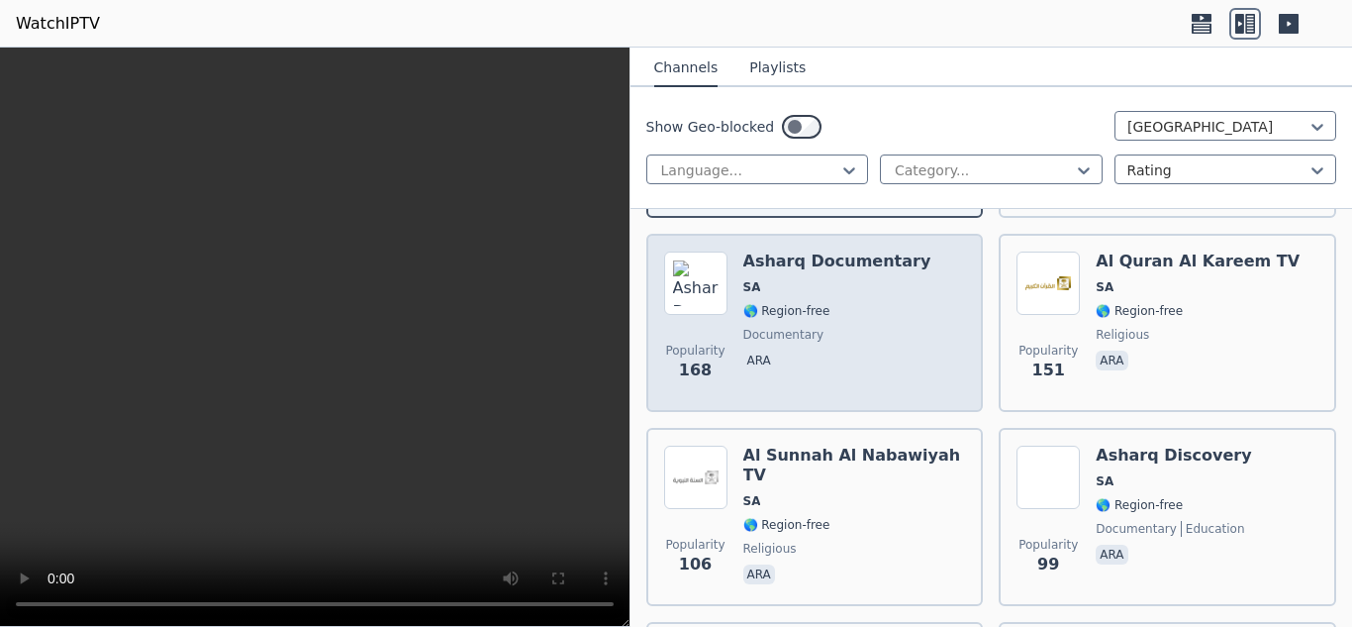
click at [875, 355] on span "ara" at bounding box center [837, 362] width 188 height 24
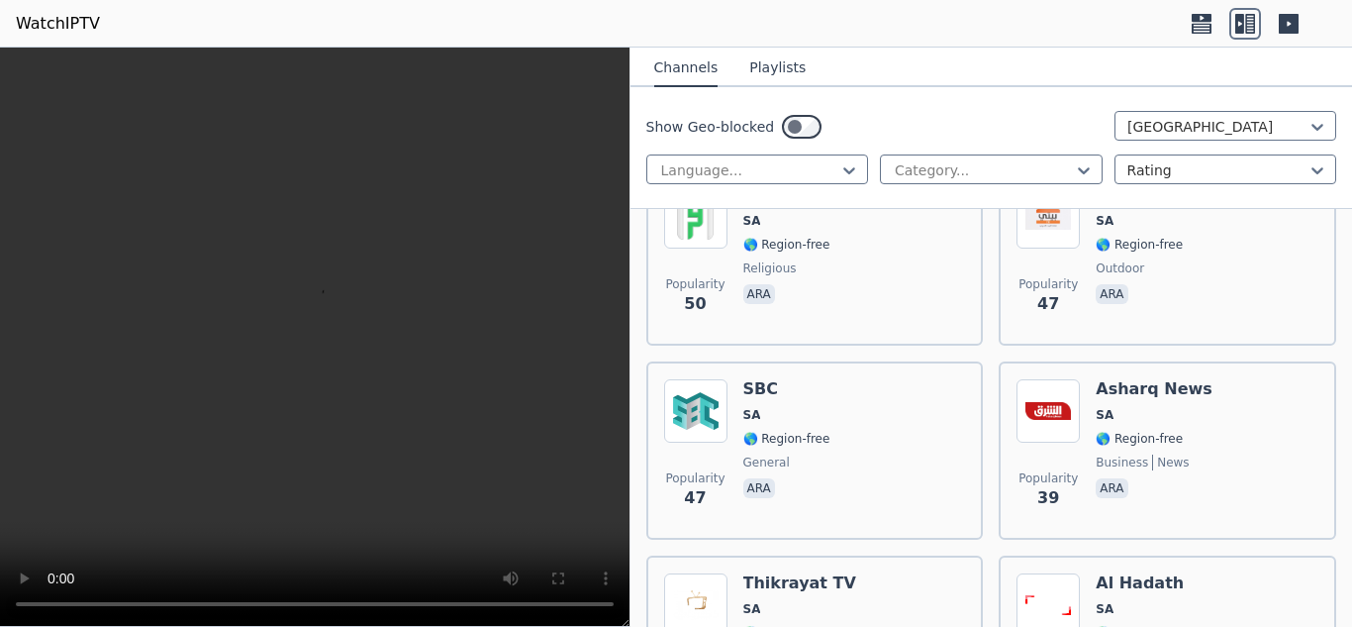
scroll to position [1448, 0]
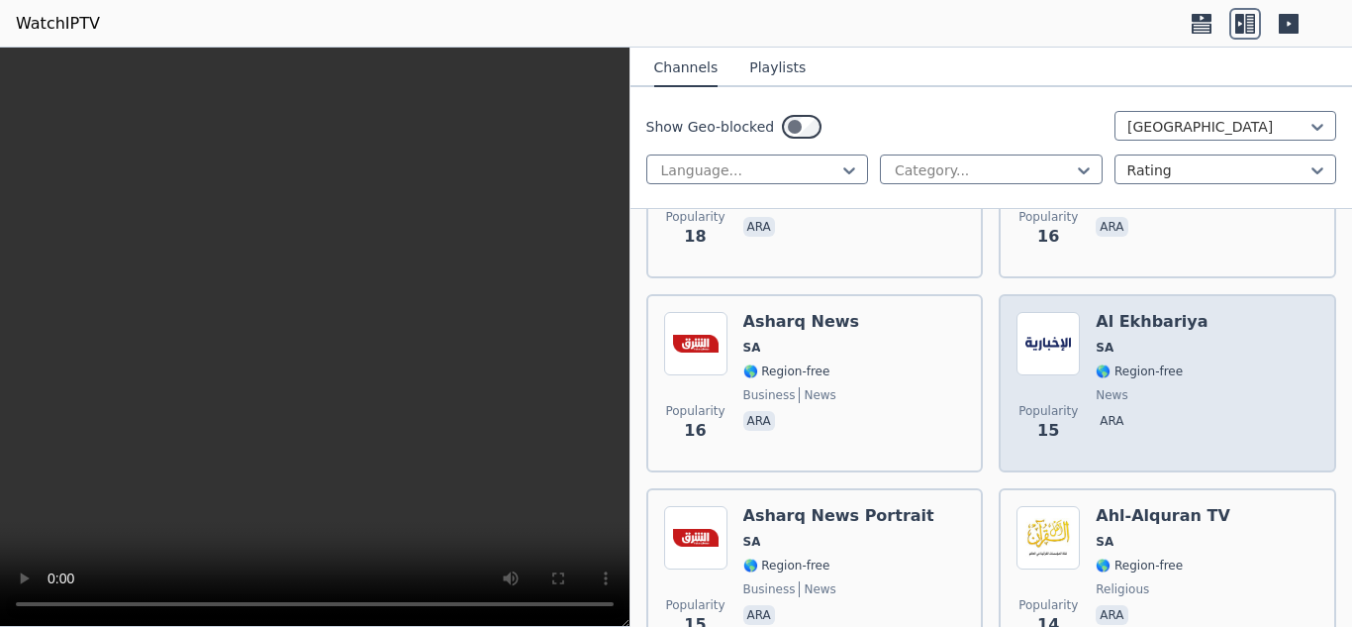
click at [1287, 452] on div "Popularity 15 Al Ekhbariya SA 🌎 Region-free news ara" at bounding box center [1168, 383] width 302 height 143
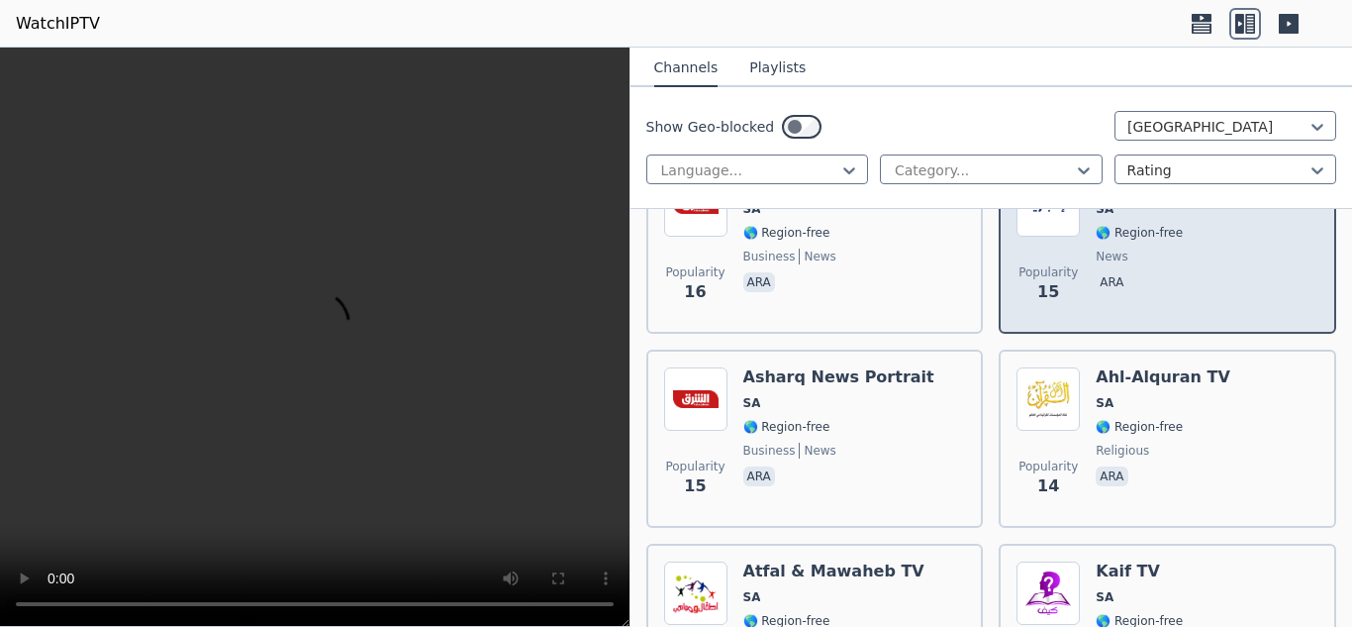
scroll to position [2828, 0]
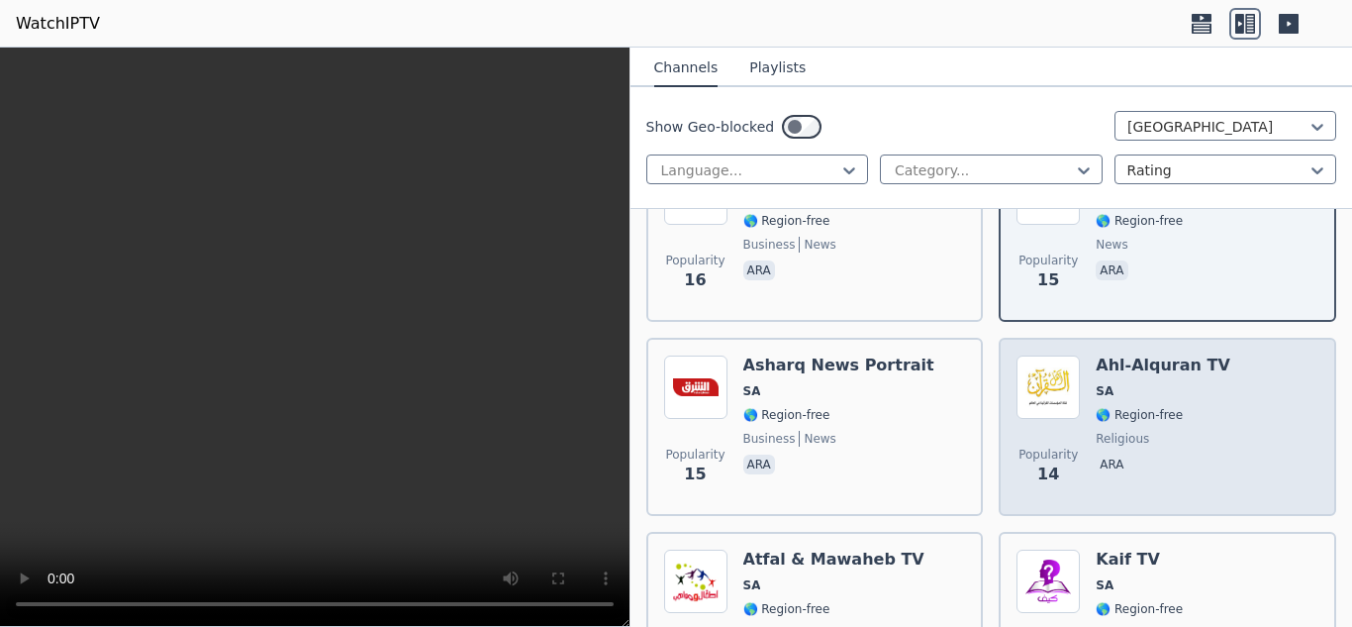
click at [1289, 456] on div "Popularity 14 Ahl-Alquran TV SA 🌎 Region-free religious ara" at bounding box center [1168, 426] width 302 height 143
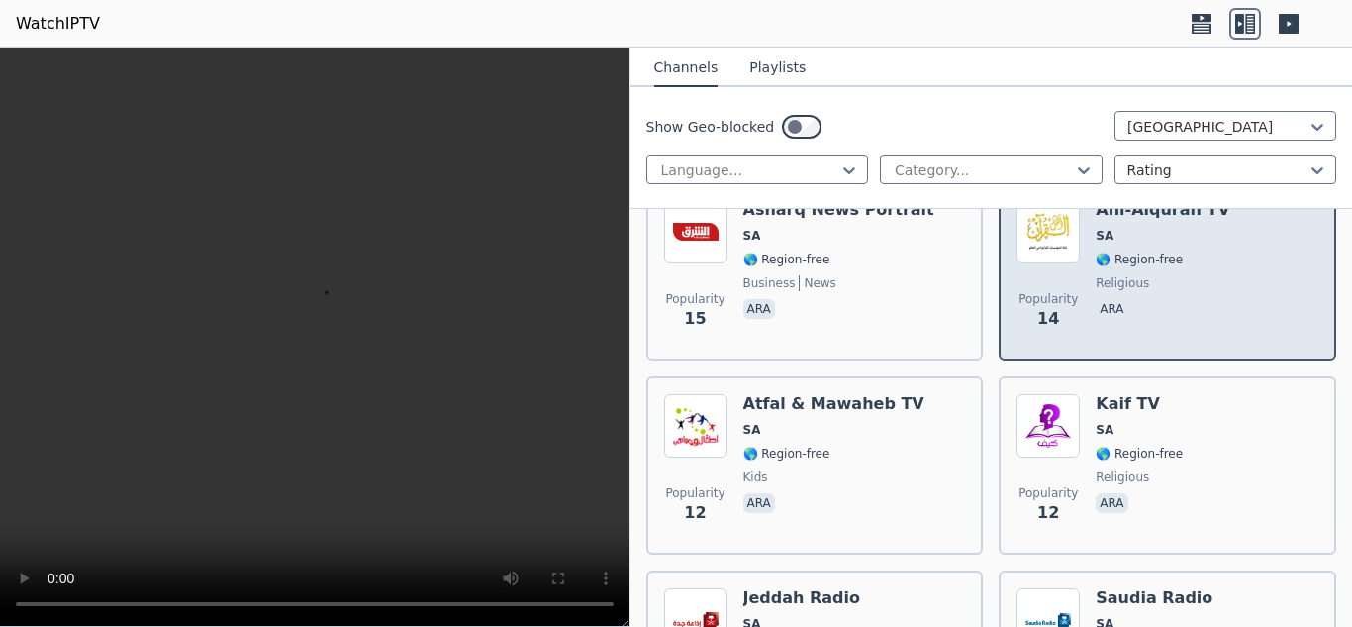
scroll to position [3001, 0]
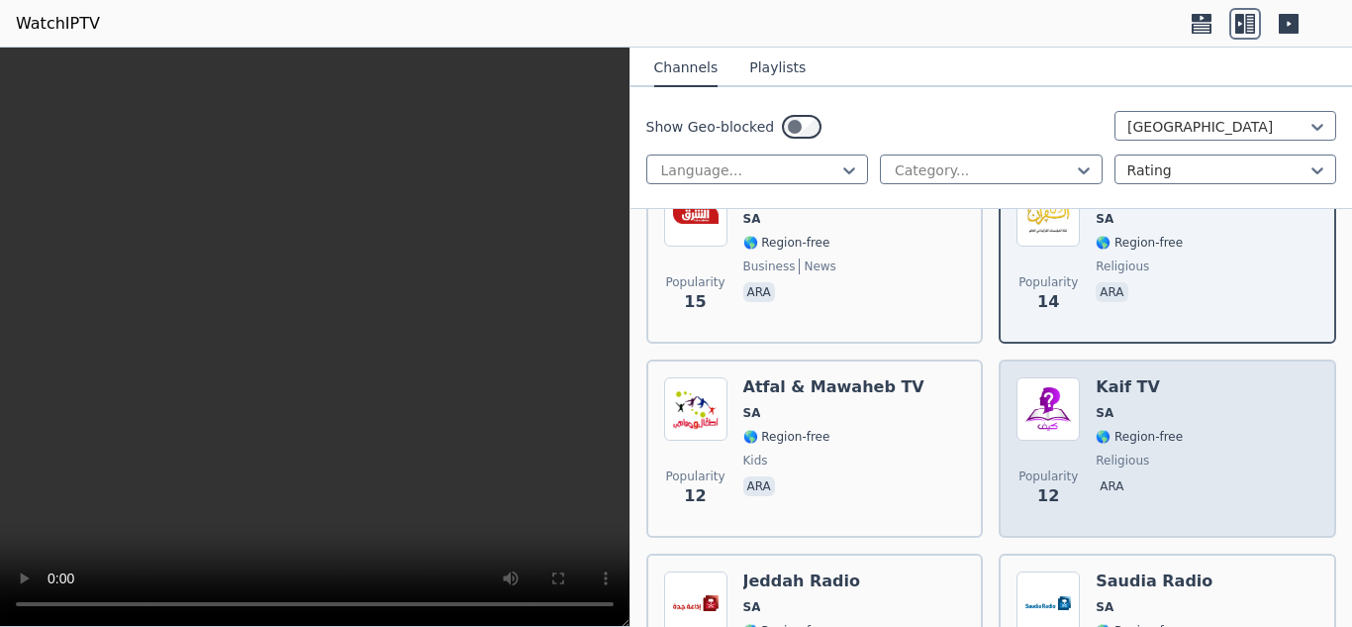
click at [1281, 476] on div "Popularity 12 Kaif TV SA 🌎 Region-free religious ara" at bounding box center [1168, 448] width 302 height 143
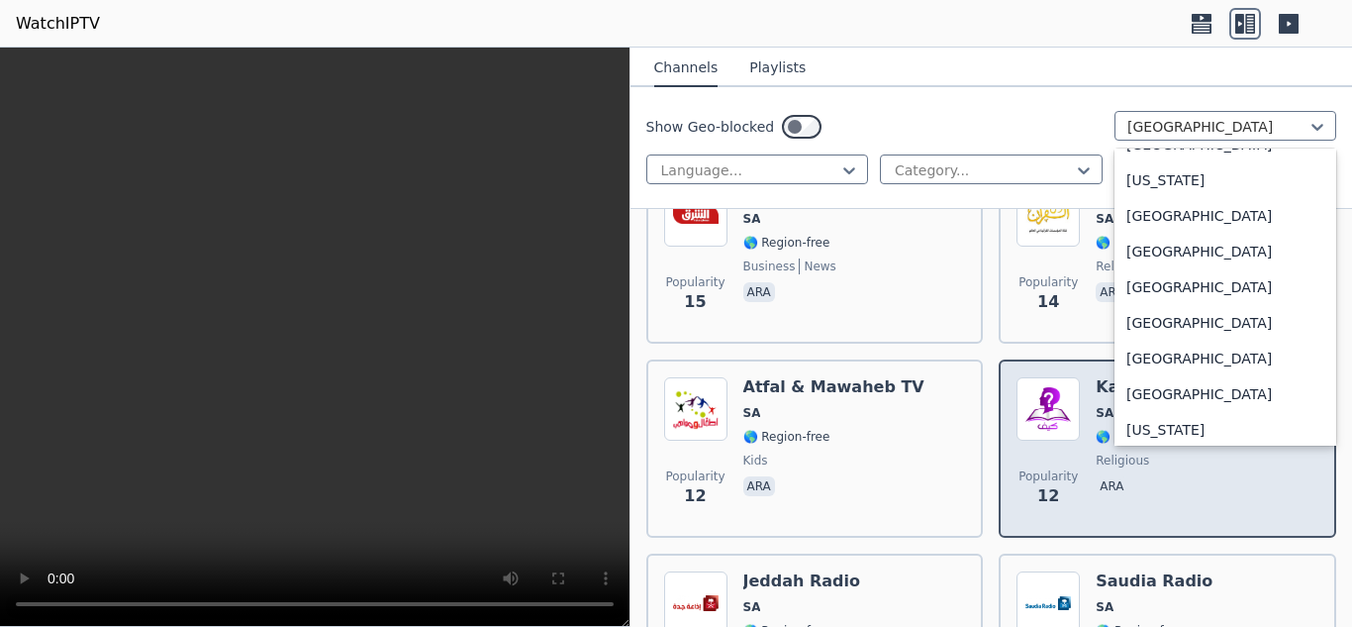
scroll to position [2486, 0]
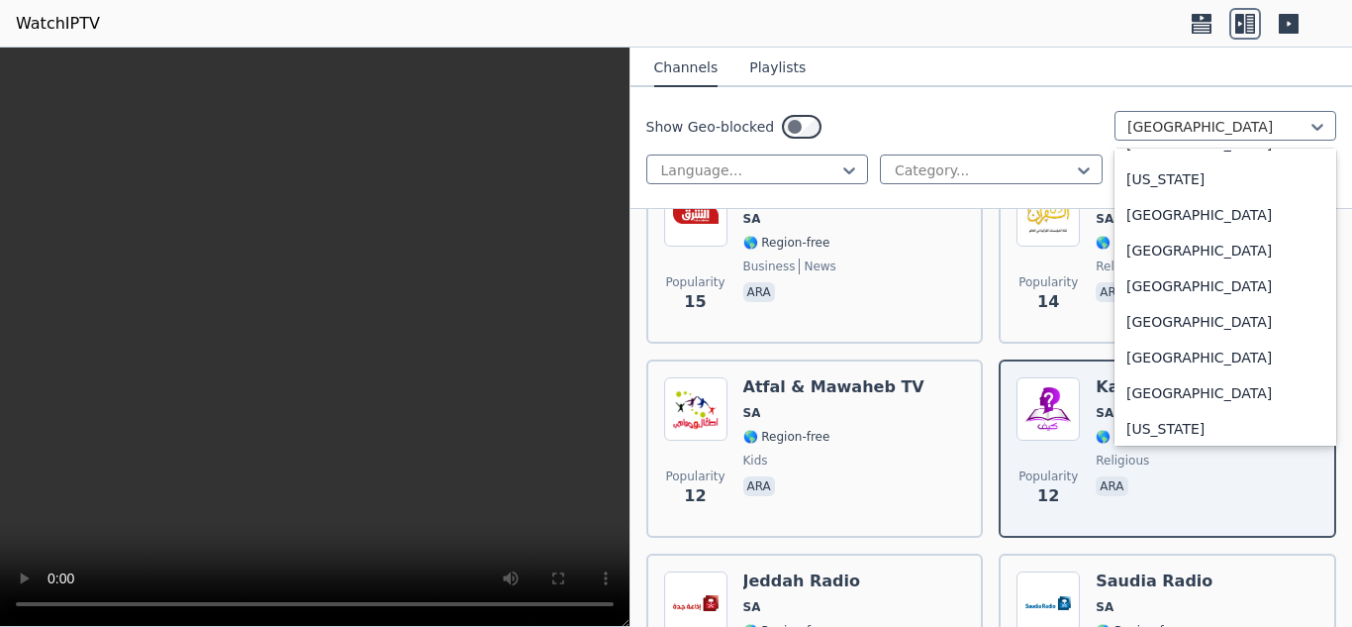
click at [1275, 340] on div "[GEOGRAPHIC_DATA]" at bounding box center [1226, 322] width 222 height 36
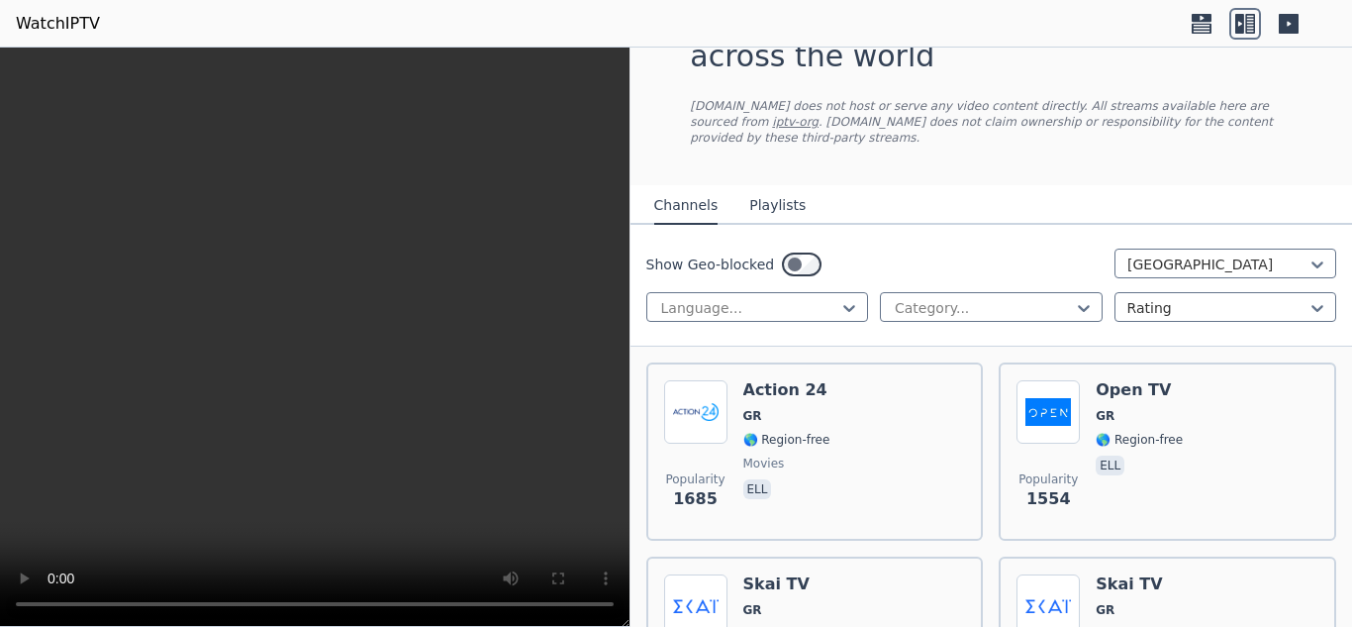
scroll to position [76, 0]
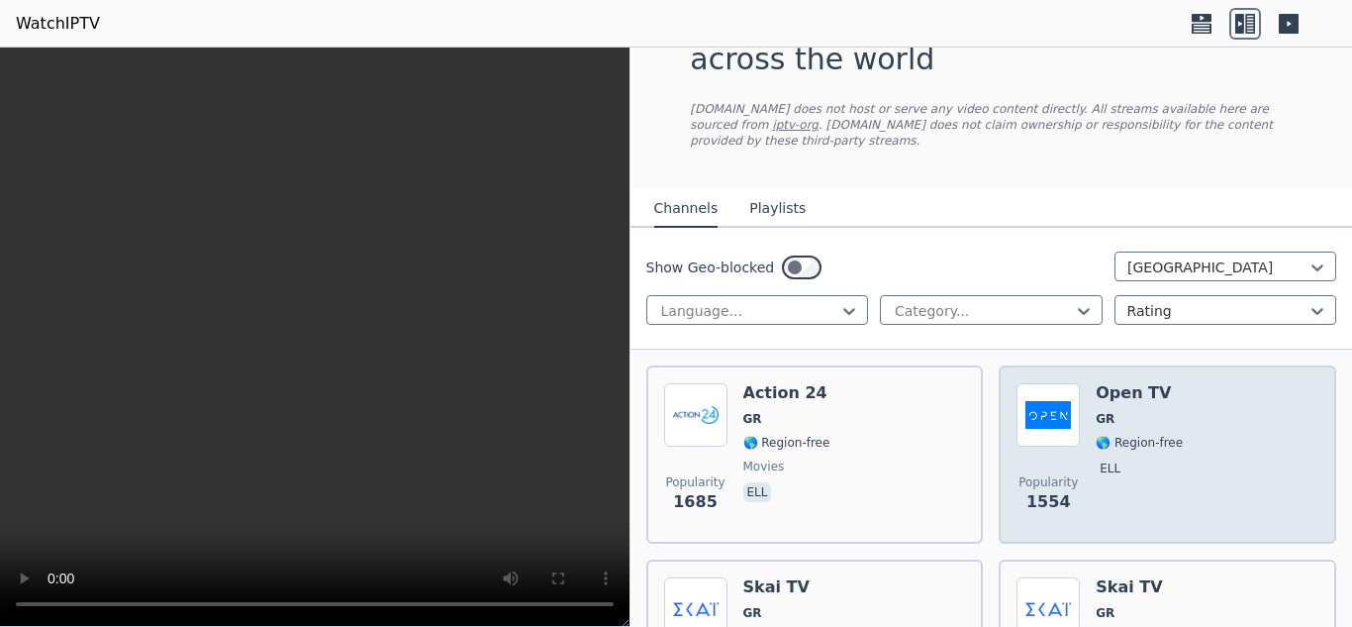
click at [1271, 473] on div "Popularity 1554 Open TV GR 🌎 Region-free ell" at bounding box center [1168, 454] width 302 height 143
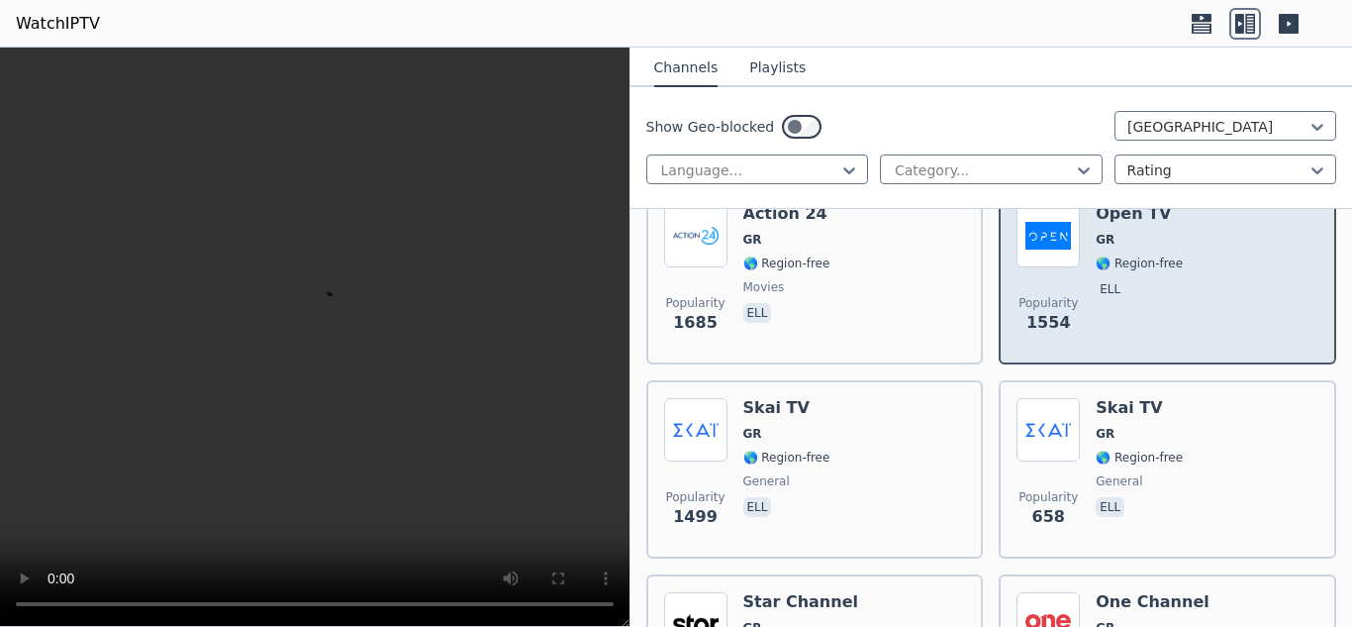
scroll to position [269, 0]
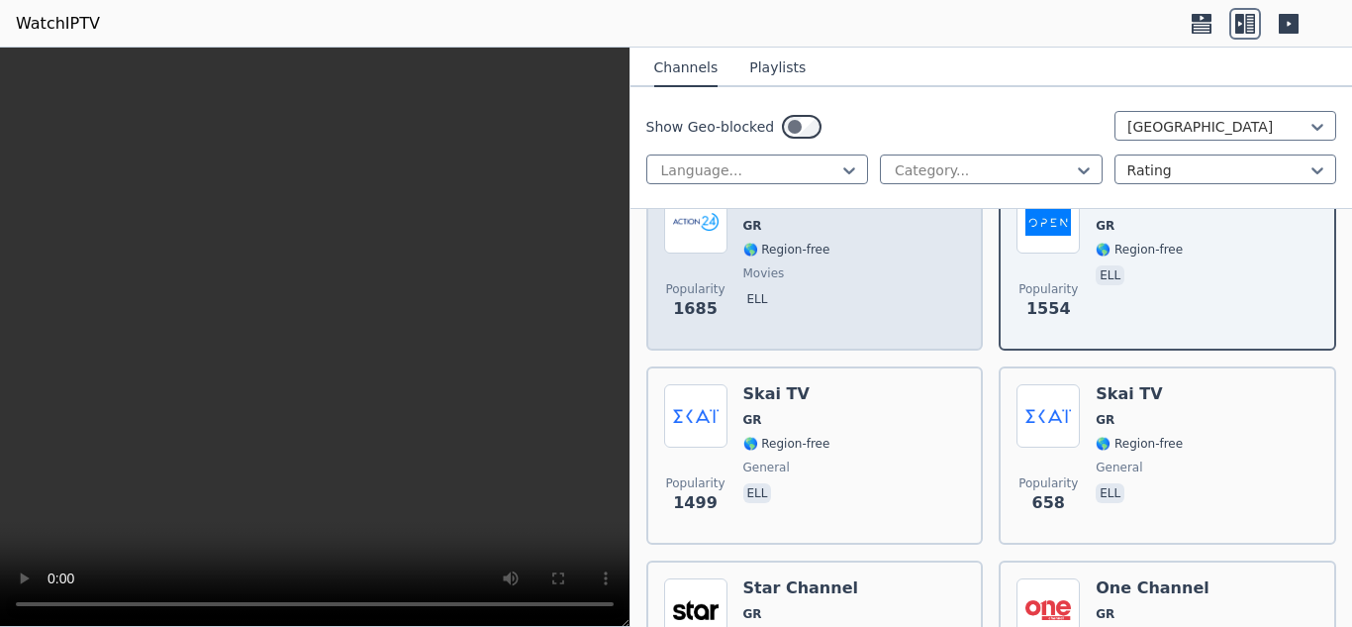
click at [836, 270] on div "Popularity 1685 Action 24 GR 🌎 Region-free movies ell" at bounding box center [815, 261] width 302 height 143
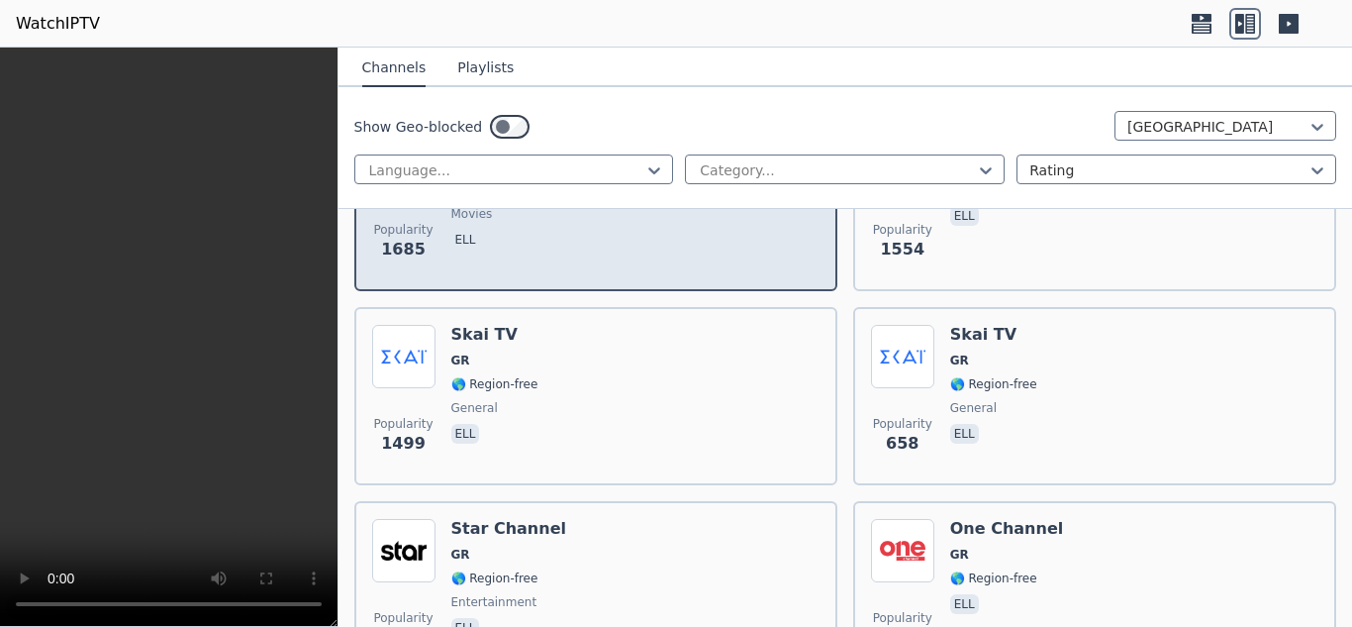
scroll to position [354, 0]
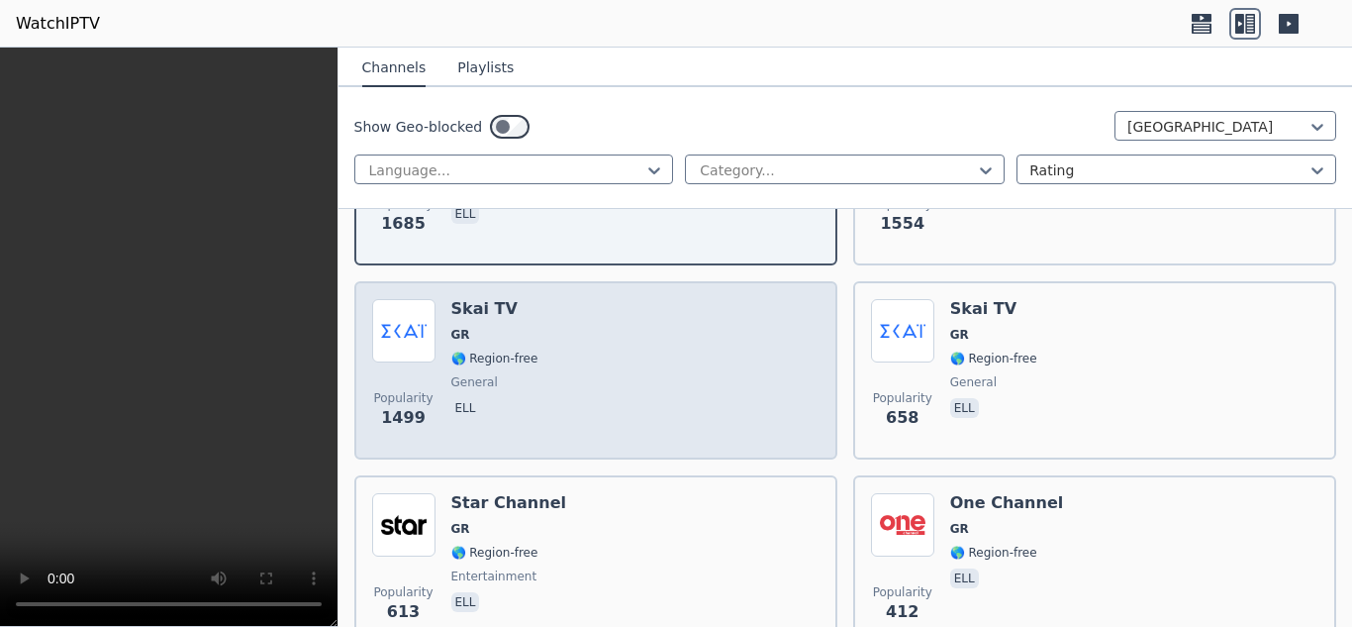
click at [546, 384] on div "Popularity 1499 Skai TV GR 🌎 Region-free general ell" at bounding box center [595, 370] width 447 height 143
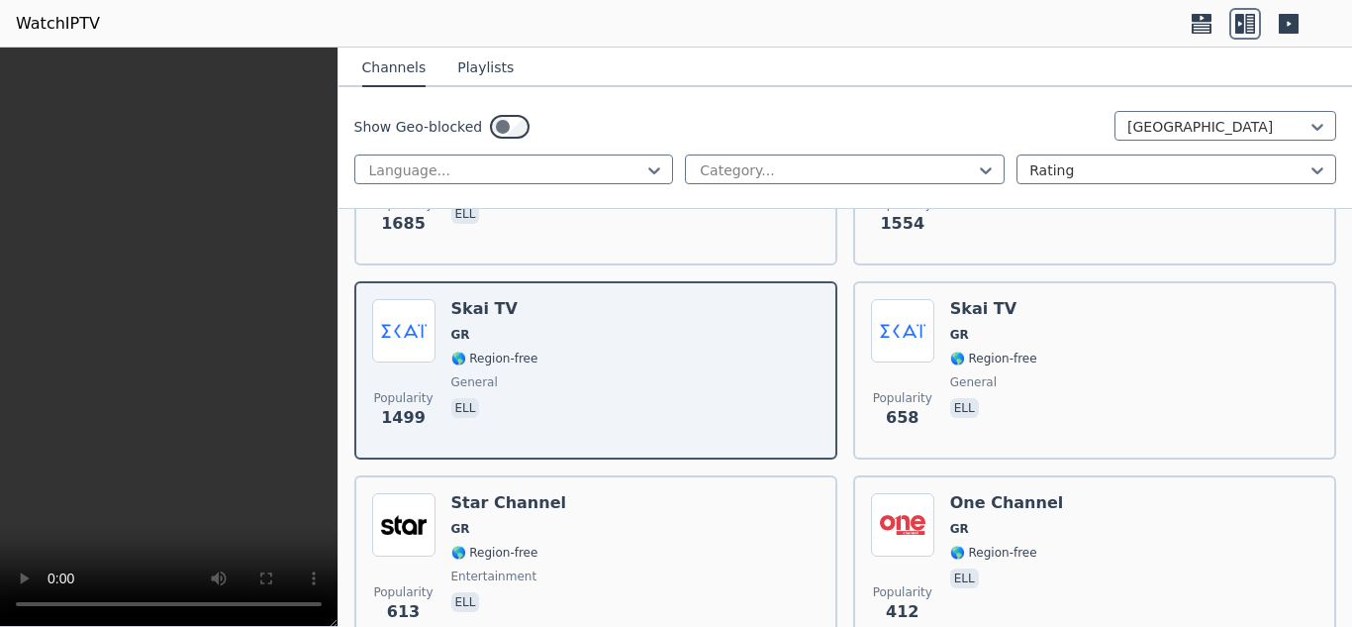
click at [1193, 21] on icon at bounding box center [1202, 18] width 20 height 8
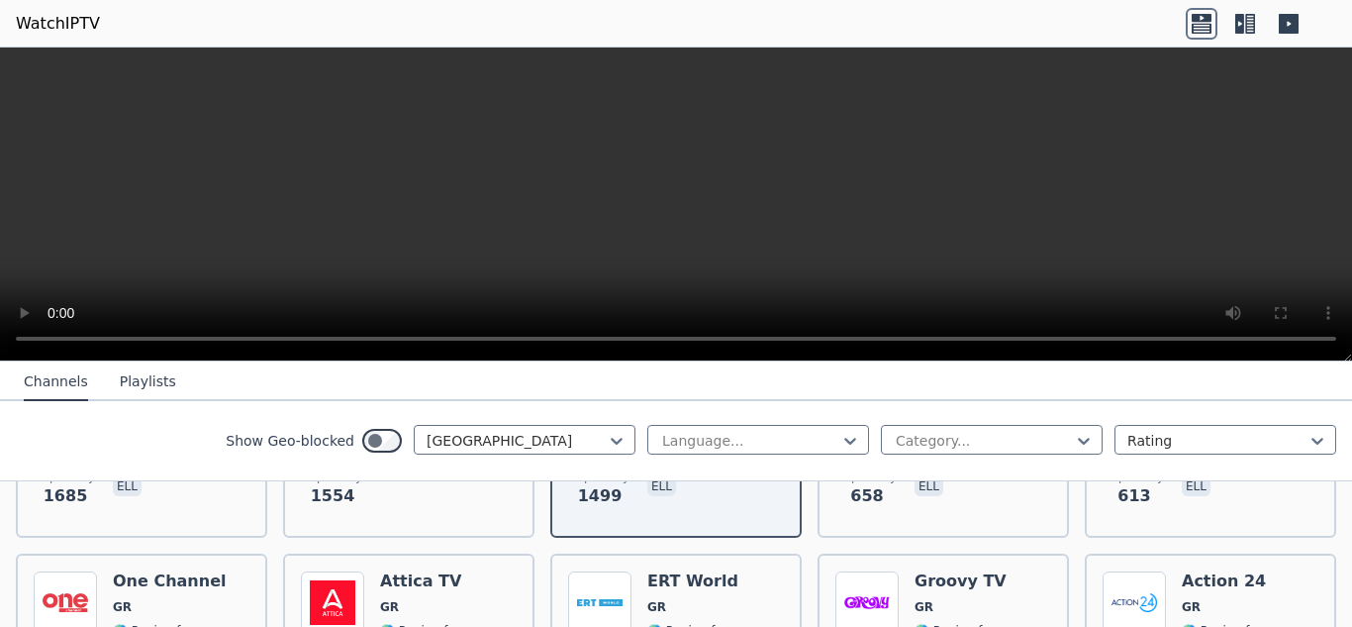
click at [1239, 23] on icon at bounding box center [1246, 24] width 32 height 32
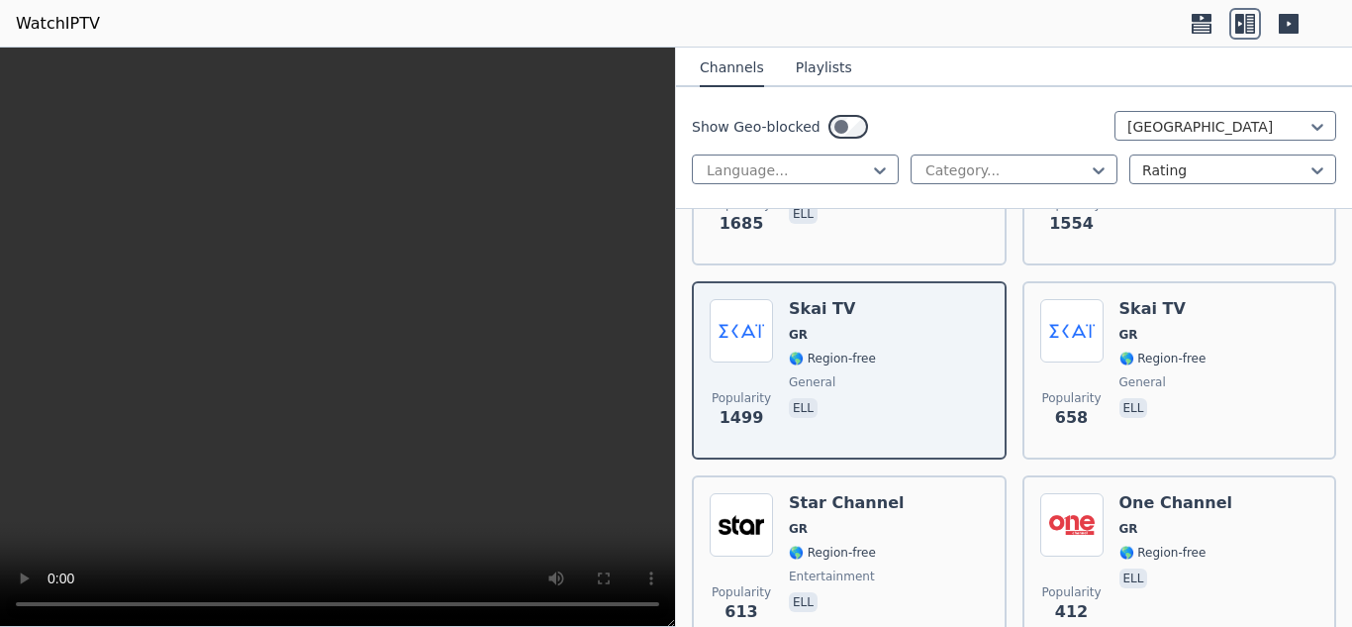
click at [1286, 30] on icon at bounding box center [1289, 24] width 20 height 20
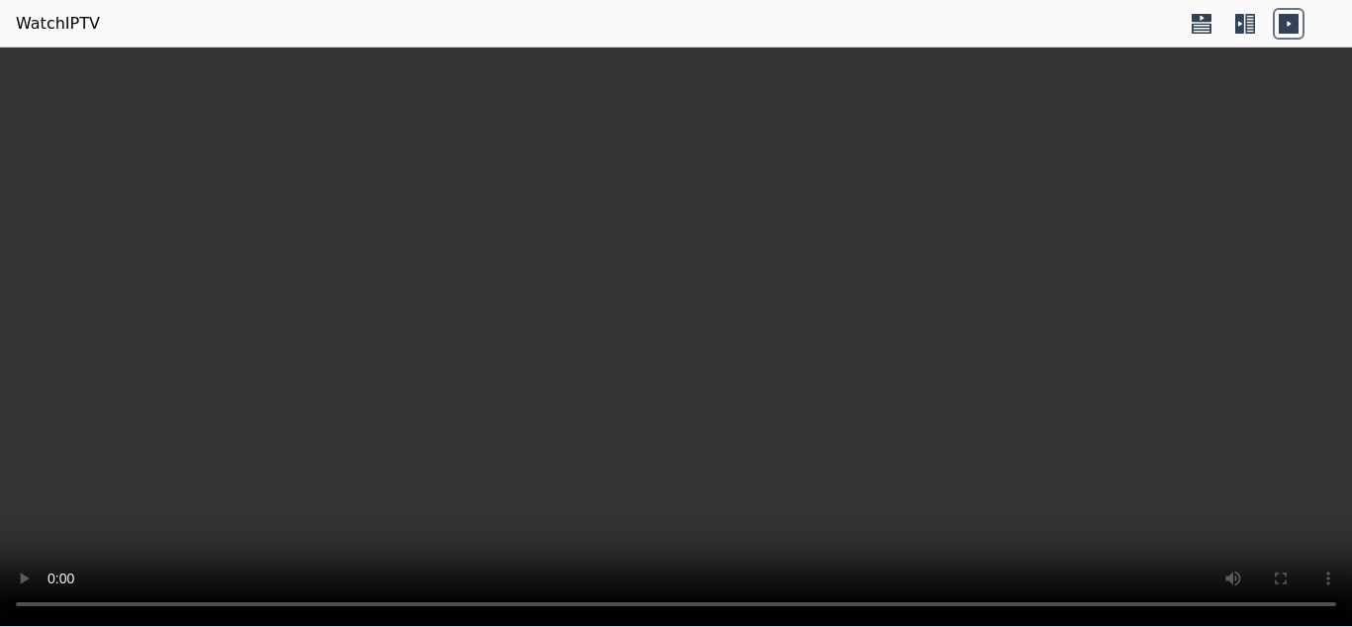
click at [1243, 24] on icon at bounding box center [1239, 24] width 9 height 20
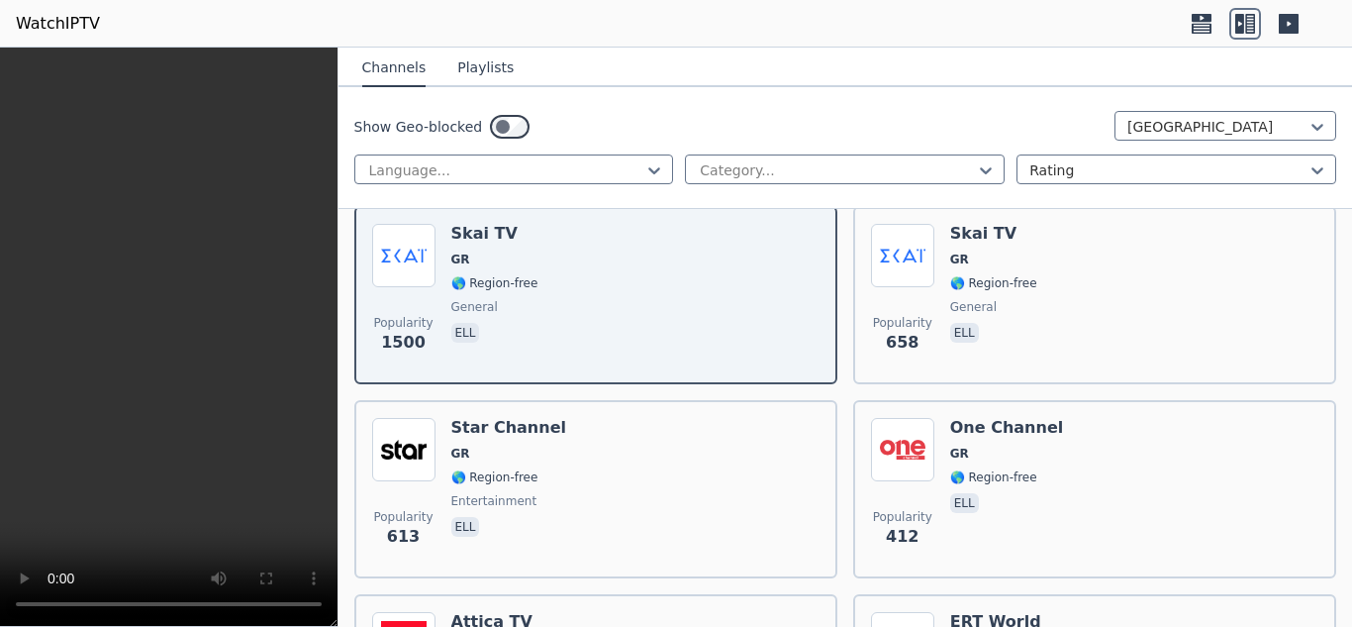
scroll to position [444, 0]
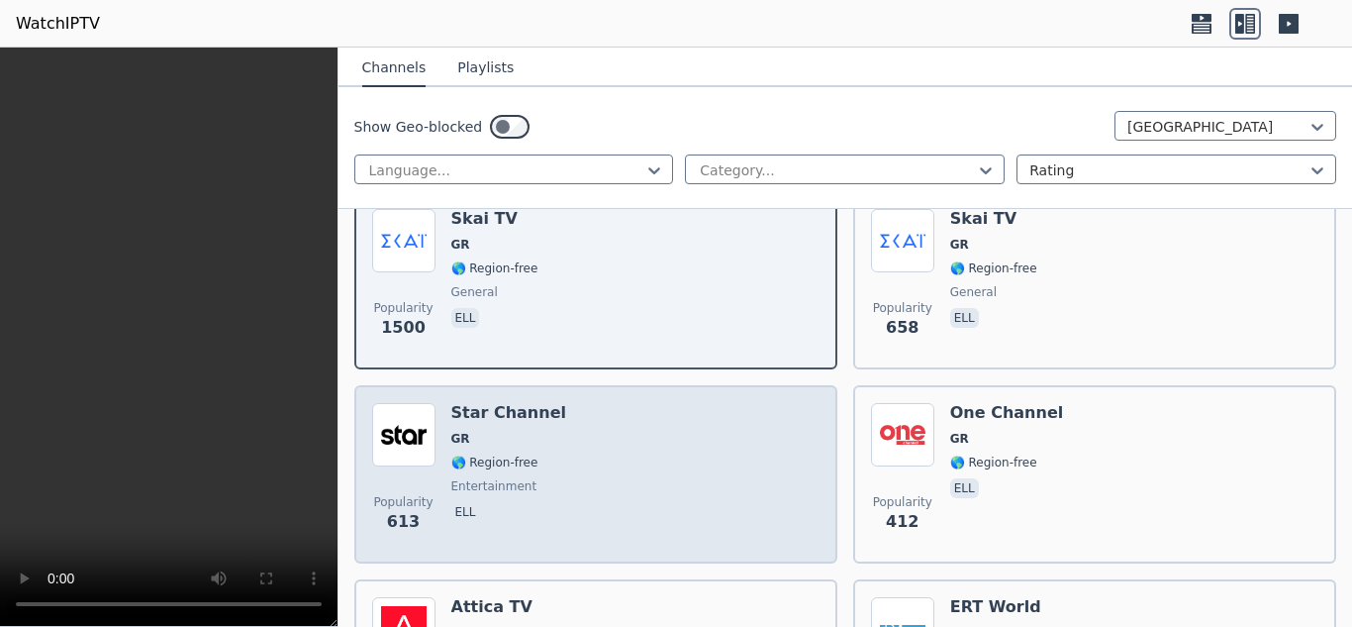
click at [718, 501] on div "Popularity 613 Star Channel GR 🌎 Region-free entertainment ell" at bounding box center [595, 474] width 447 height 143
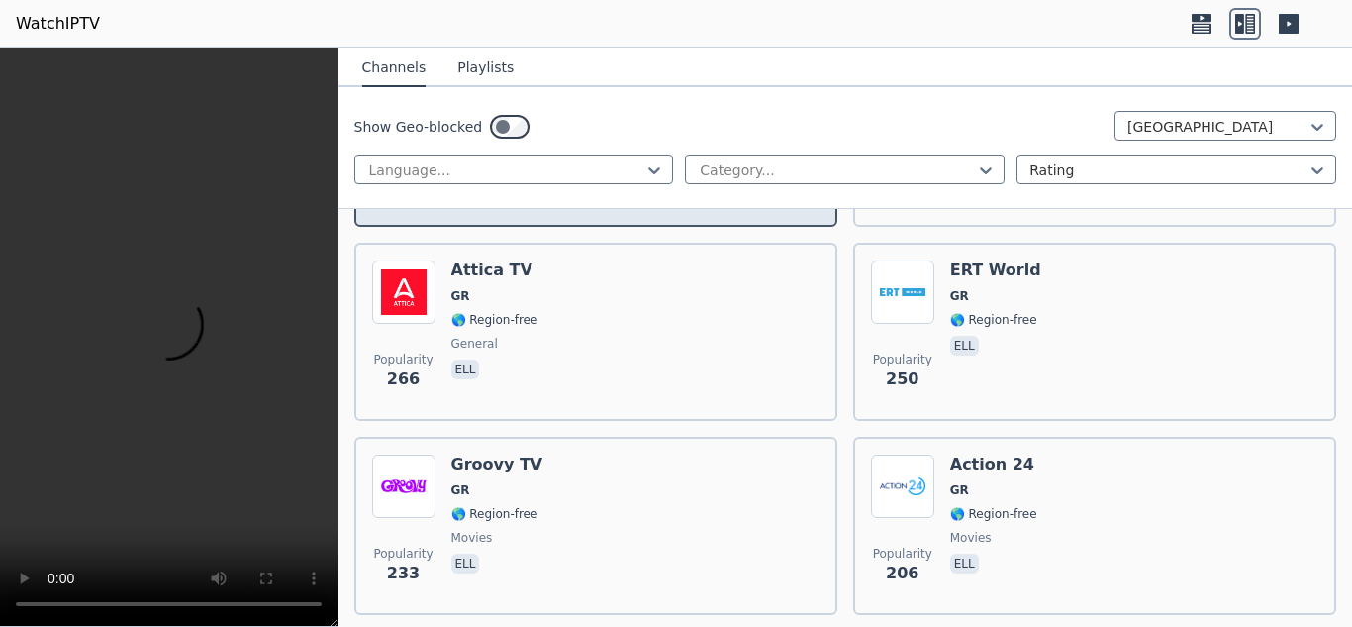
scroll to position [817, 0]
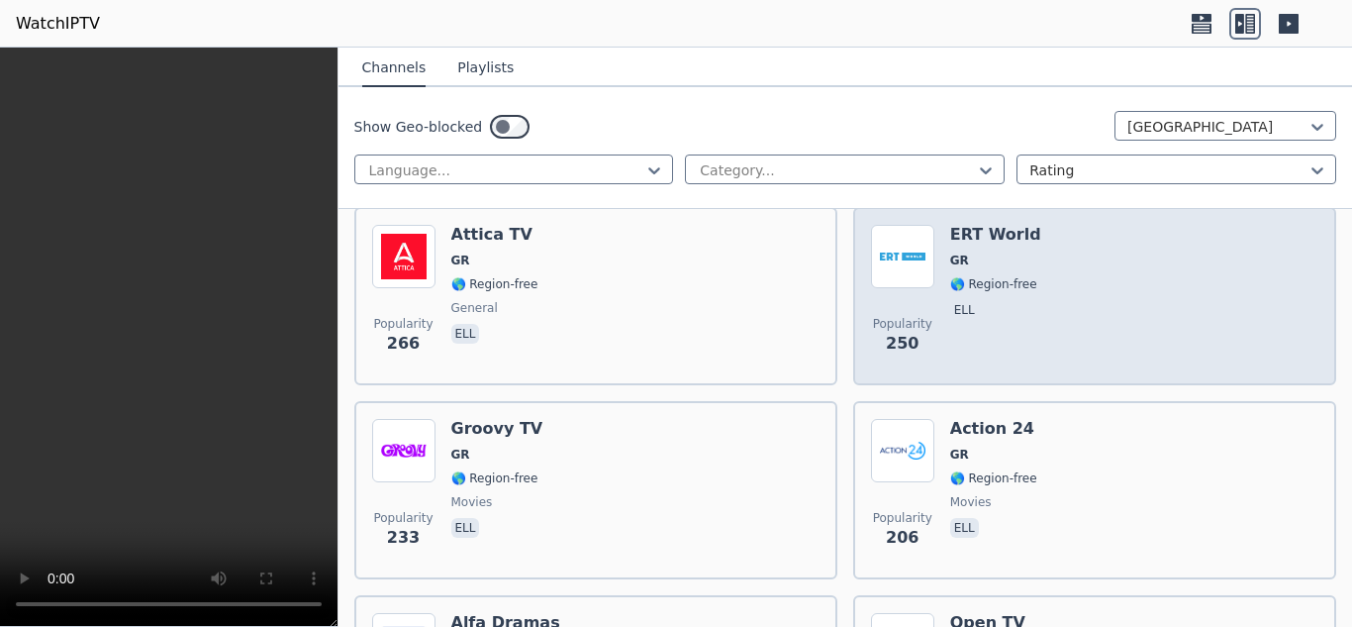
click at [950, 314] on p "ell" at bounding box center [964, 310] width 29 height 20
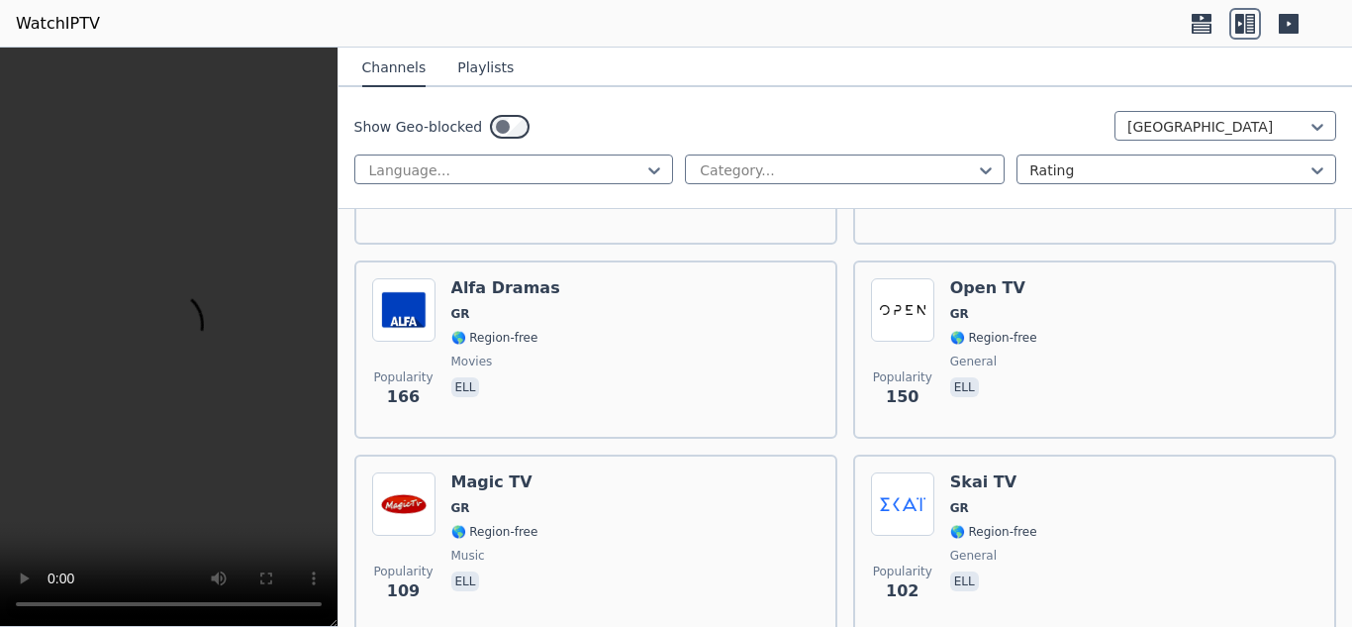
scroll to position [1155, 0]
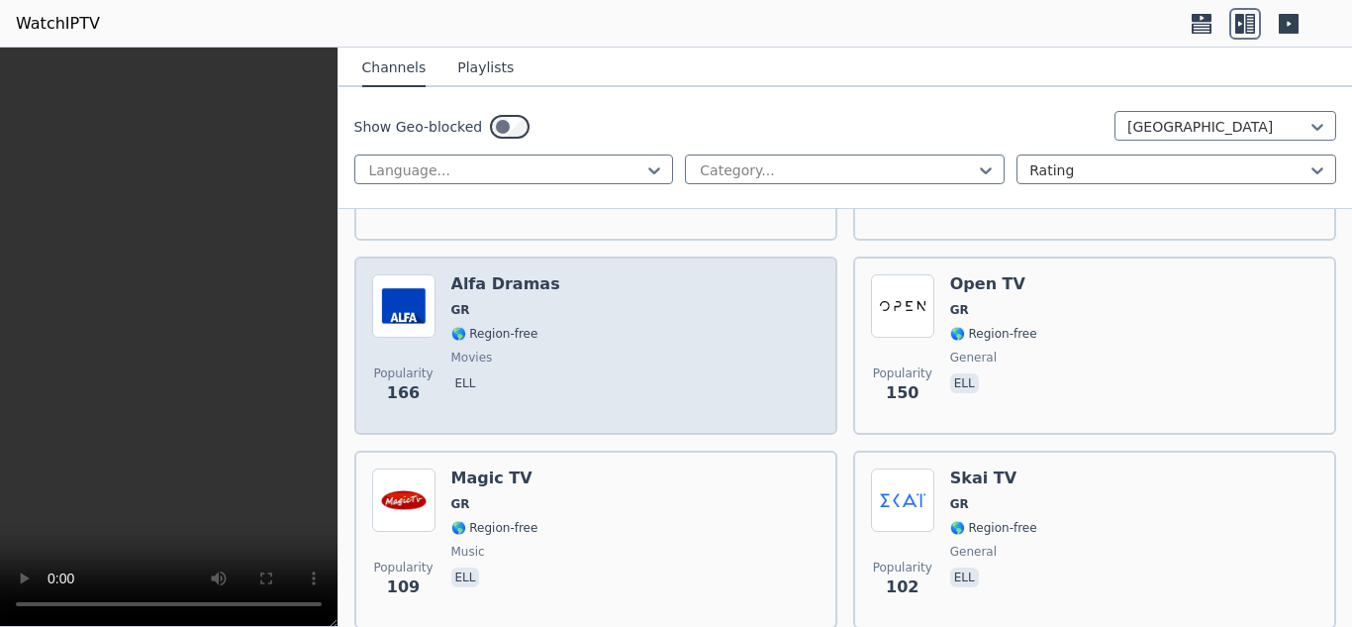
click at [510, 366] on div "Alfa Dramas GR 🌎 Region-free movies ell" at bounding box center [505, 345] width 109 height 143
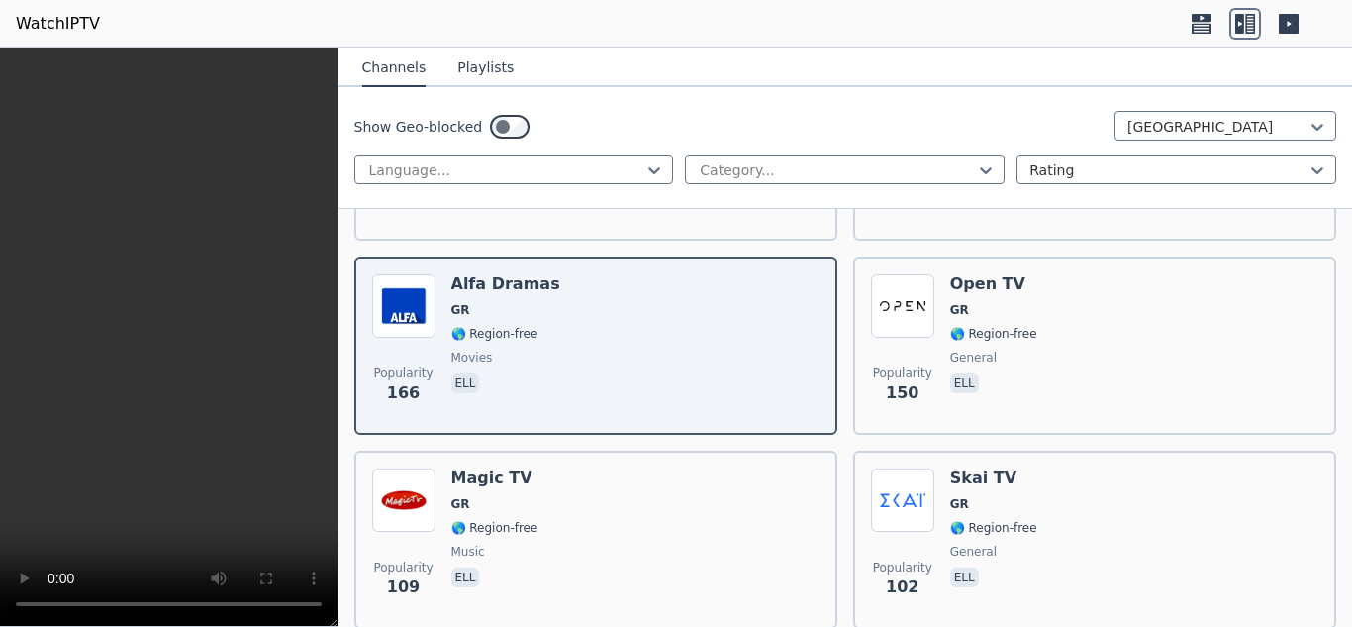
click at [1196, 30] on icon at bounding box center [1202, 28] width 20 height 10
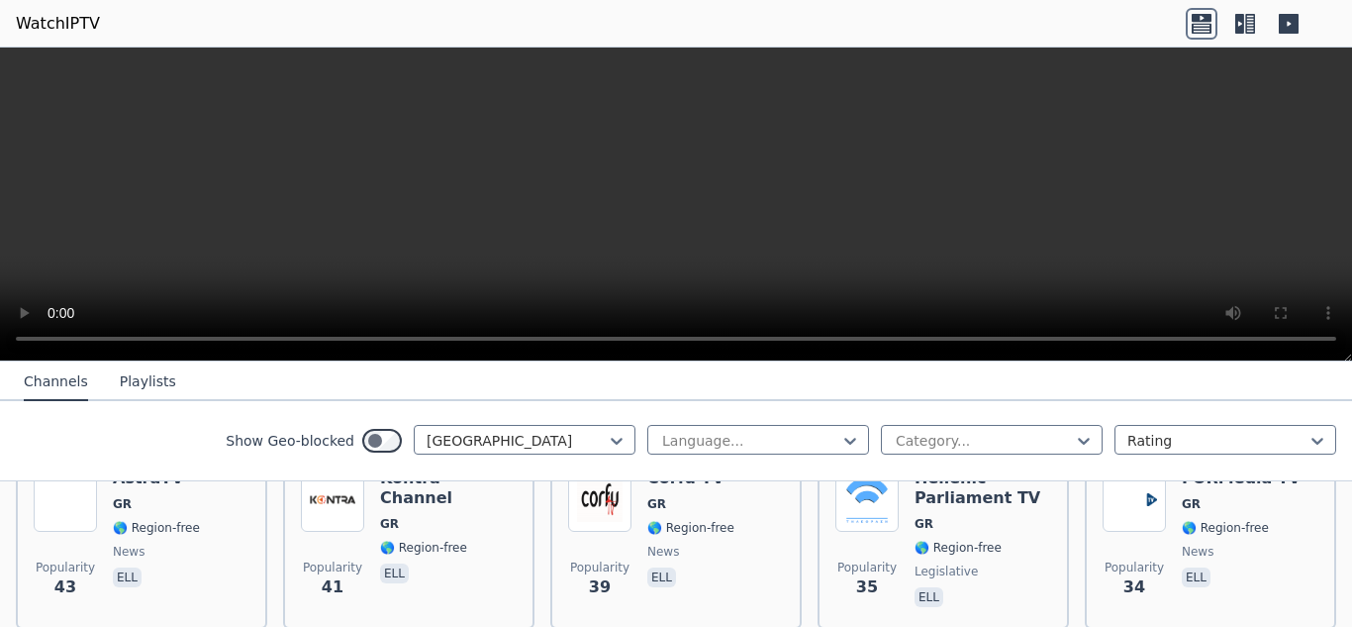
scroll to position [1432, 0]
click at [1244, 31] on icon at bounding box center [1246, 24] width 32 height 32
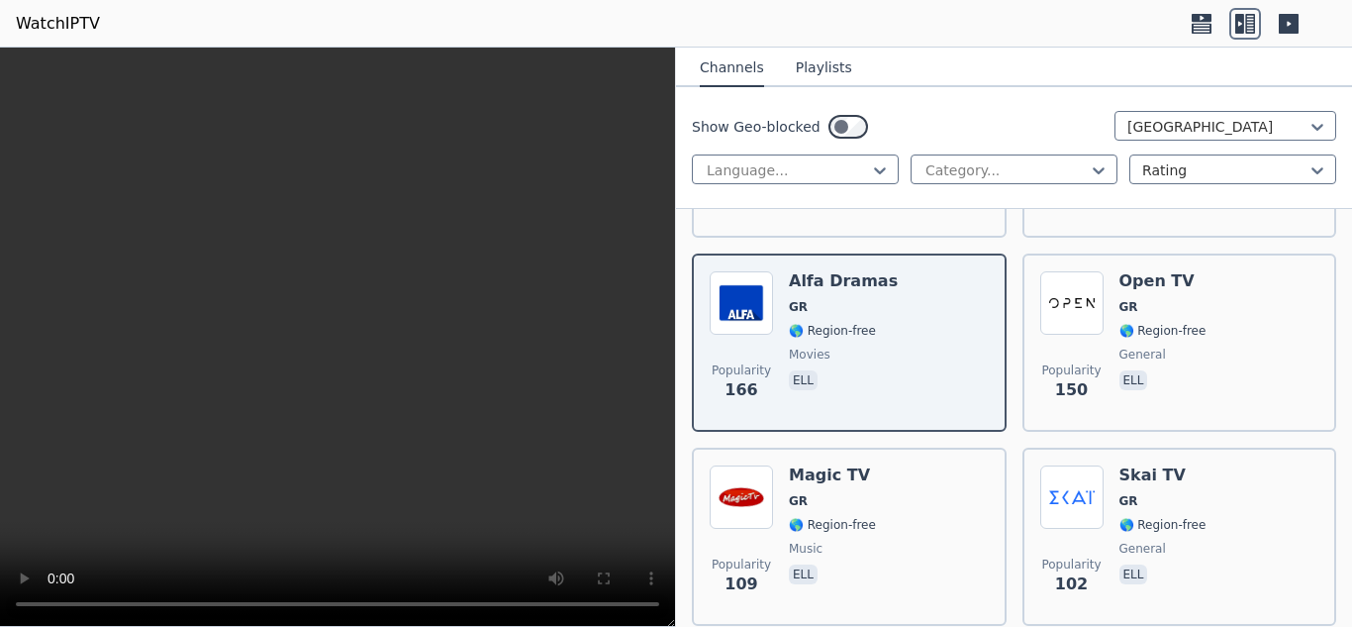
scroll to position [1138, 0]
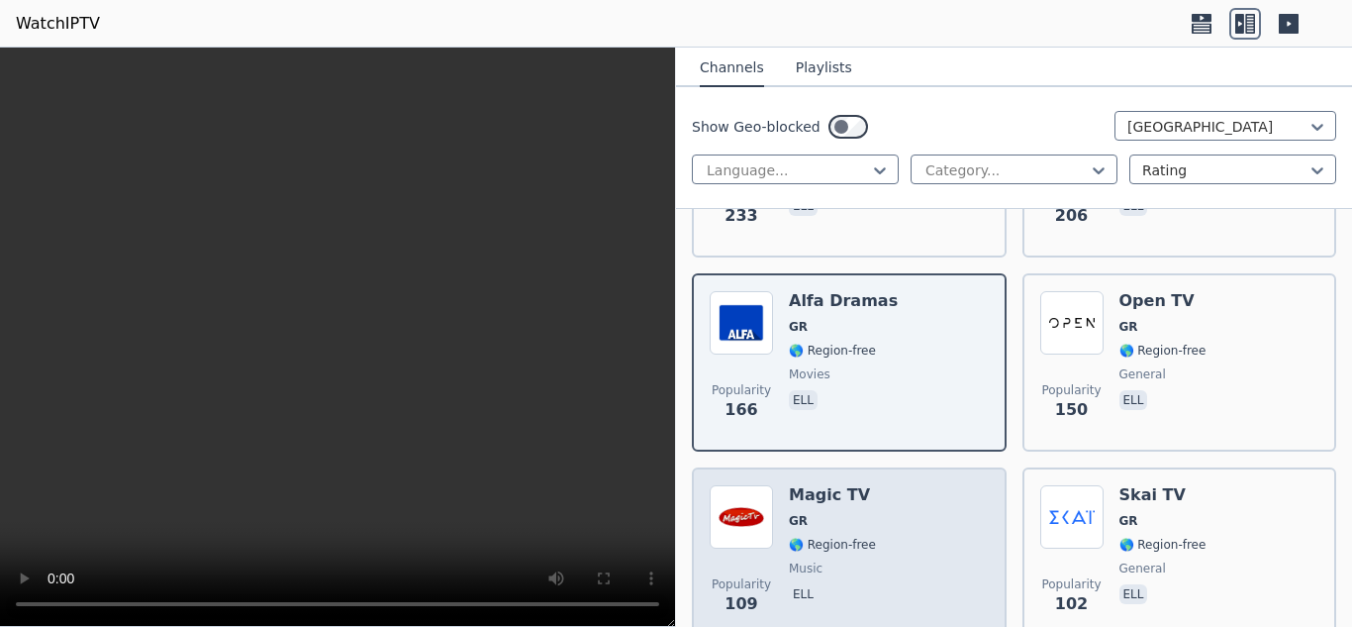
click at [814, 550] on span "🌎 Region-free" at bounding box center [832, 545] width 87 height 16
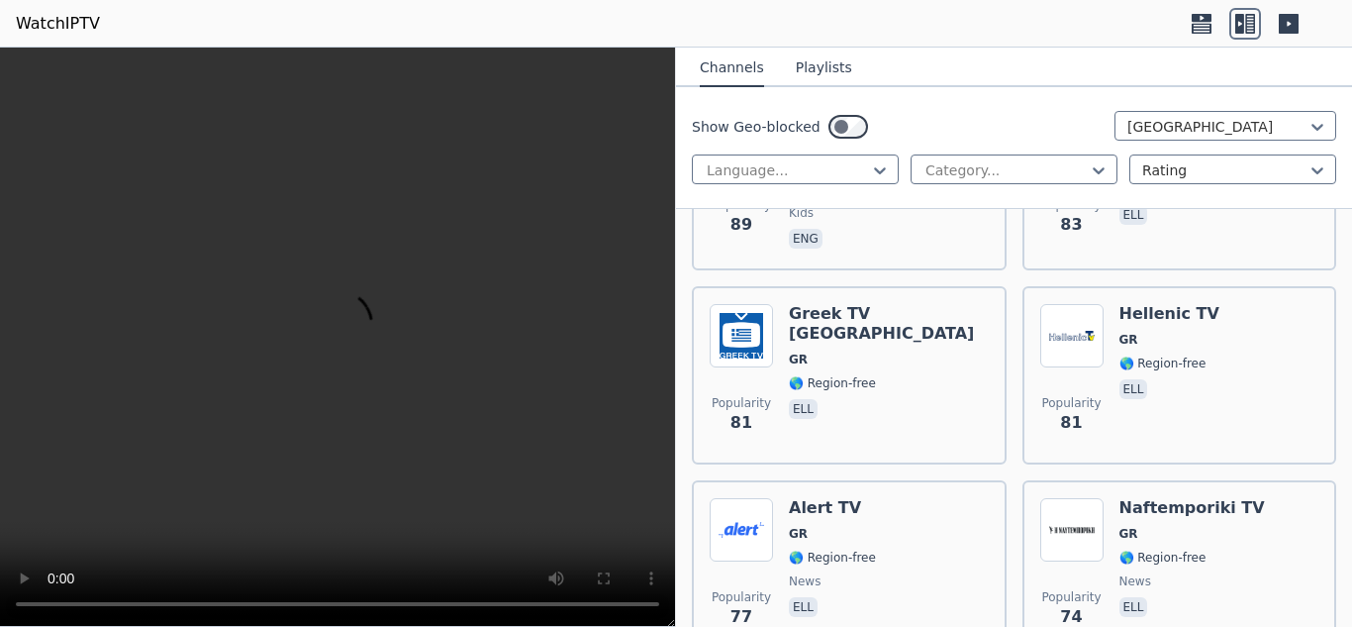
scroll to position [1713, 0]
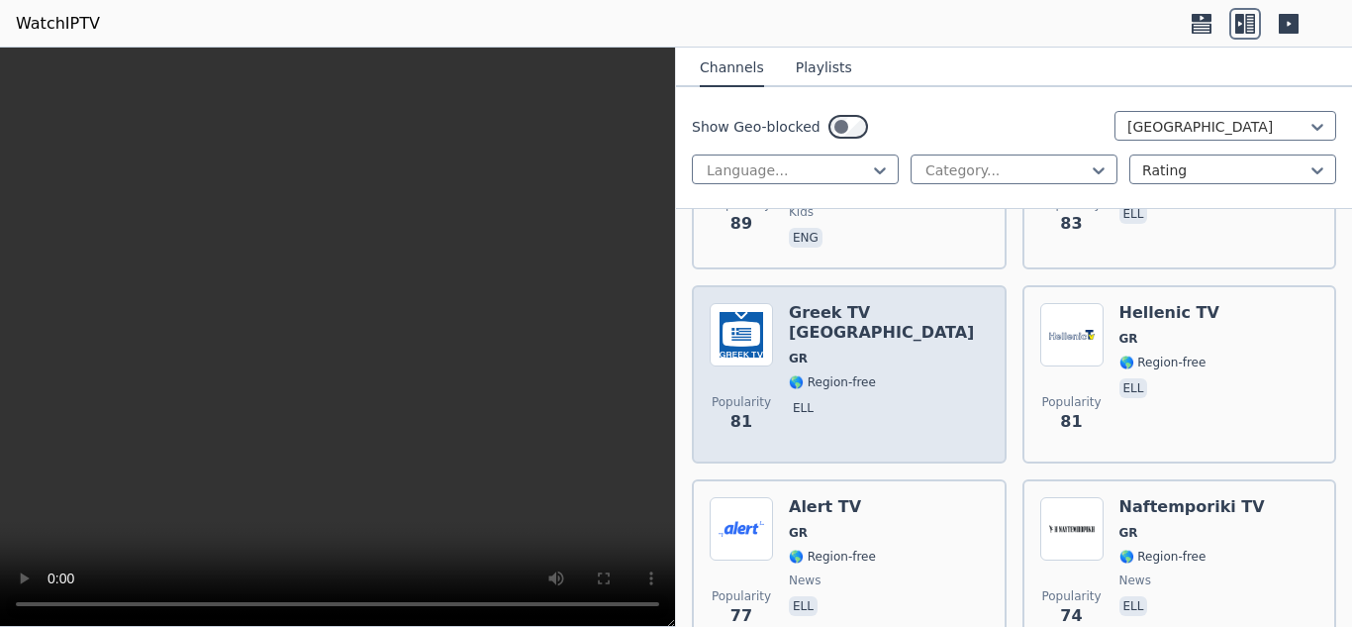
click at [830, 374] on span "🌎 Region-free" at bounding box center [832, 382] width 87 height 16
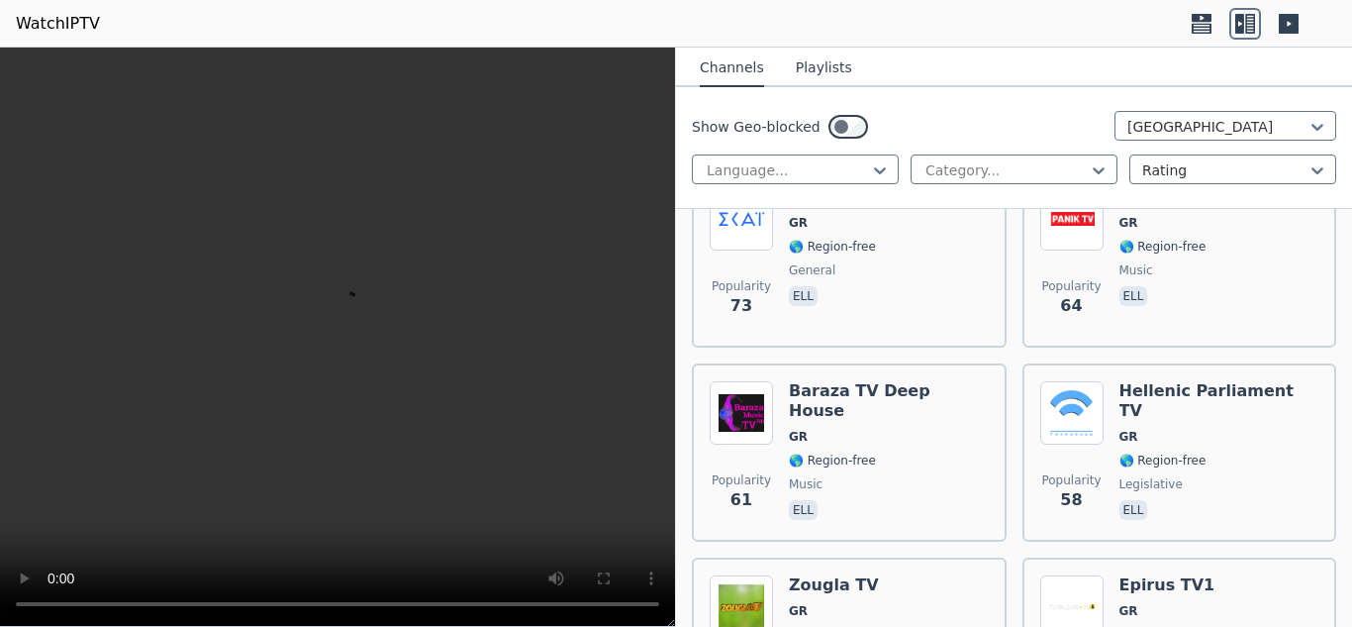
scroll to position [2227, 0]
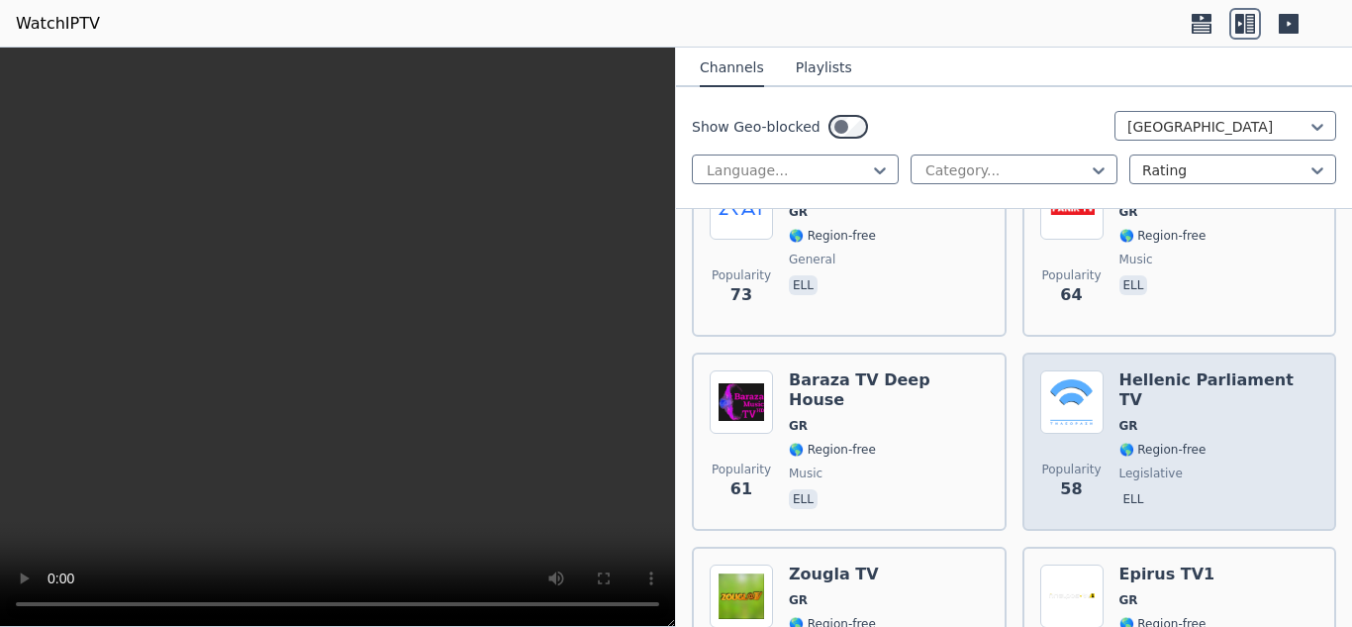
click at [1071, 426] on img at bounding box center [1071, 401] width 63 height 63
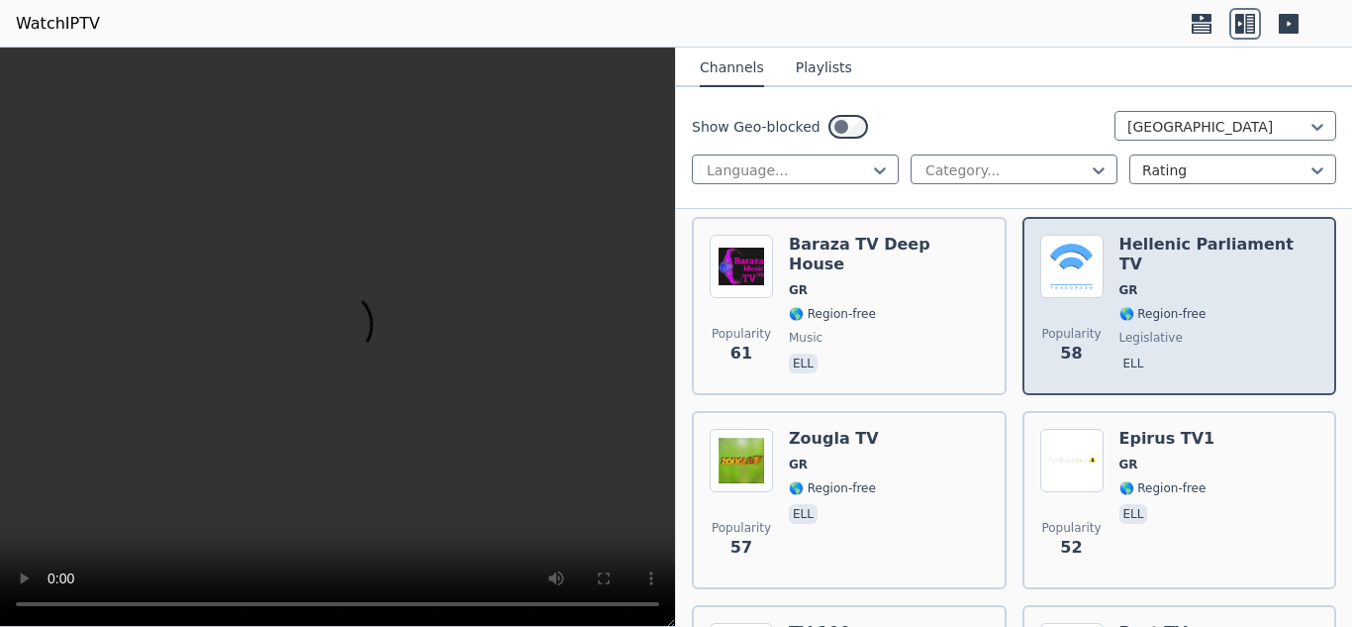
scroll to position [2366, 0]
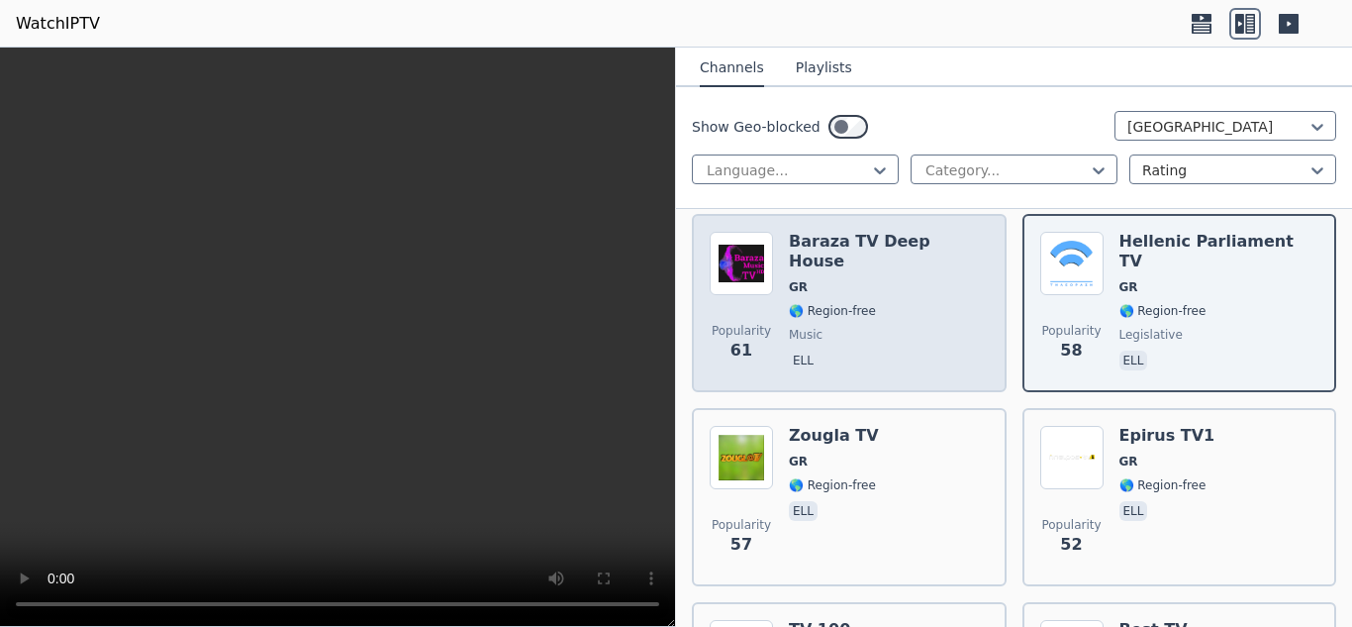
click at [801, 303] on div "Baraza TV Deep House GR 🌎 Region-free music ell" at bounding box center [889, 303] width 200 height 143
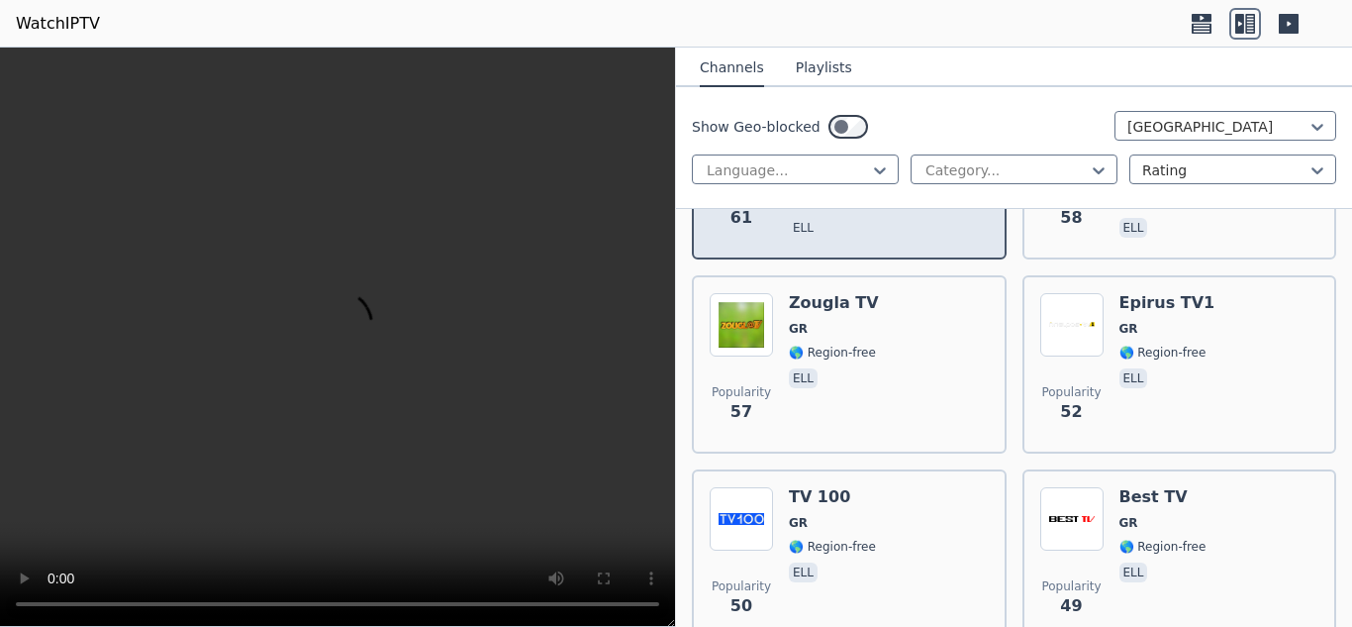
scroll to position [2497, 0]
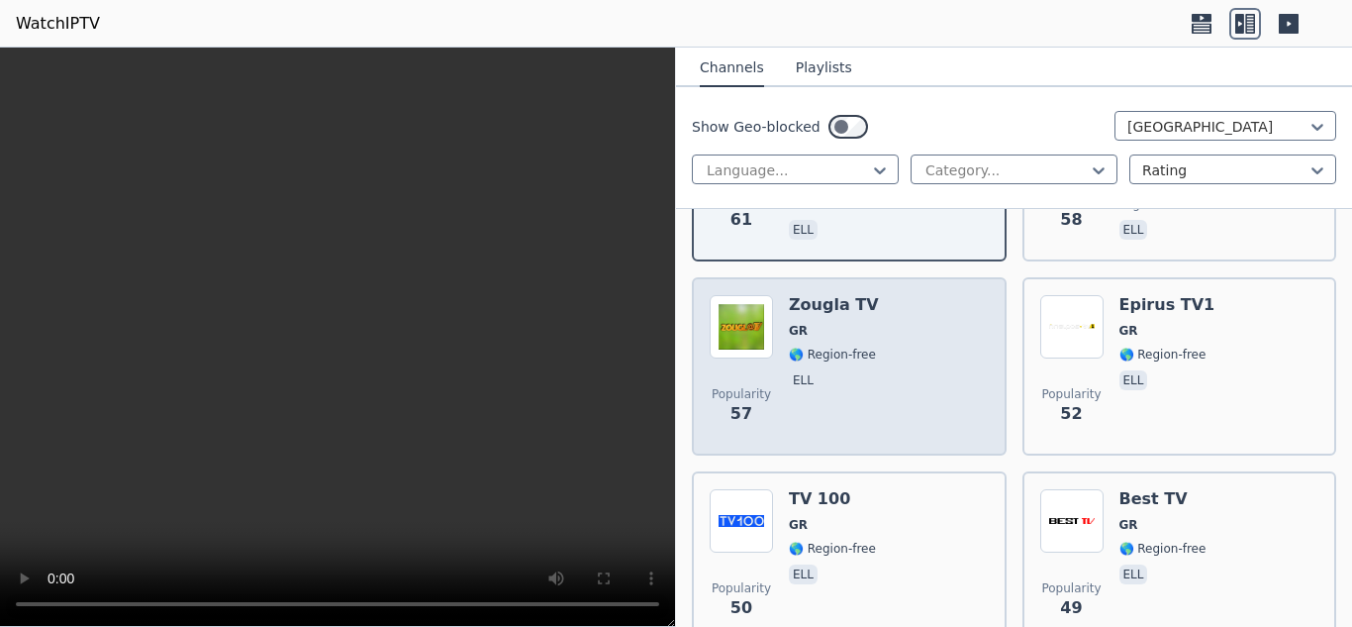
click at [784, 370] on div "Popularity 57 Zougla TV GR 🌎 Region-free ell" at bounding box center [849, 366] width 279 height 143
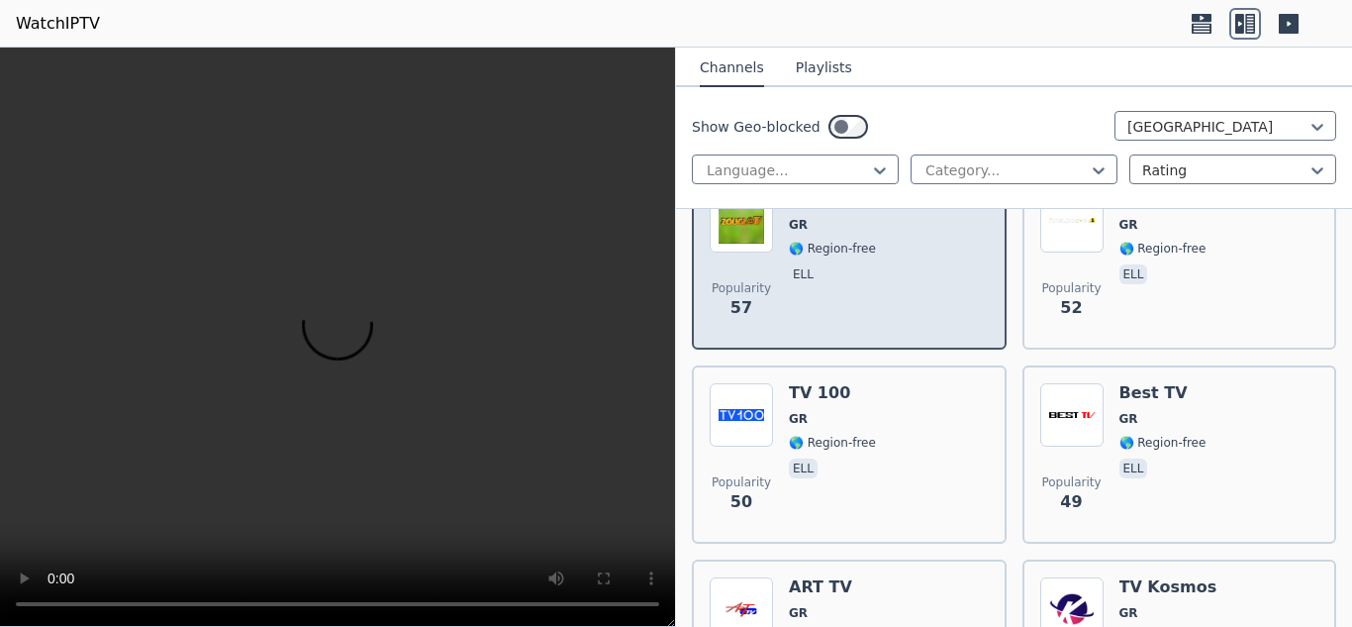
scroll to position [2631, 0]
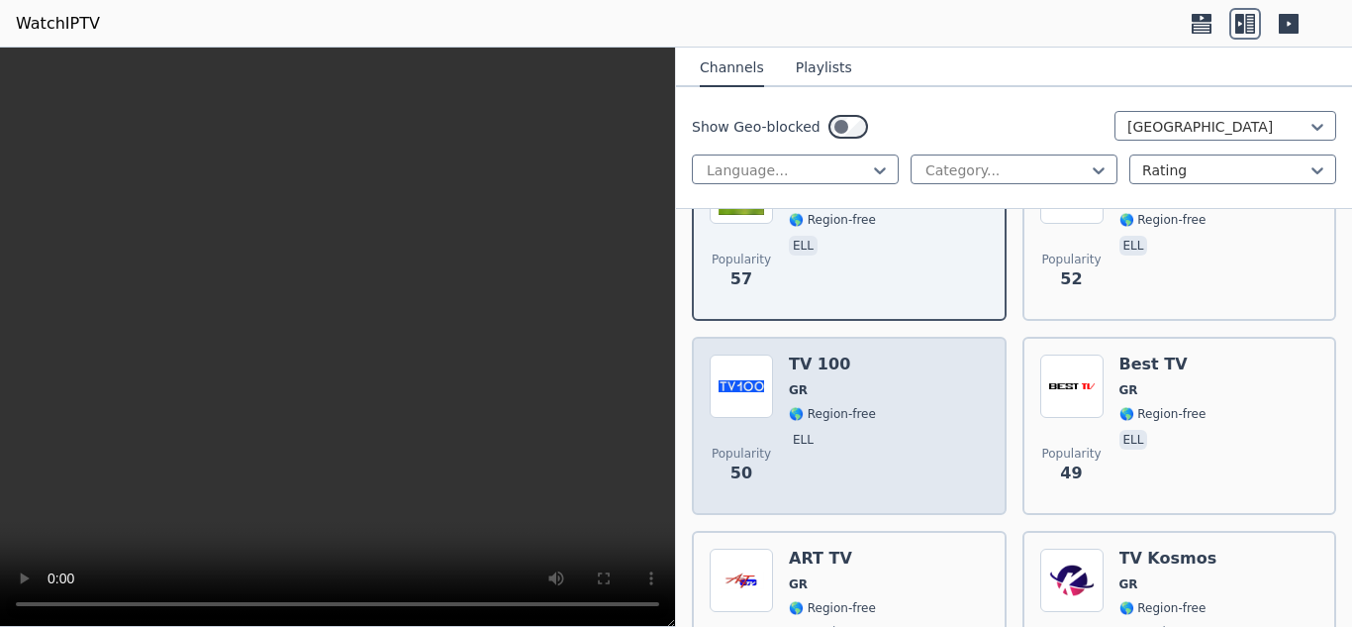
click at [776, 397] on div "Popularity 50 TV 100 GR 🌎 Region-free ell" at bounding box center [849, 425] width 279 height 143
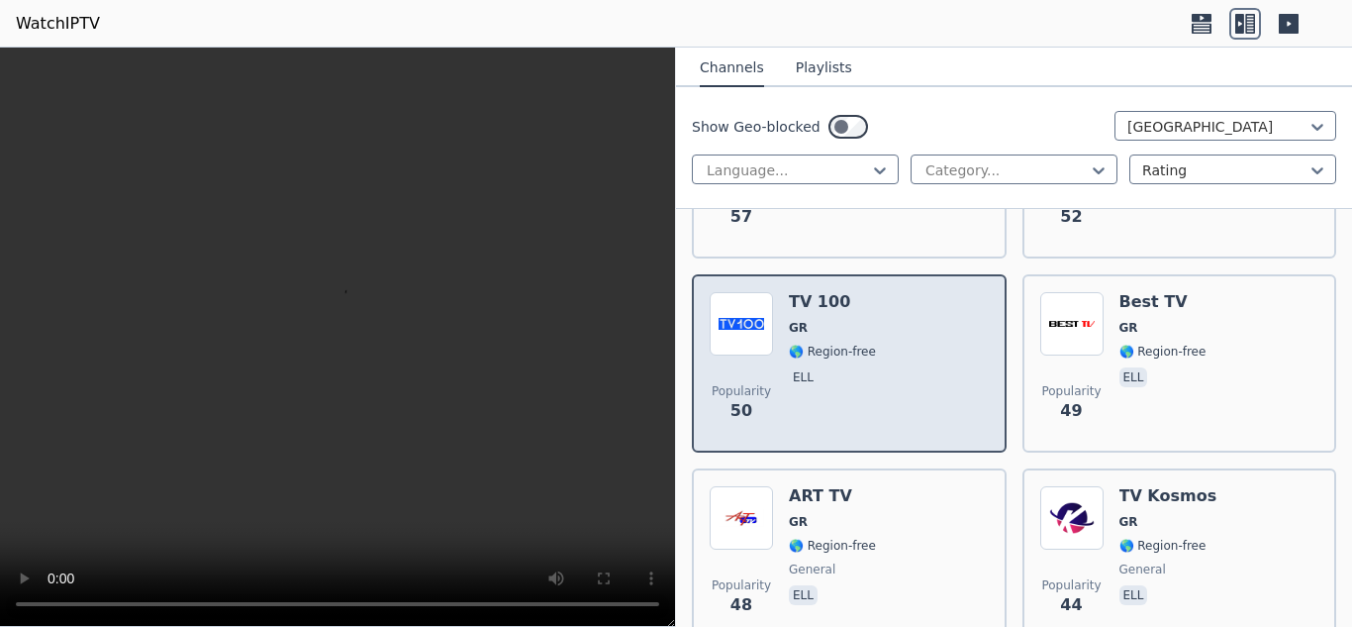
scroll to position [2857, 0]
